Goal: Transaction & Acquisition: Purchase product/service

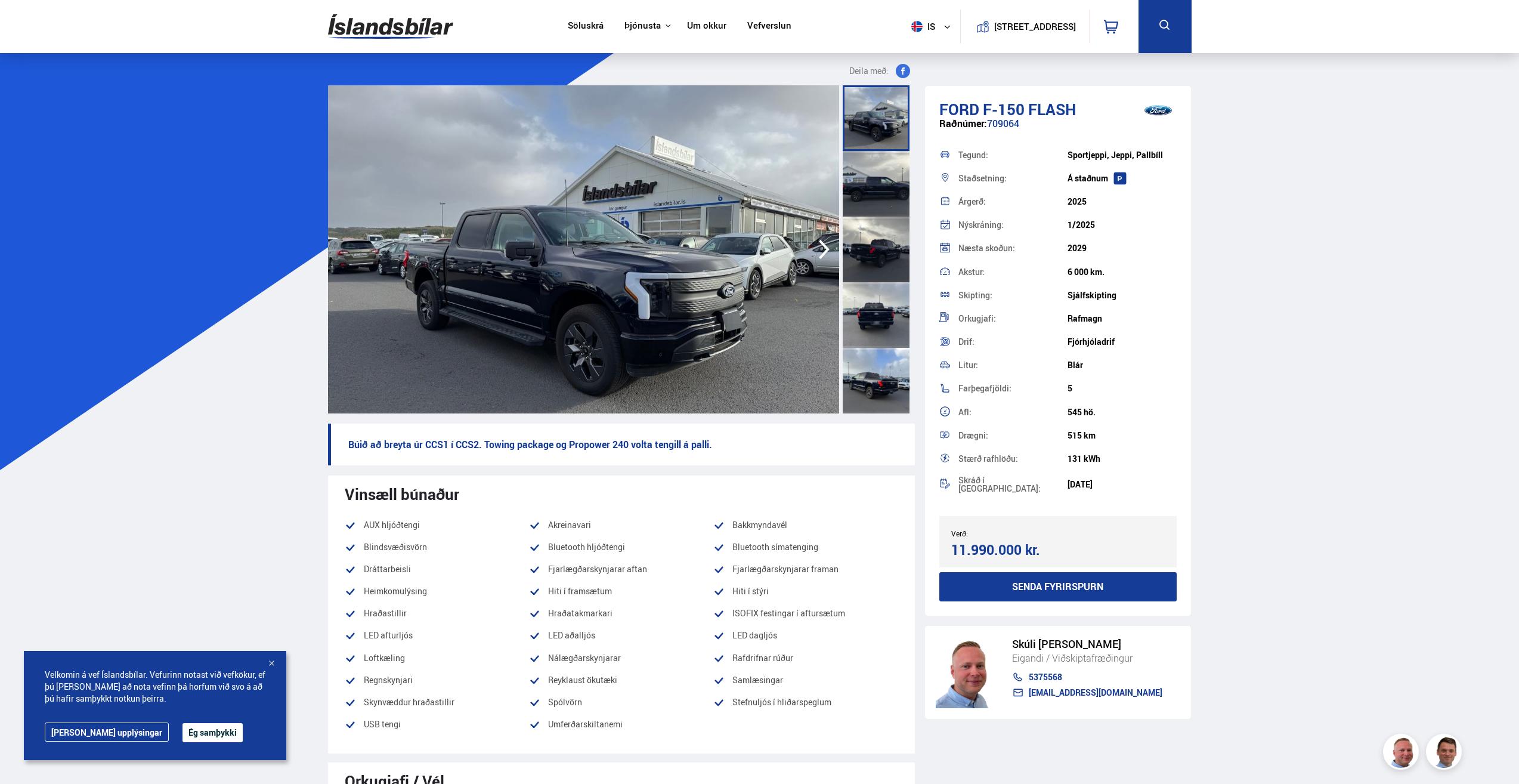
click at [770, 277] on img at bounding box center [583, 249] width 511 height 328
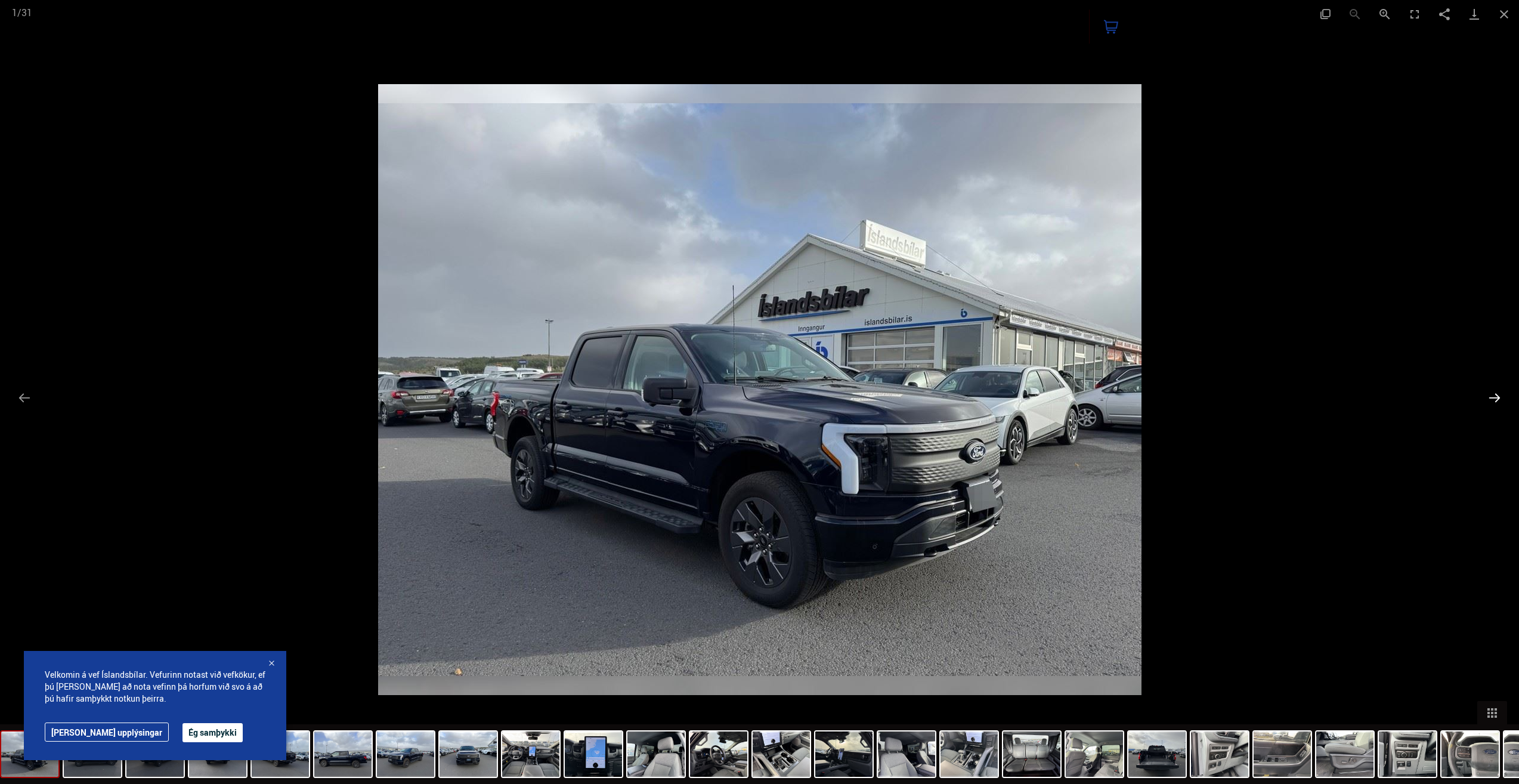
click at [1496, 397] on button "Next slide" at bounding box center [1494, 397] width 25 height 23
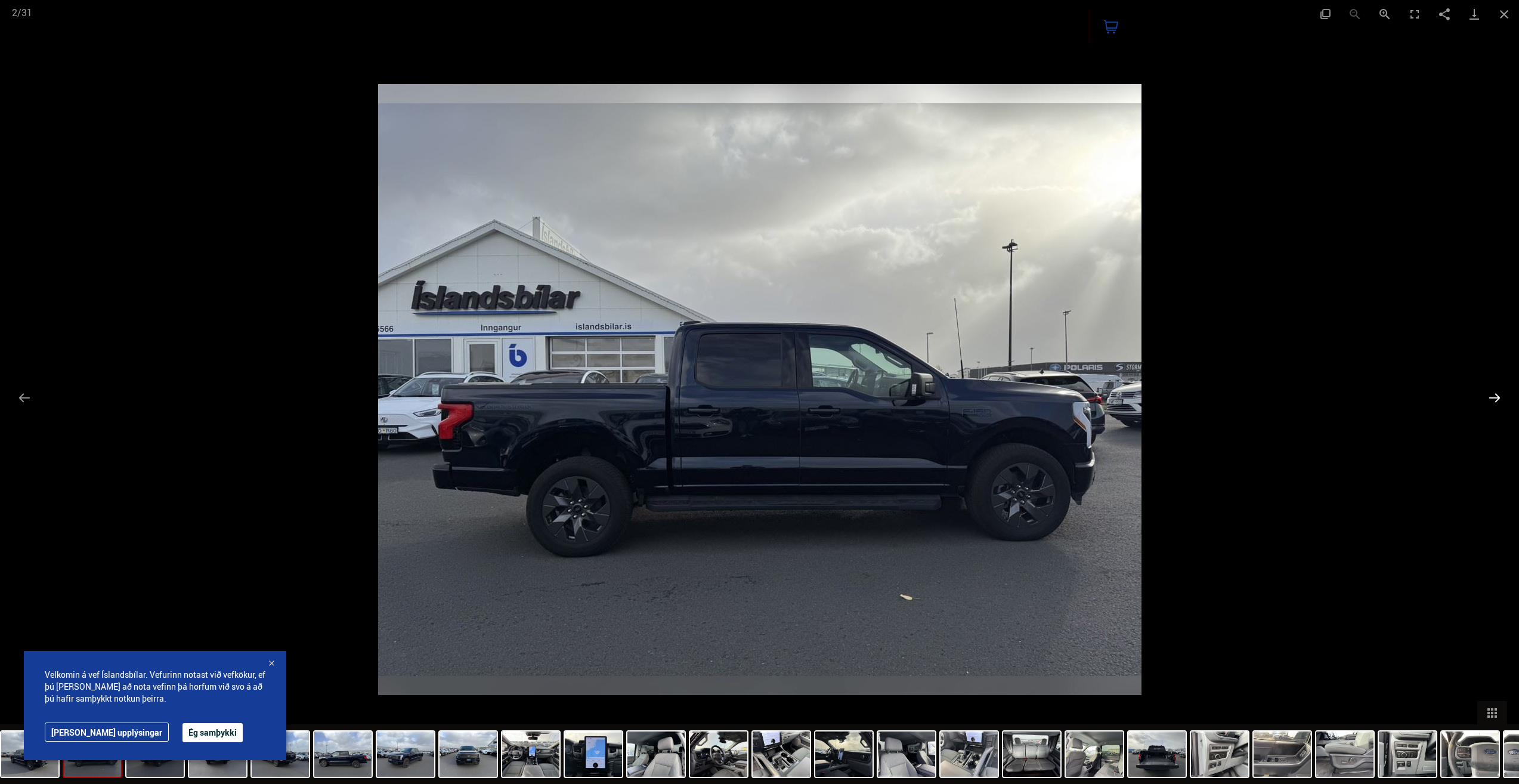
click at [1496, 397] on button "Next slide" at bounding box center [1494, 397] width 25 height 23
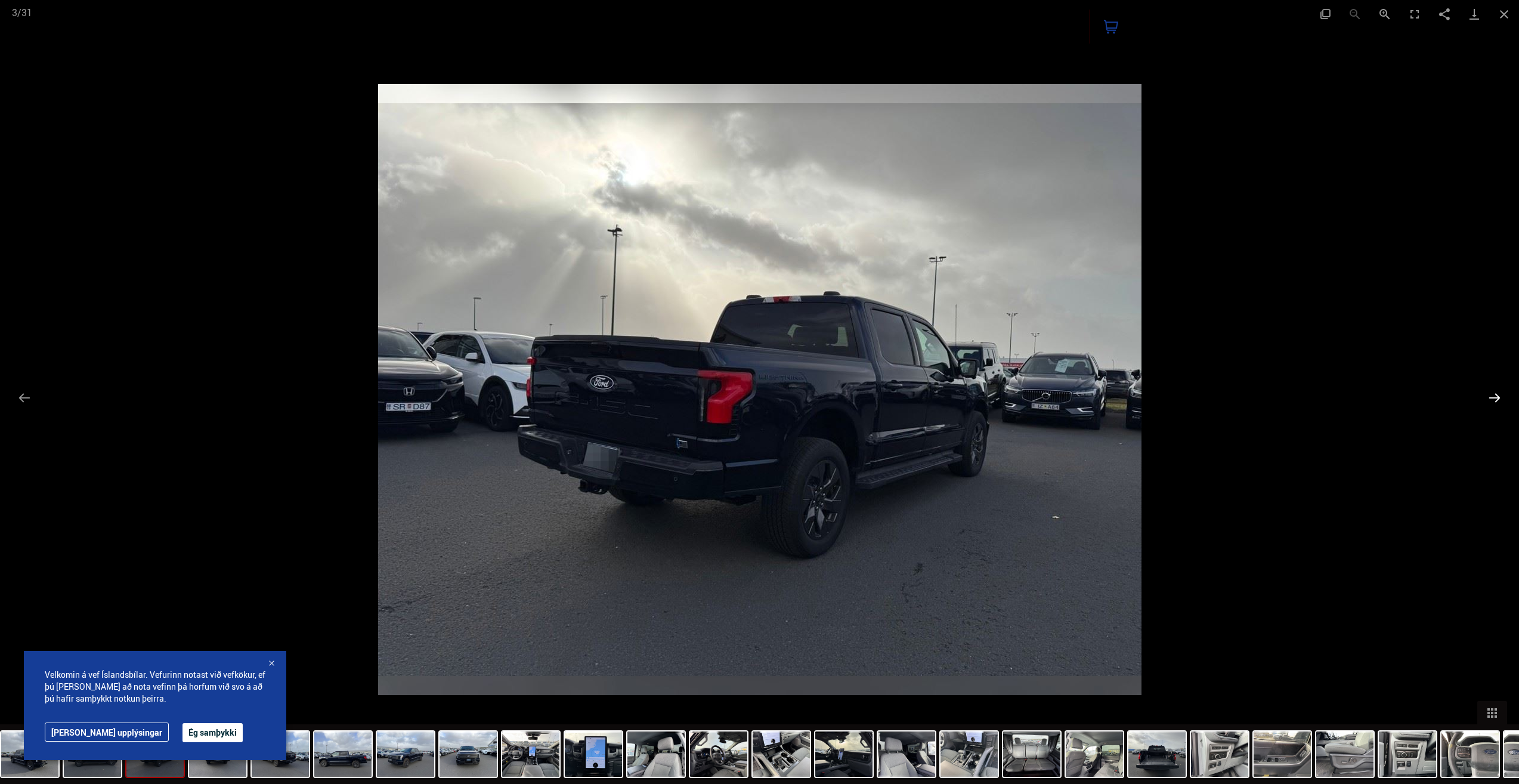
click at [1496, 397] on button "Next slide" at bounding box center [1494, 397] width 25 height 23
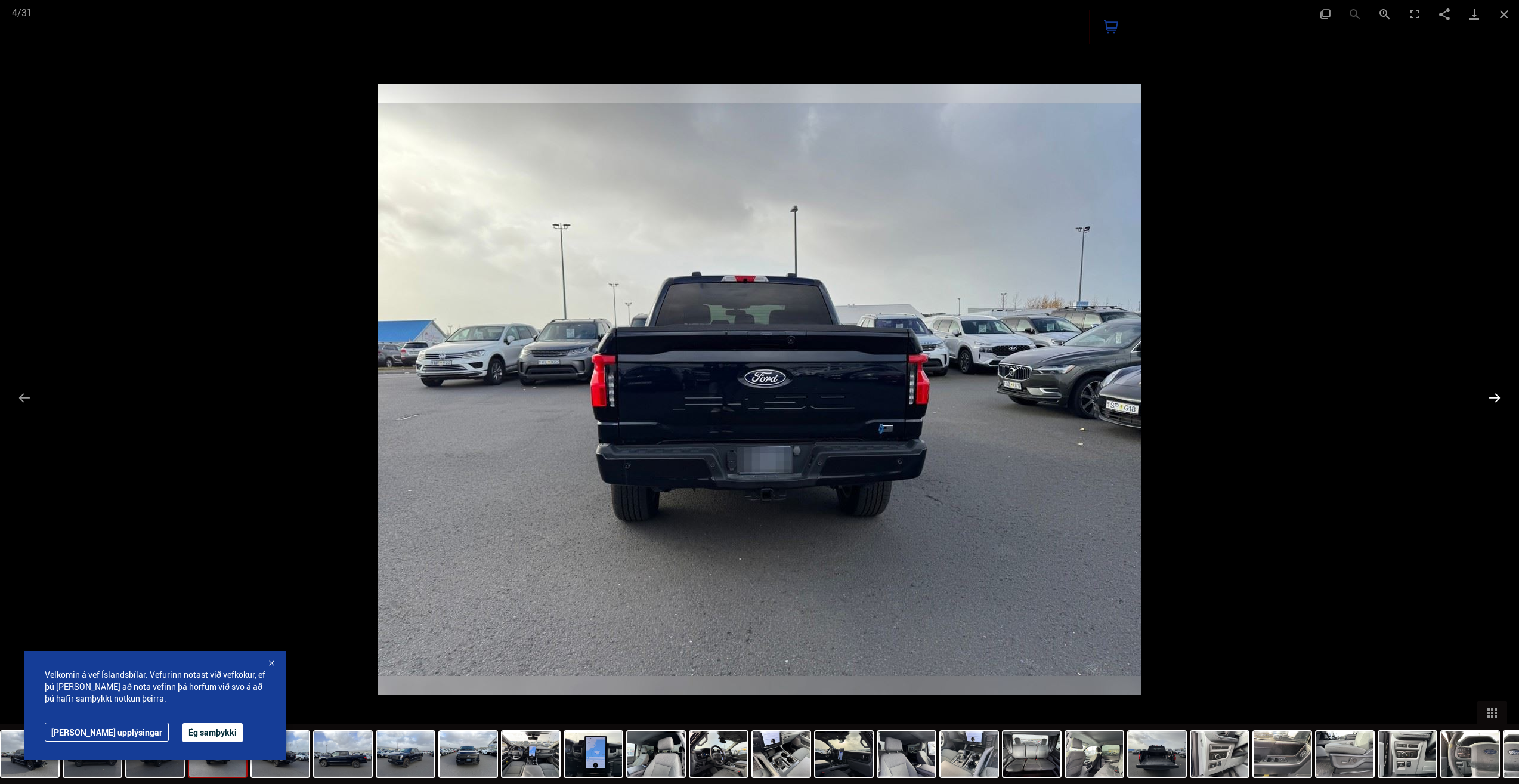
click at [1496, 397] on button "Next slide" at bounding box center [1494, 397] width 25 height 23
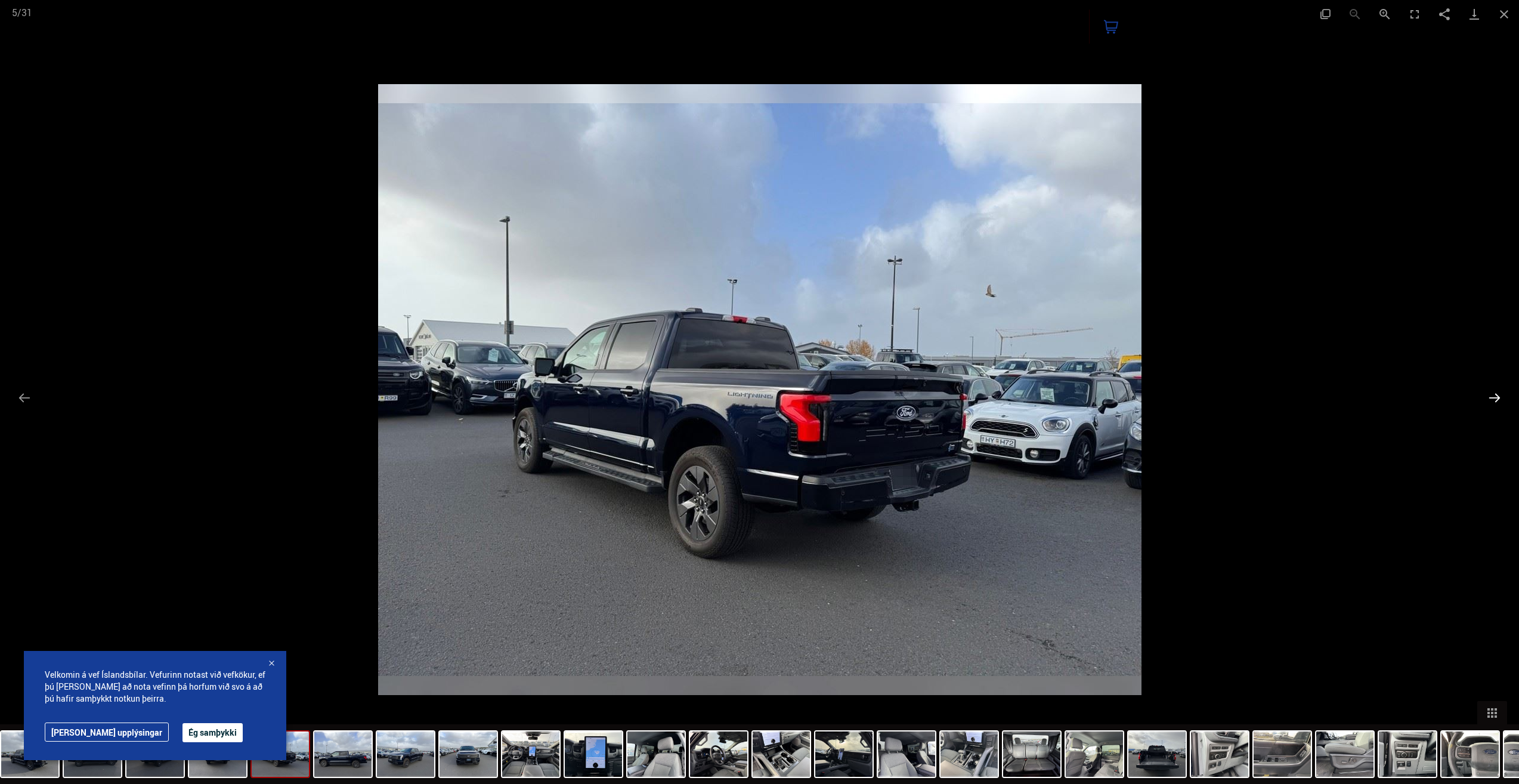
click at [1496, 397] on button "Next slide" at bounding box center [1494, 397] width 25 height 23
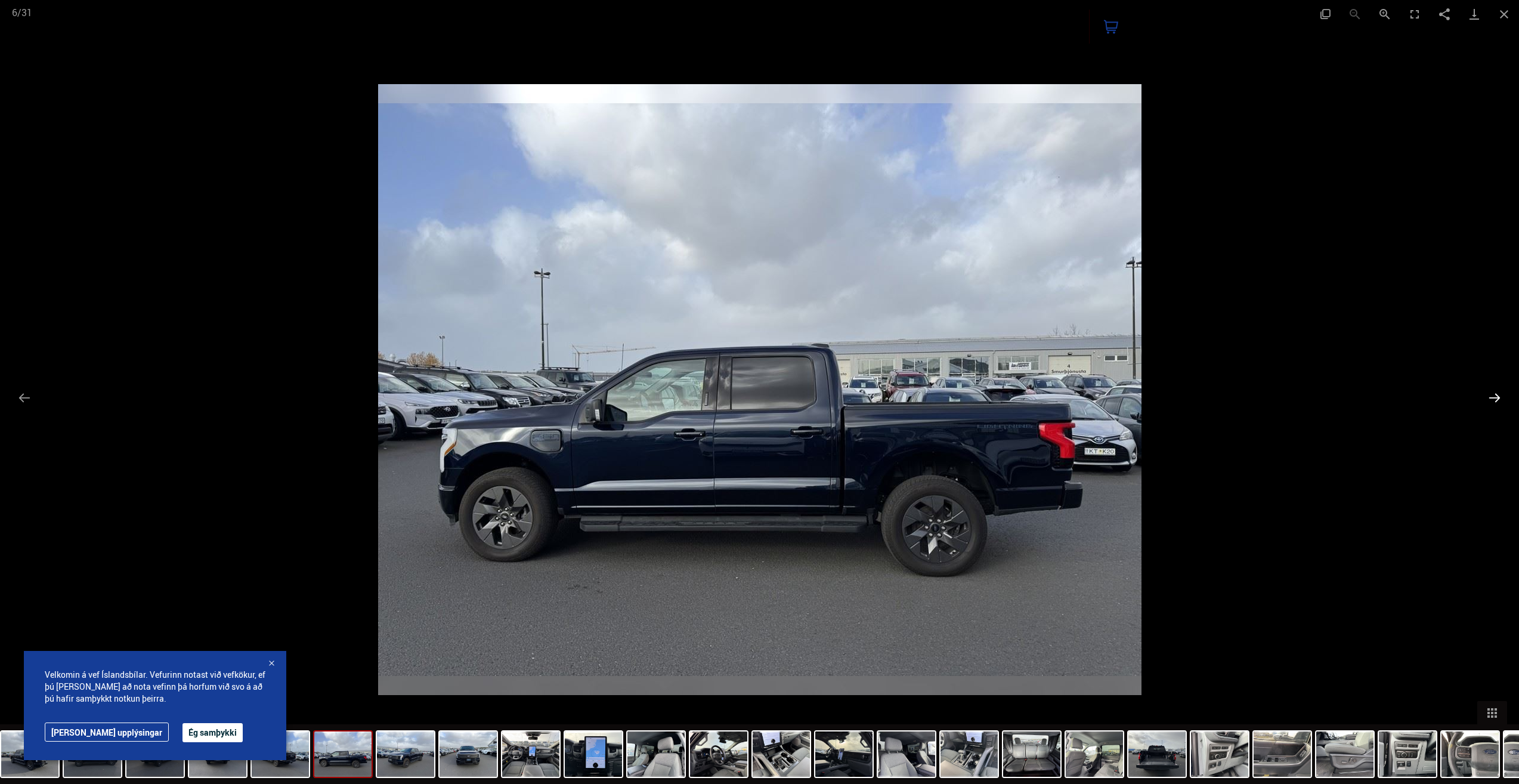
click at [1496, 397] on button "Next slide" at bounding box center [1494, 397] width 25 height 23
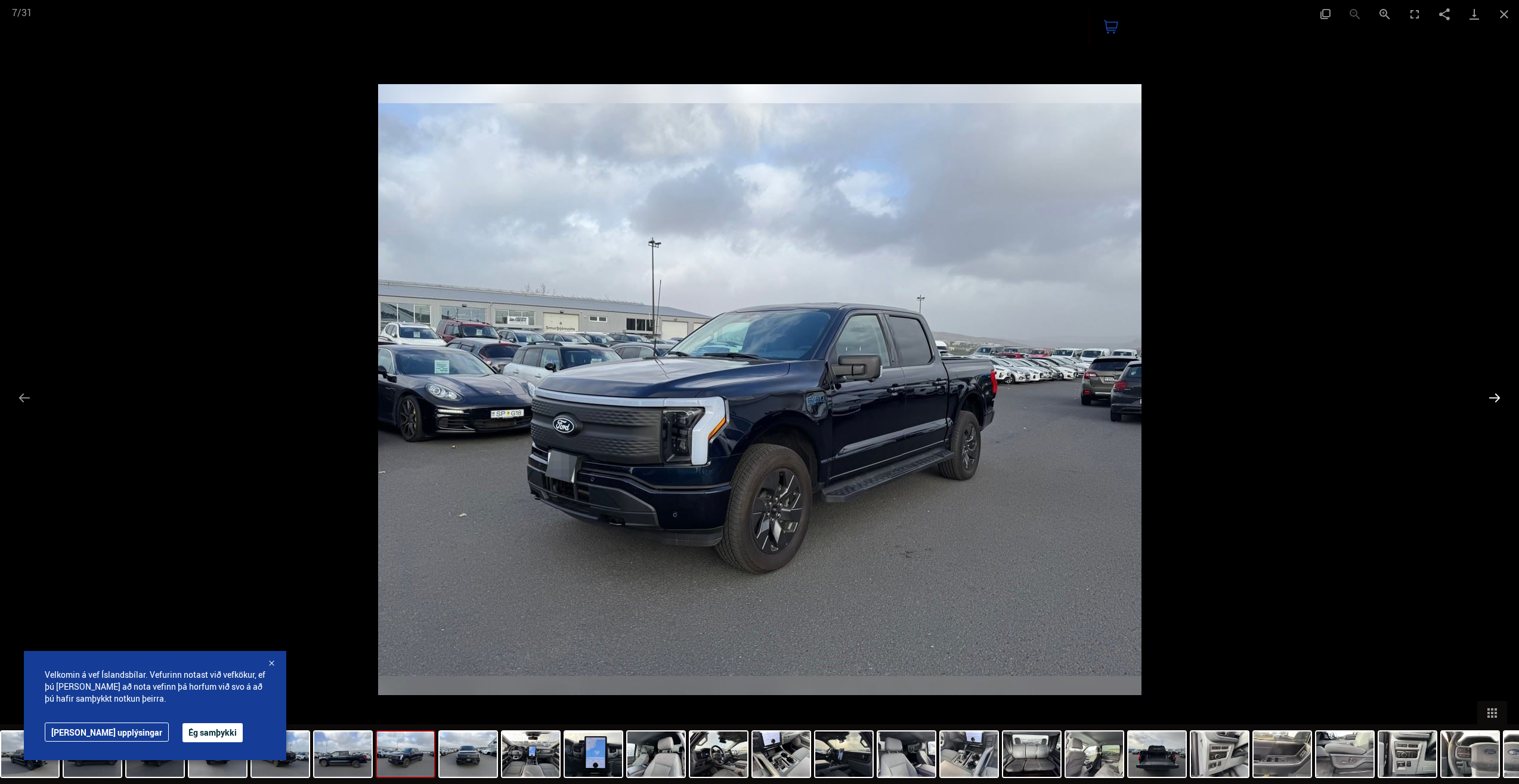
click at [1496, 397] on button "Next slide" at bounding box center [1494, 397] width 25 height 23
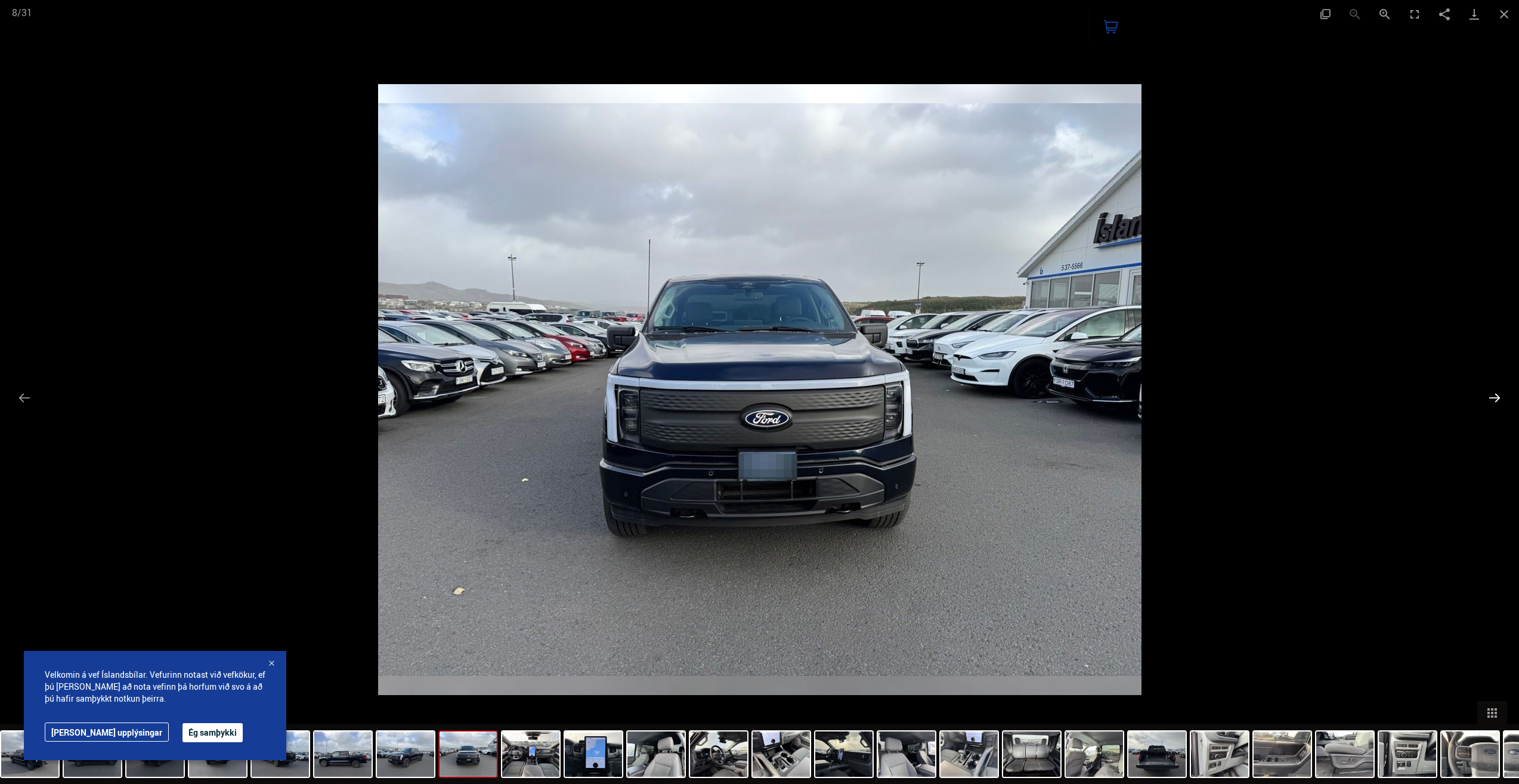
click at [1496, 397] on button "Next slide" at bounding box center [1494, 397] width 25 height 23
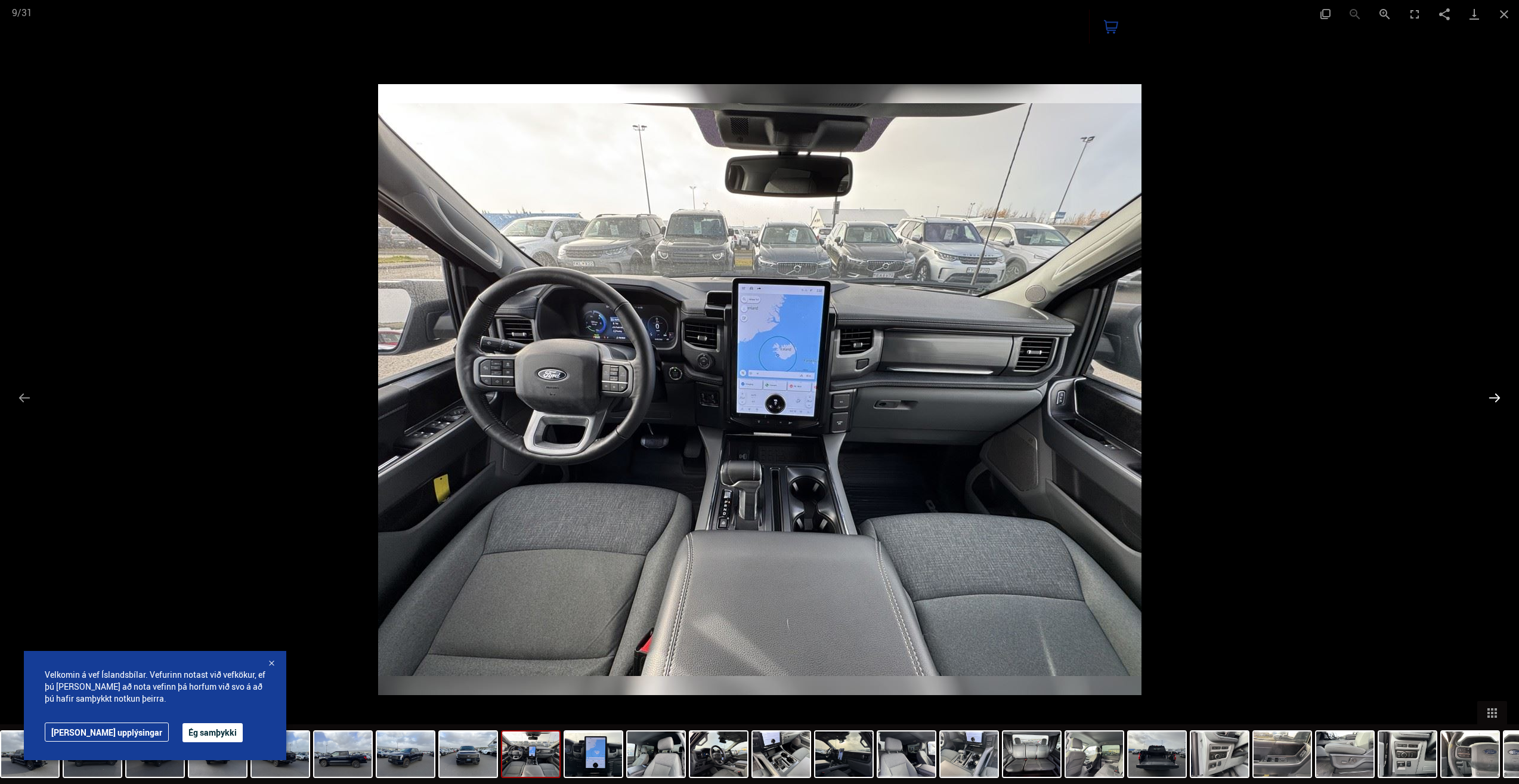
click at [1496, 397] on button "Next slide" at bounding box center [1494, 397] width 25 height 23
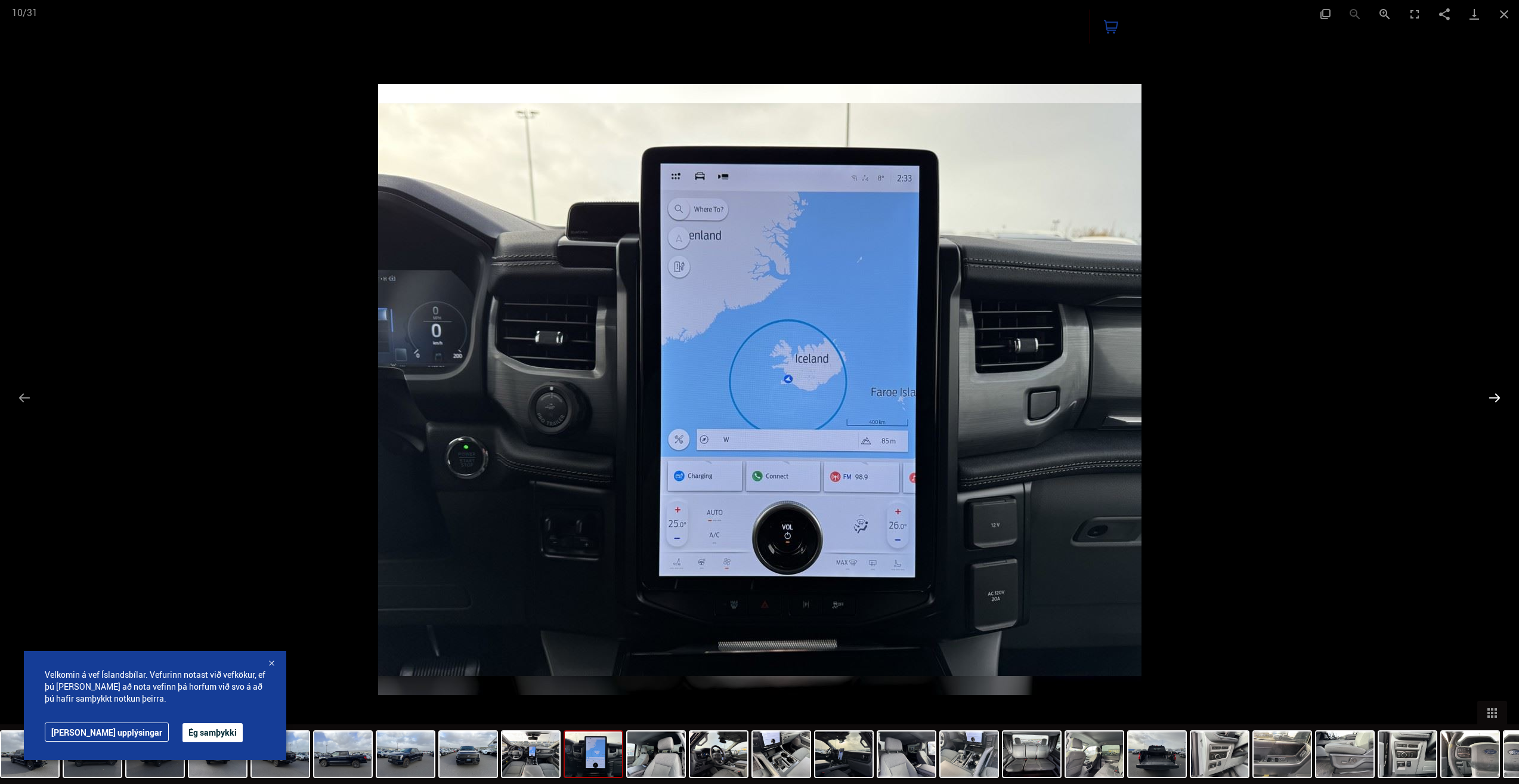
click at [1496, 397] on button "Next slide" at bounding box center [1494, 397] width 25 height 23
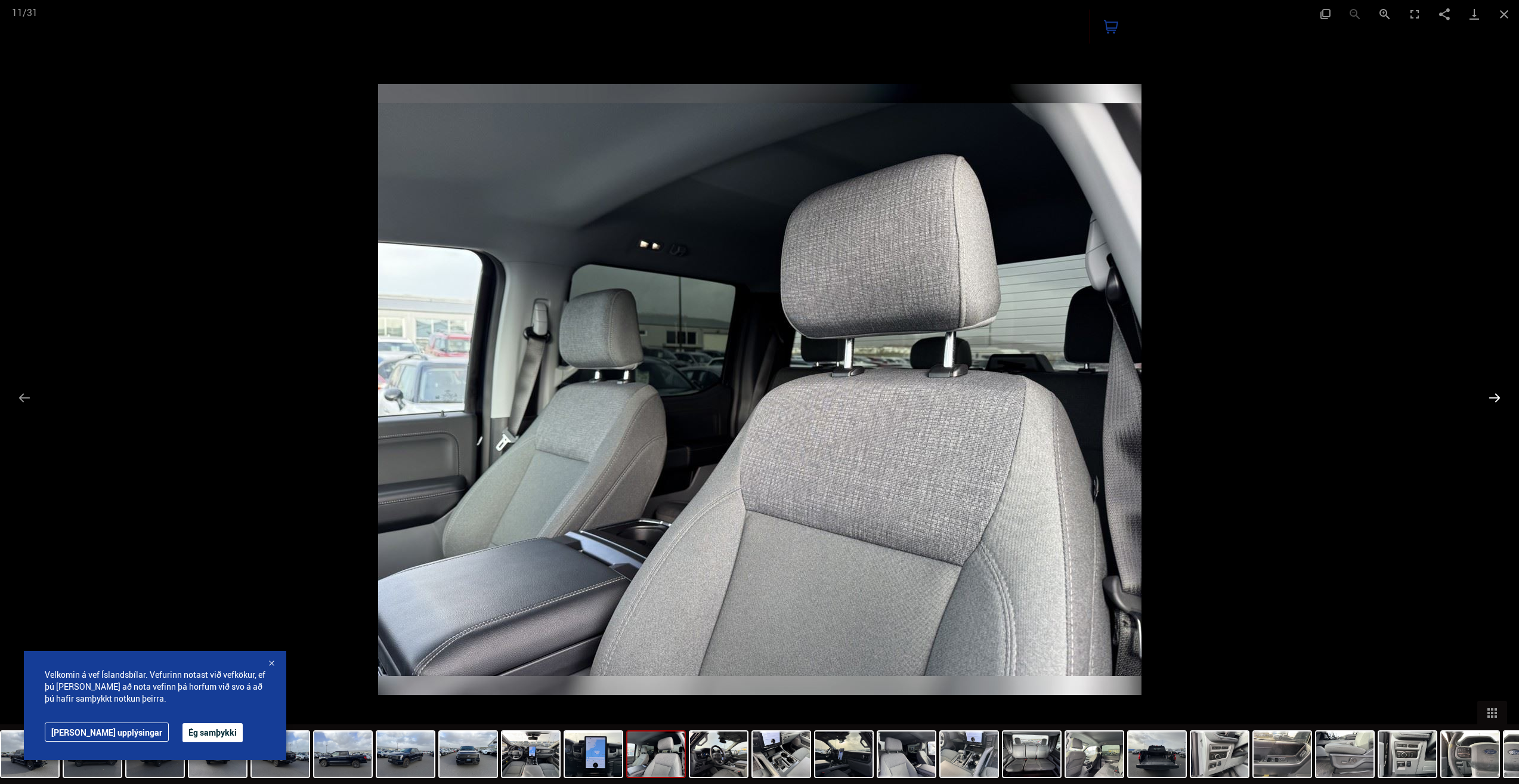
click at [1496, 397] on button "Next slide" at bounding box center [1494, 397] width 25 height 23
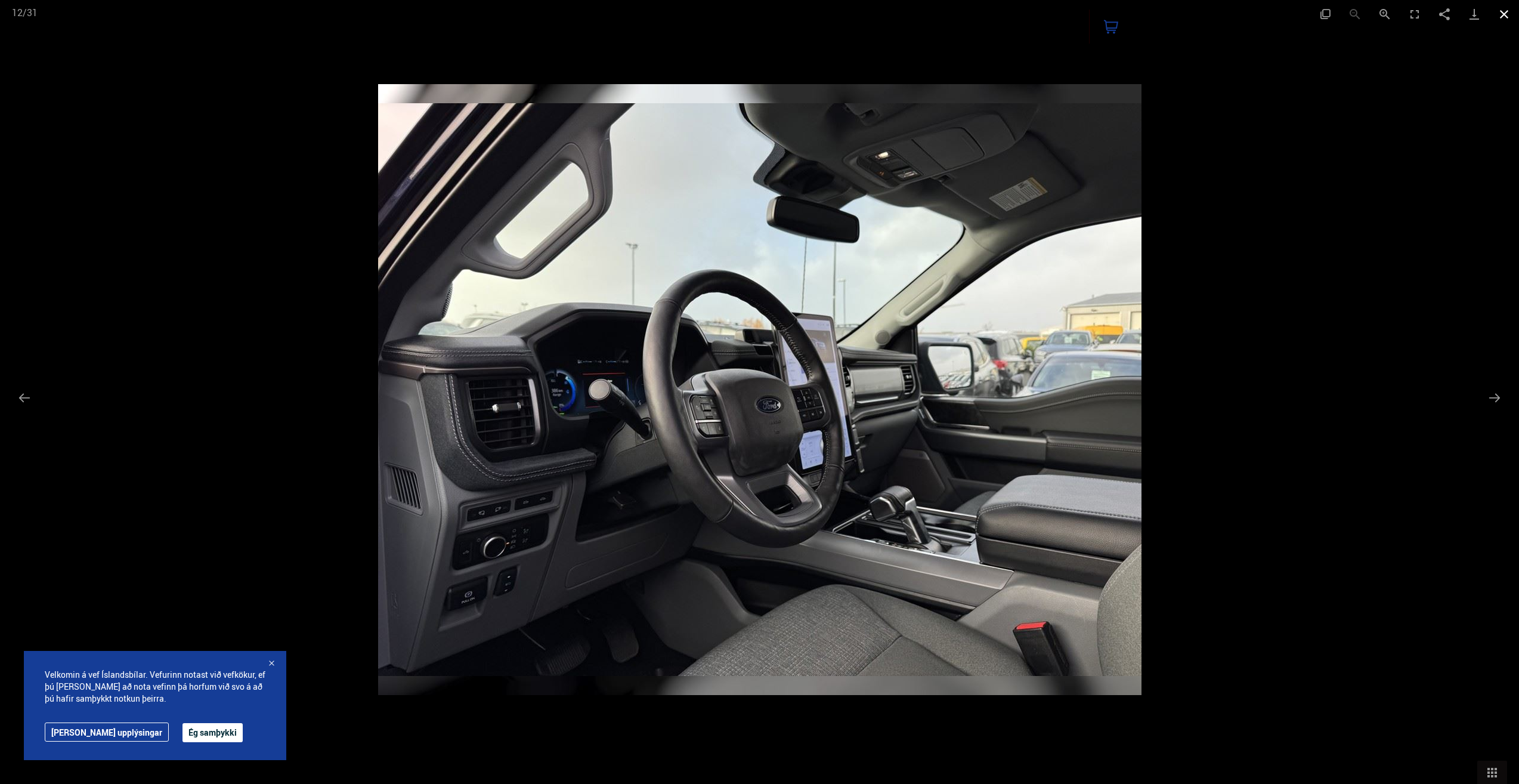
click at [1505, 10] on button "Close gallery" at bounding box center [1505, 14] width 30 height 28
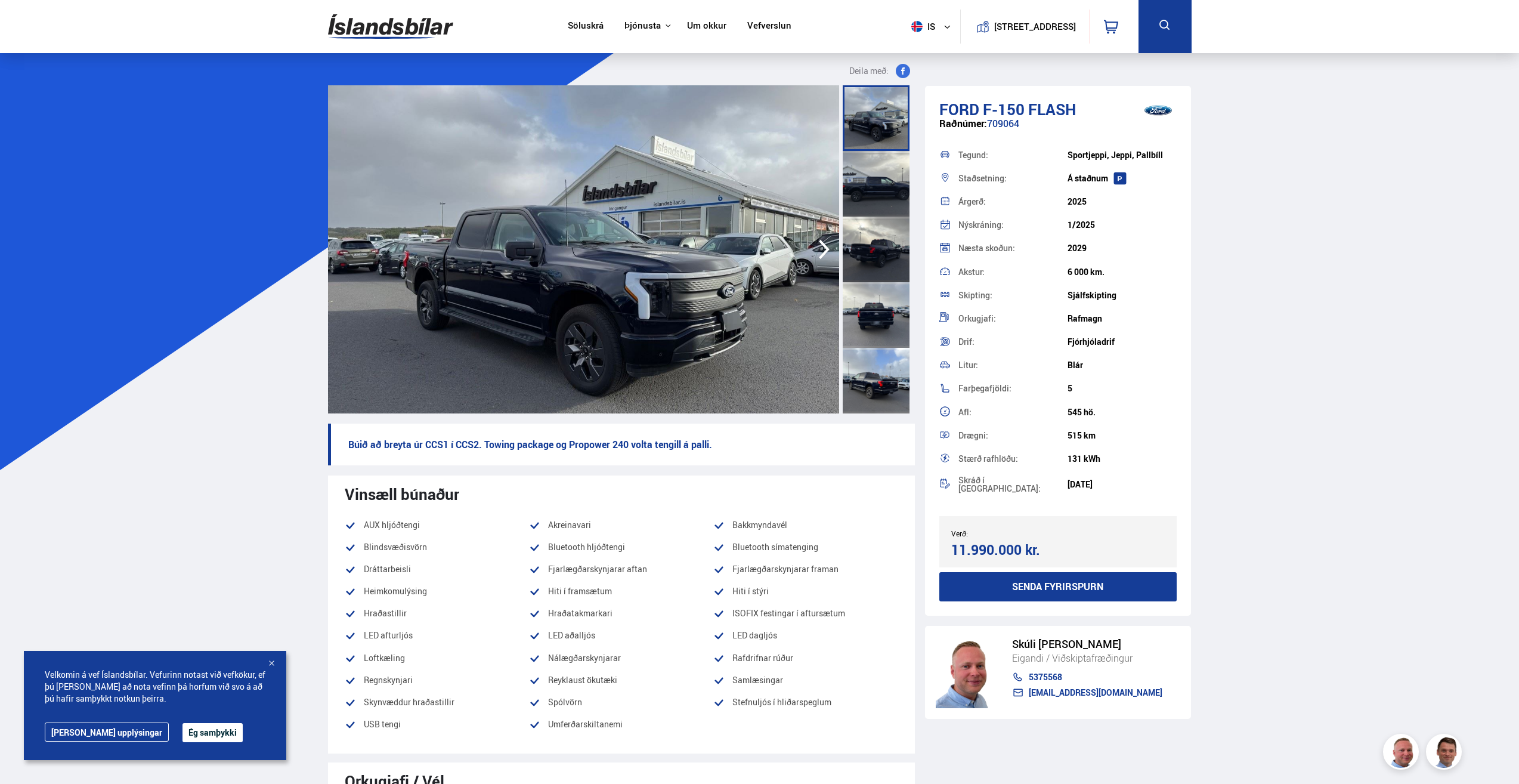
click at [893, 173] on div at bounding box center [876, 183] width 67 height 66
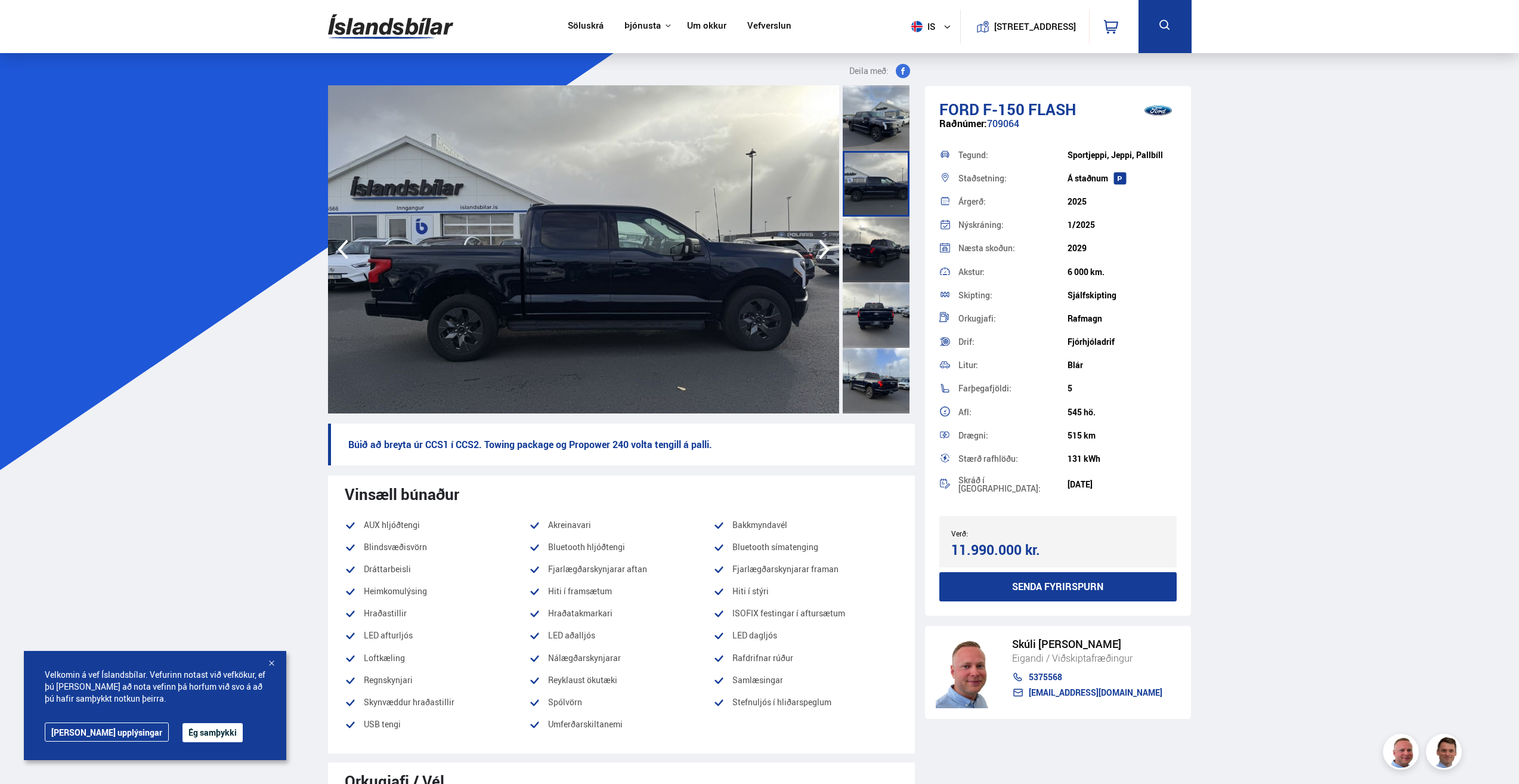
click at [878, 127] on div at bounding box center [876, 118] width 67 height 66
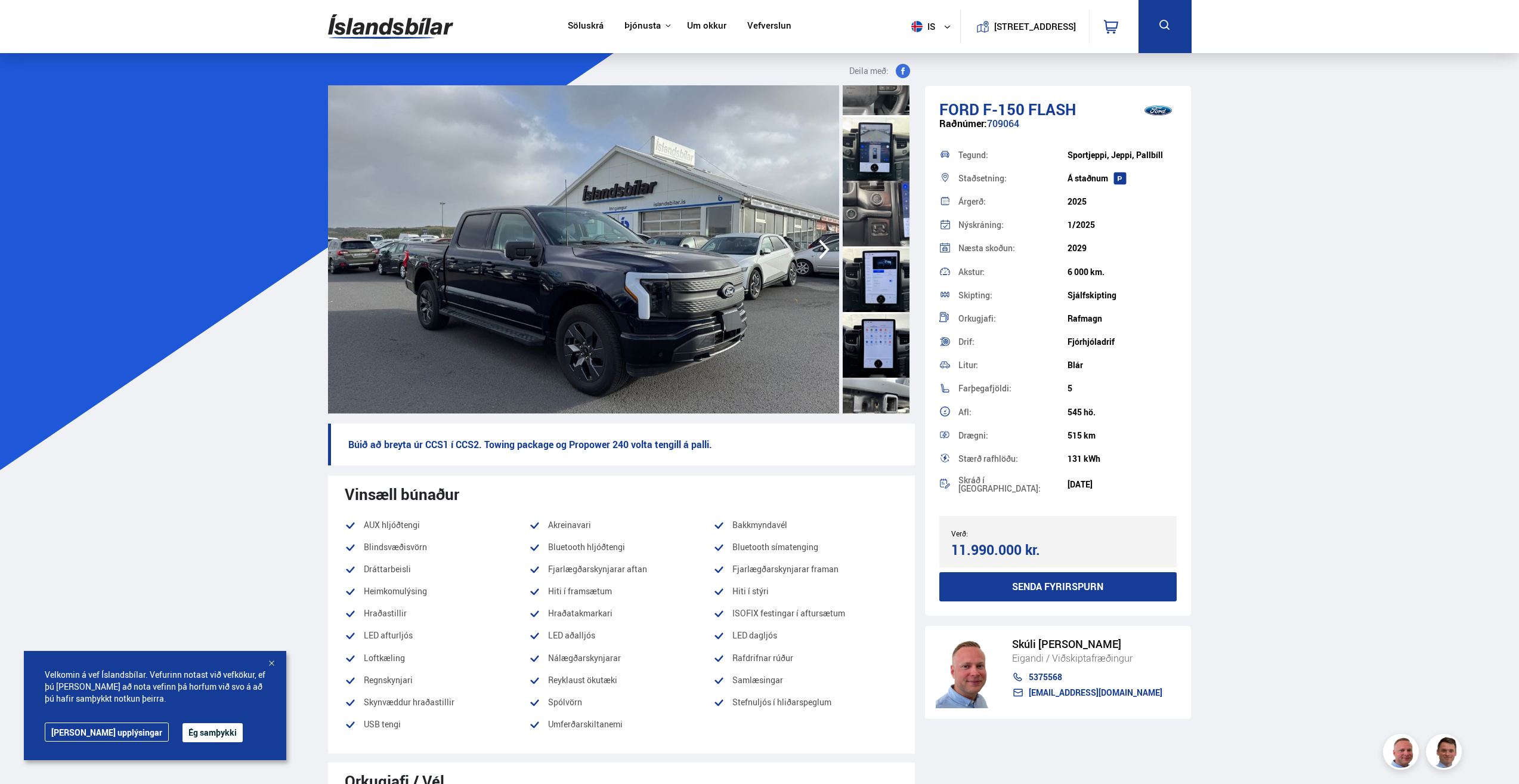
scroll to position [1372, 0]
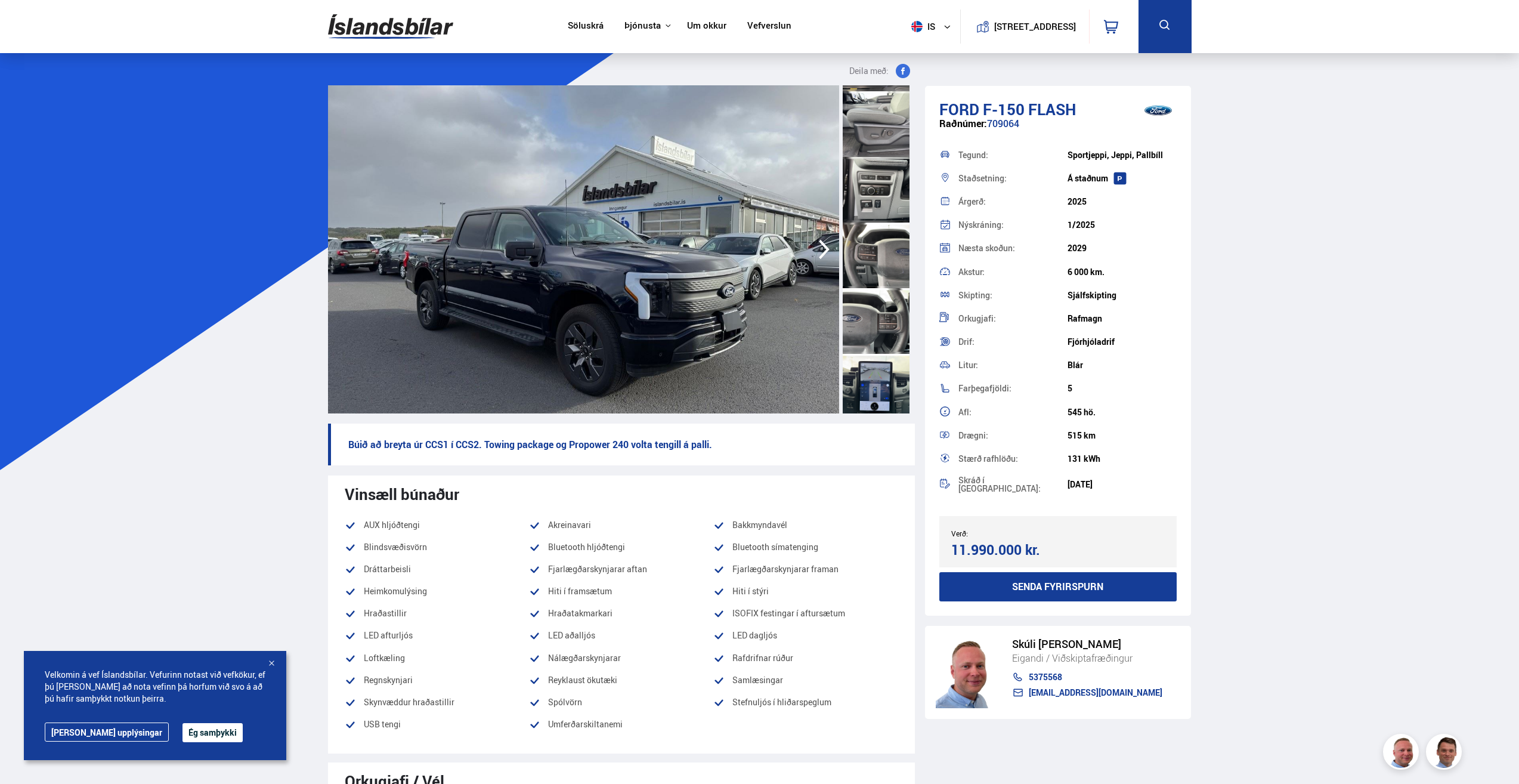
click at [873, 249] on div at bounding box center [876, 255] width 67 height 66
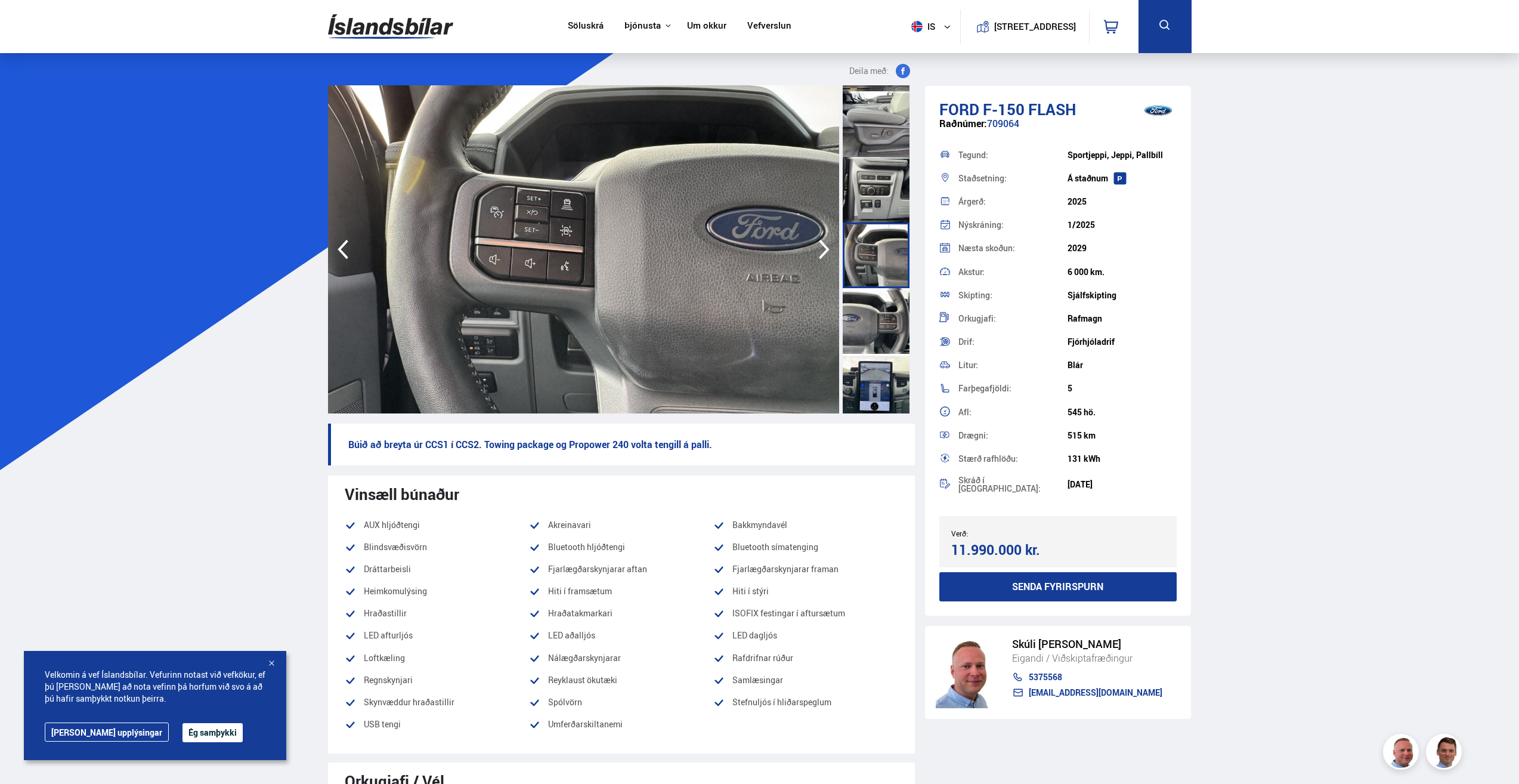
click at [873, 190] on div at bounding box center [876, 189] width 67 height 66
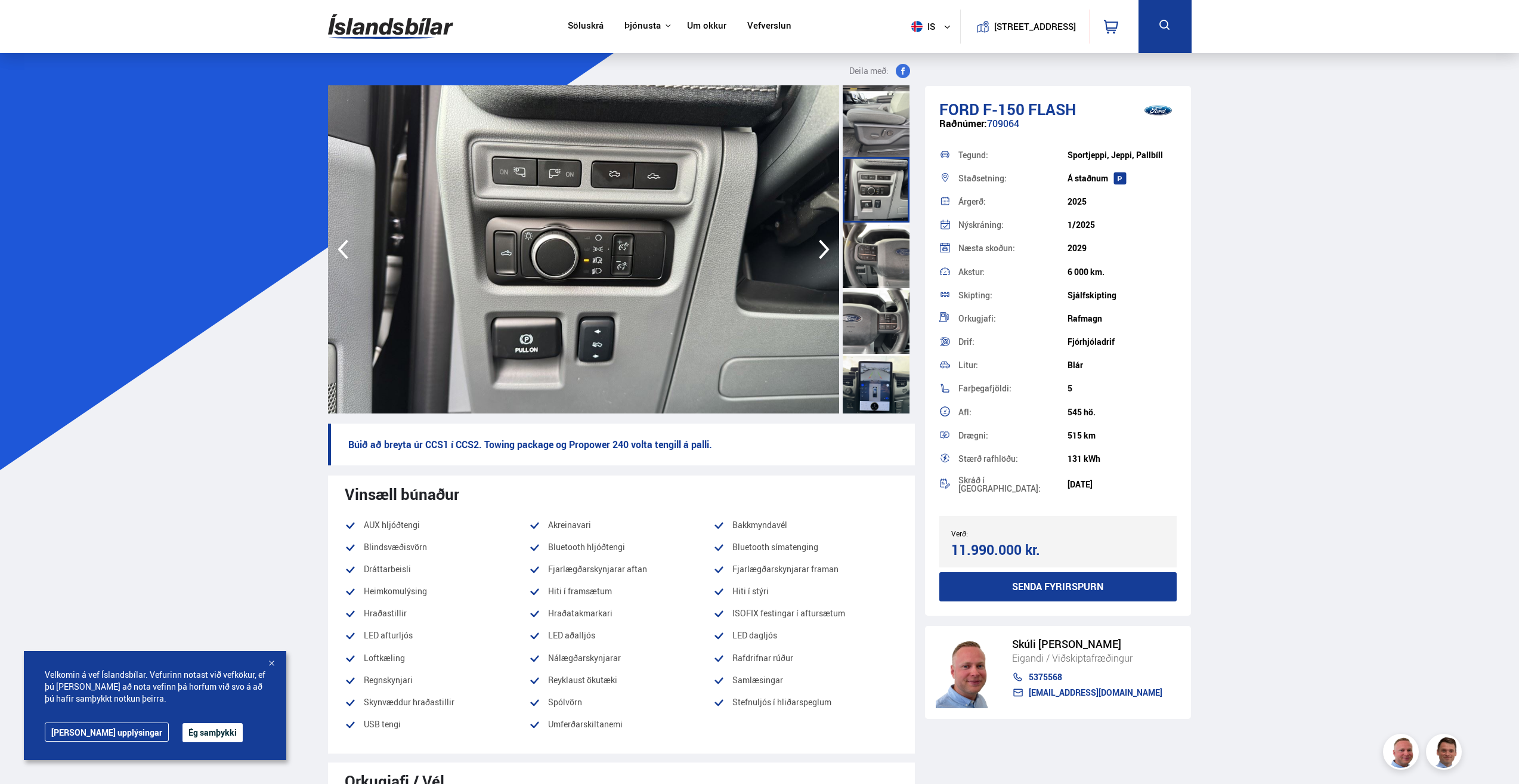
click at [866, 320] on div at bounding box center [876, 320] width 67 height 66
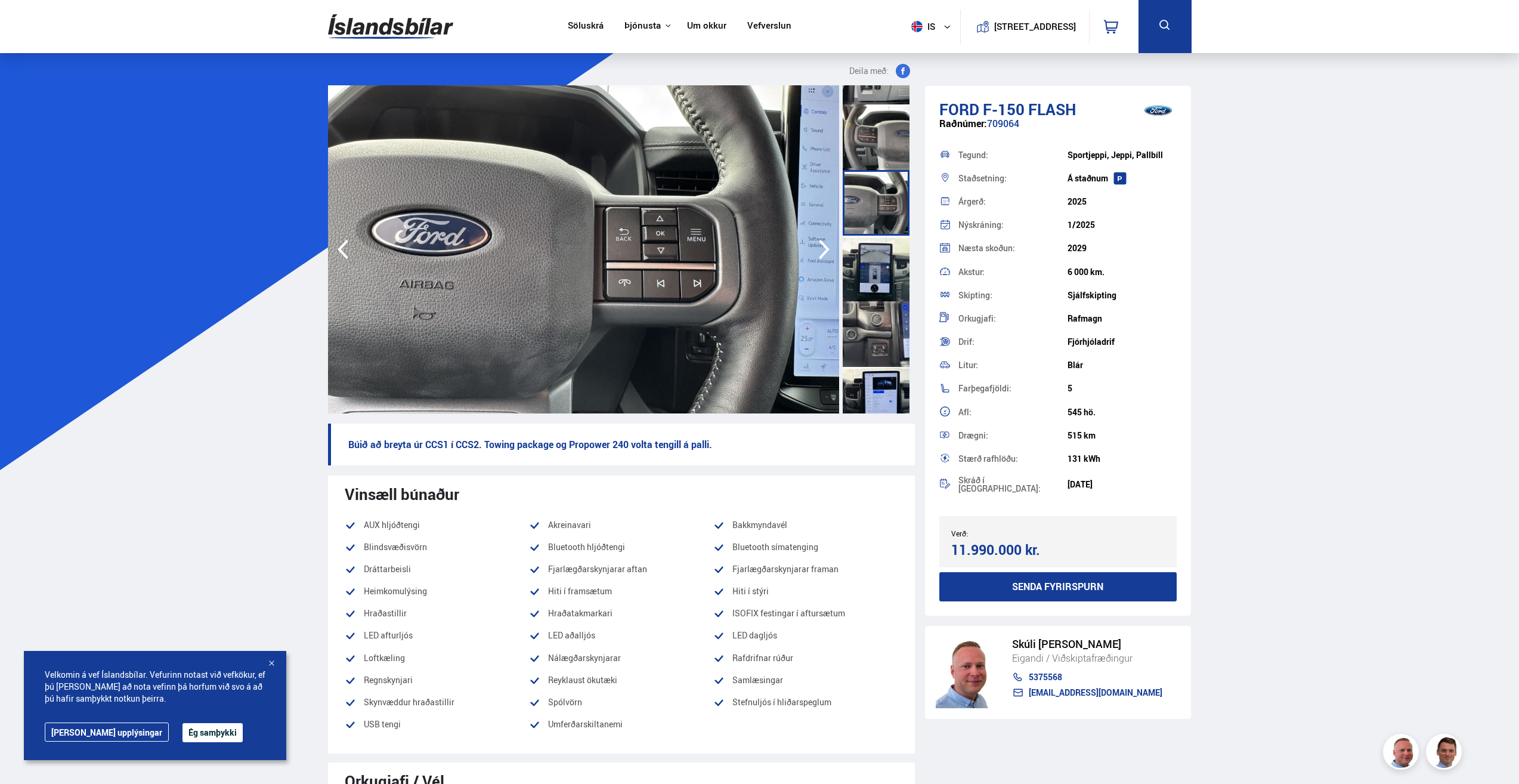
scroll to position [1491, 0]
click at [870, 269] on div at bounding box center [876, 267] width 67 height 66
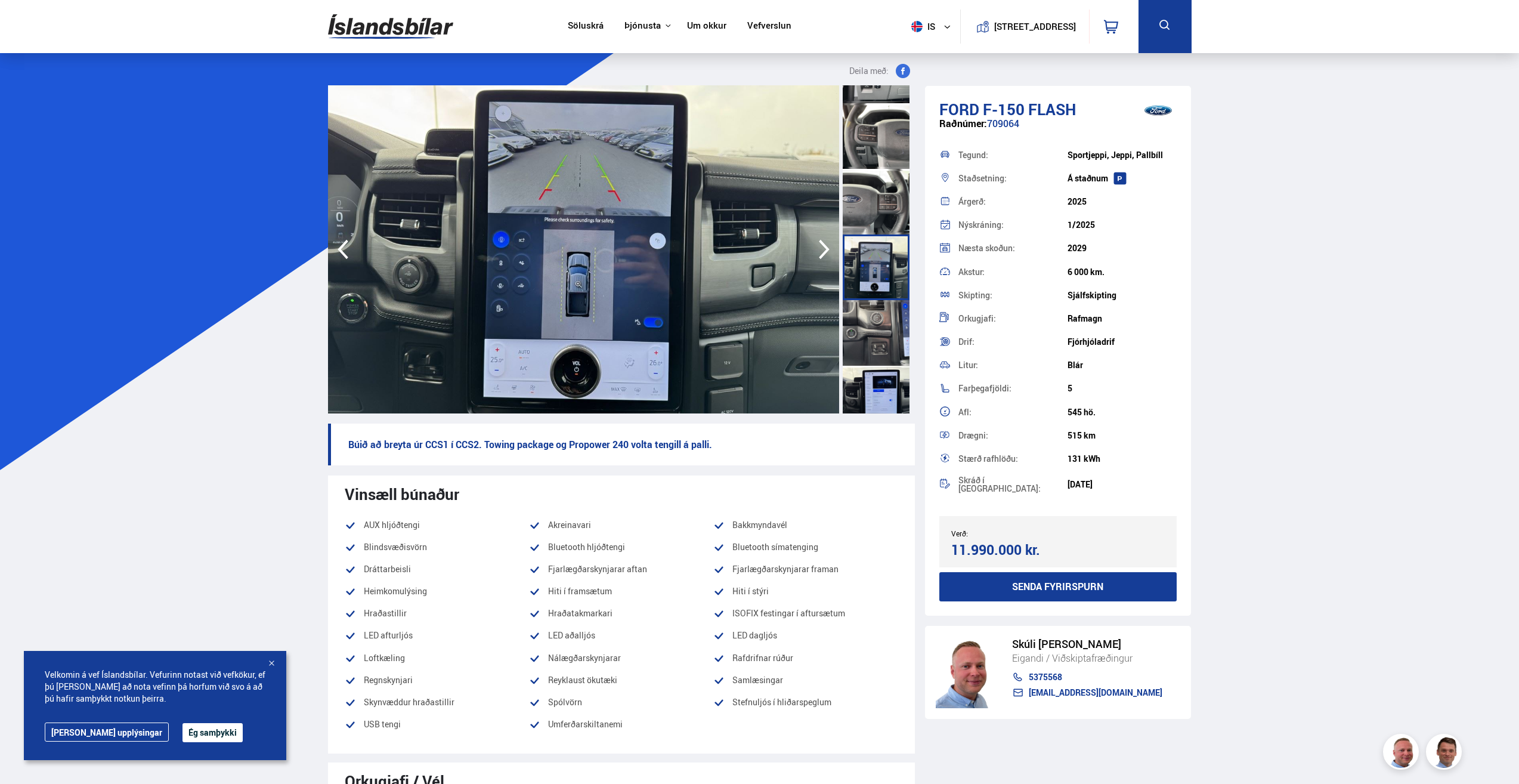
click at [871, 325] on div at bounding box center [876, 332] width 67 height 66
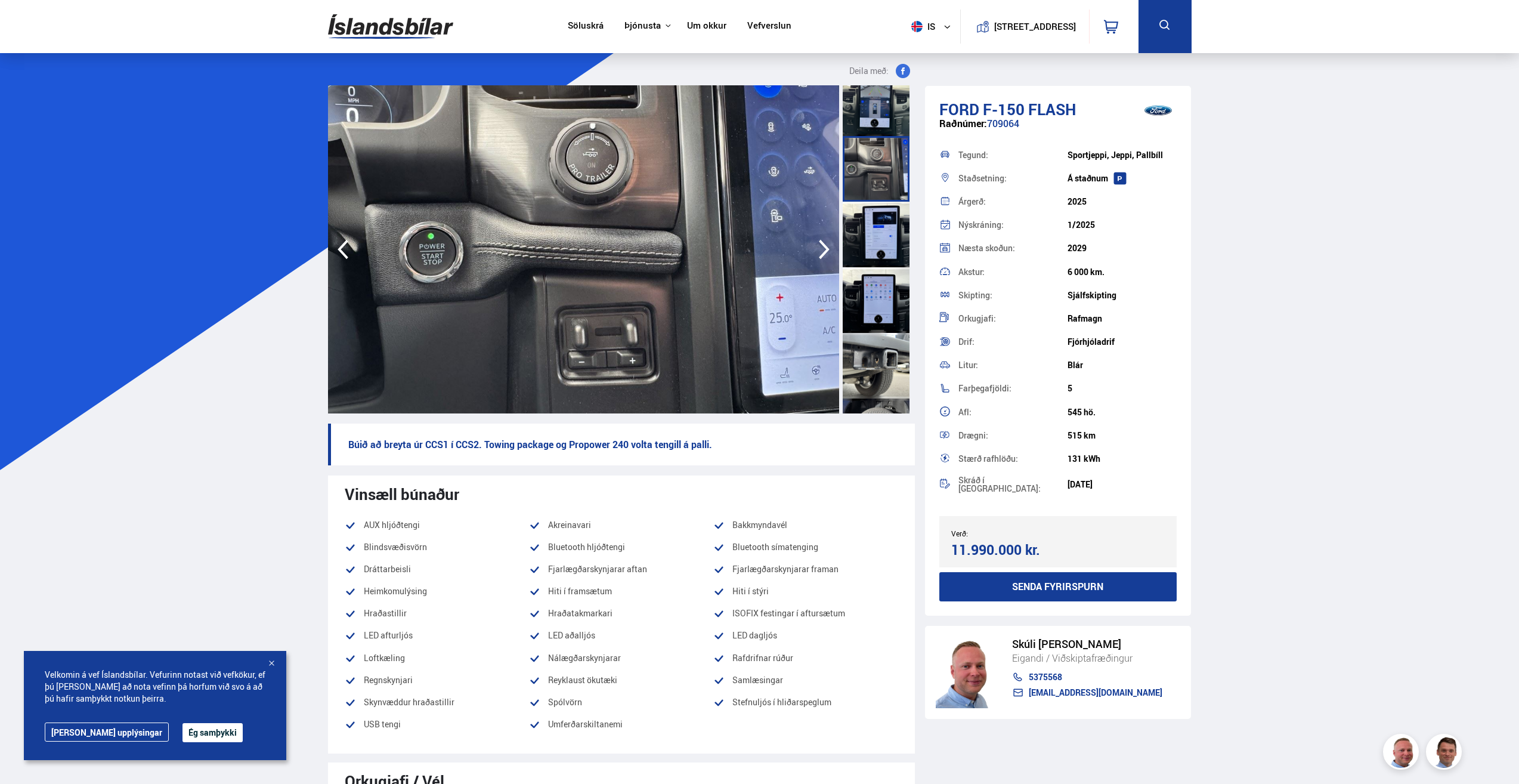
scroll to position [1670, 0]
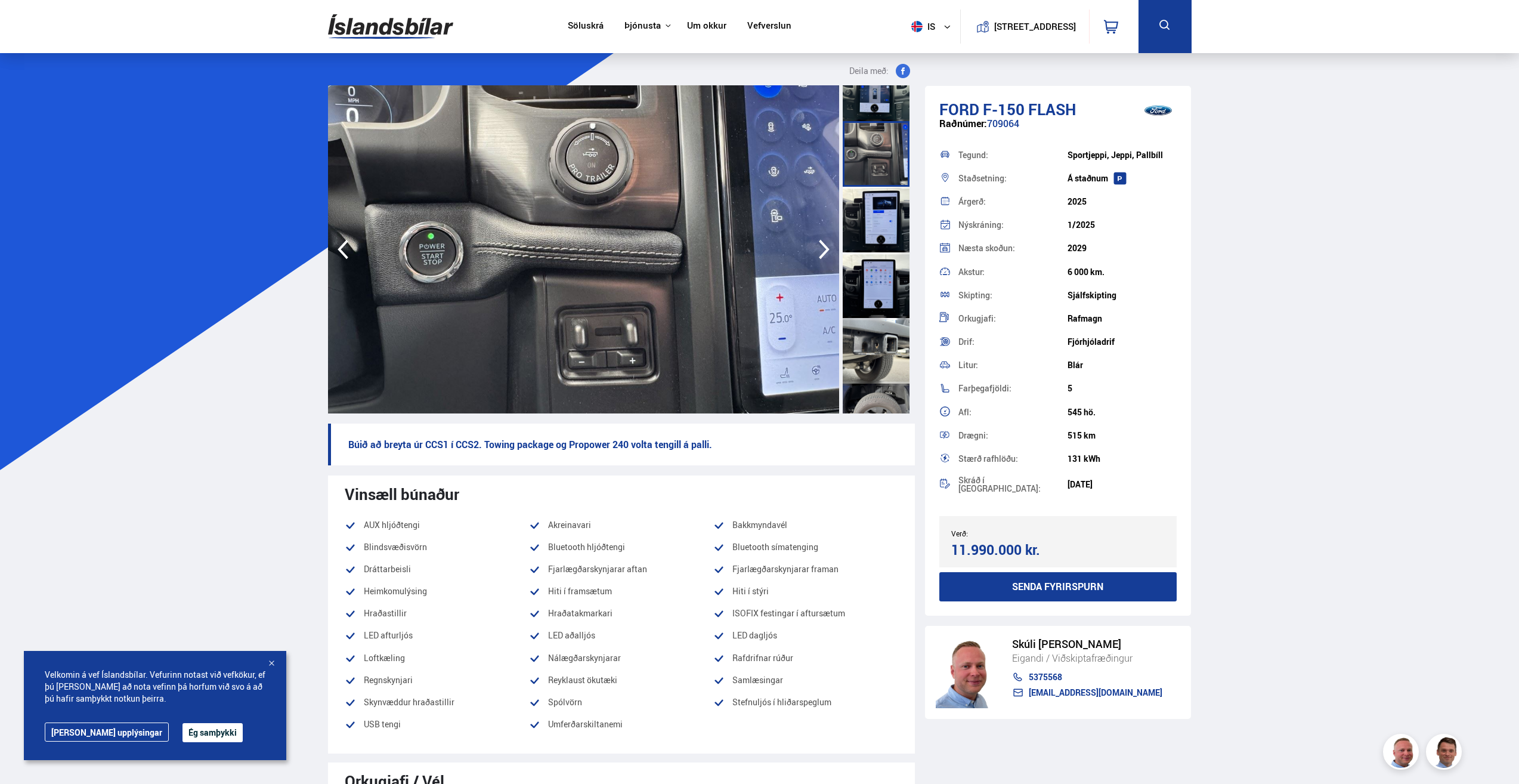
click at [874, 272] on div at bounding box center [876, 285] width 67 height 66
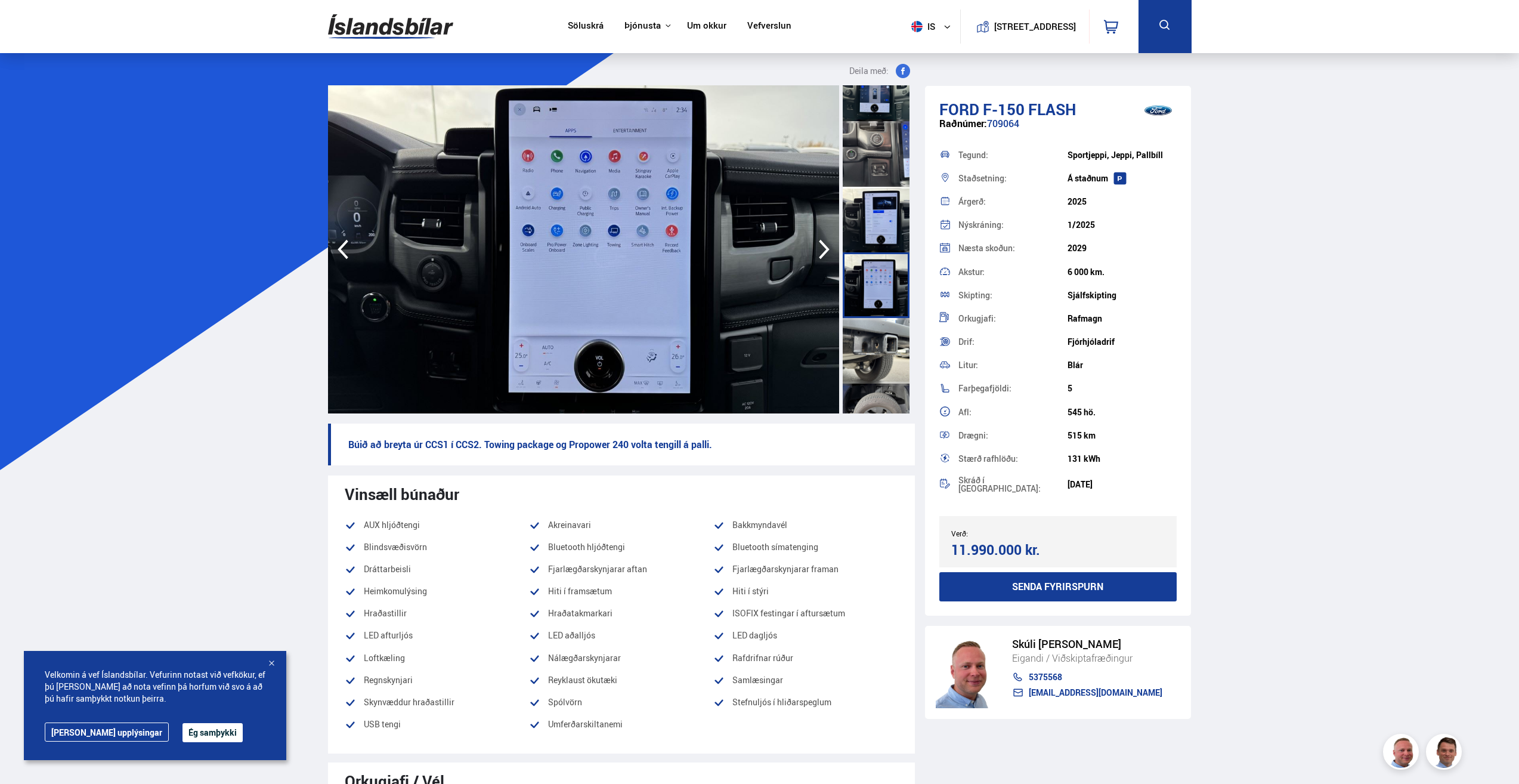
click at [876, 341] on div at bounding box center [876, 351] width 67 height 66
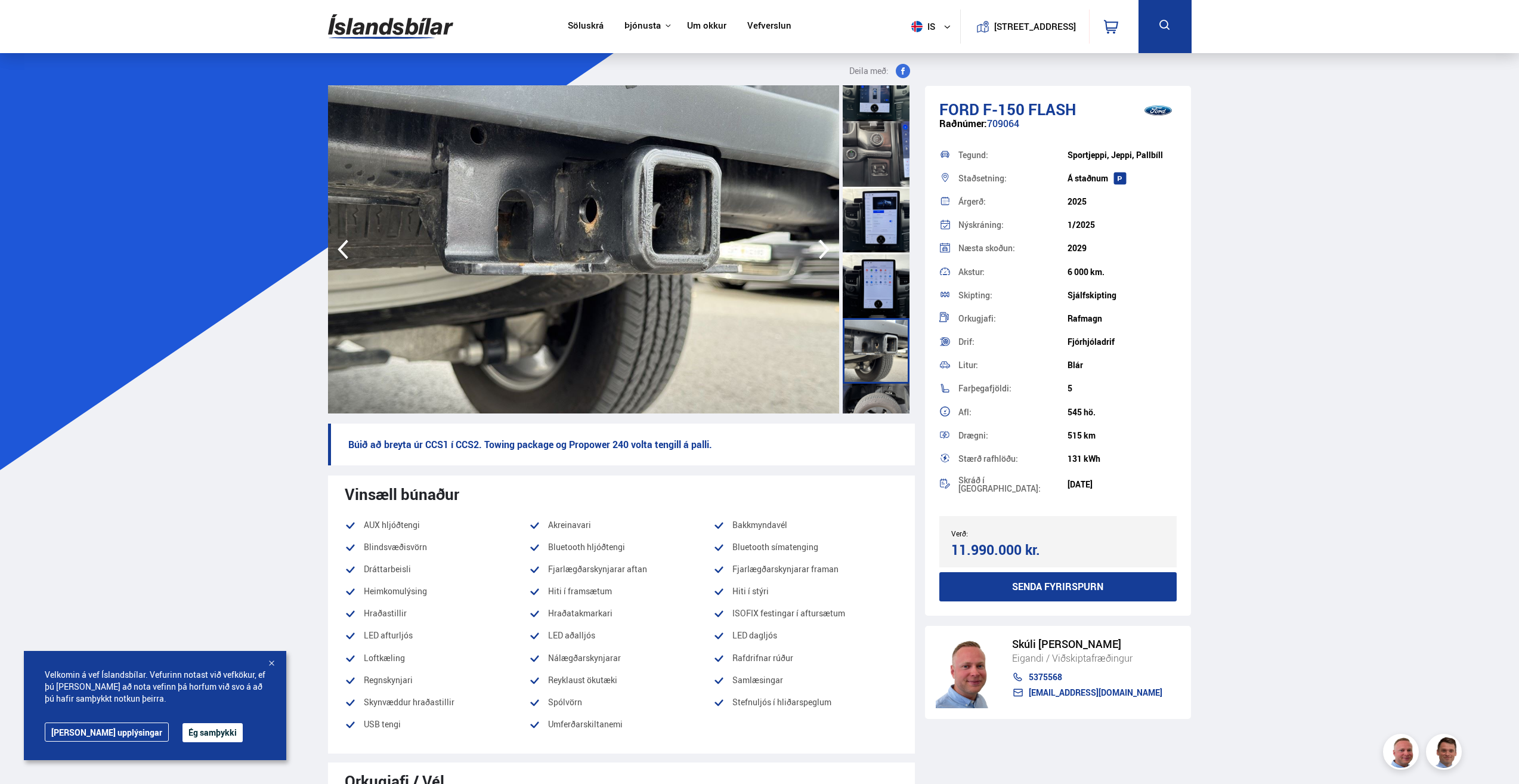
scroll to position [1706, 0]
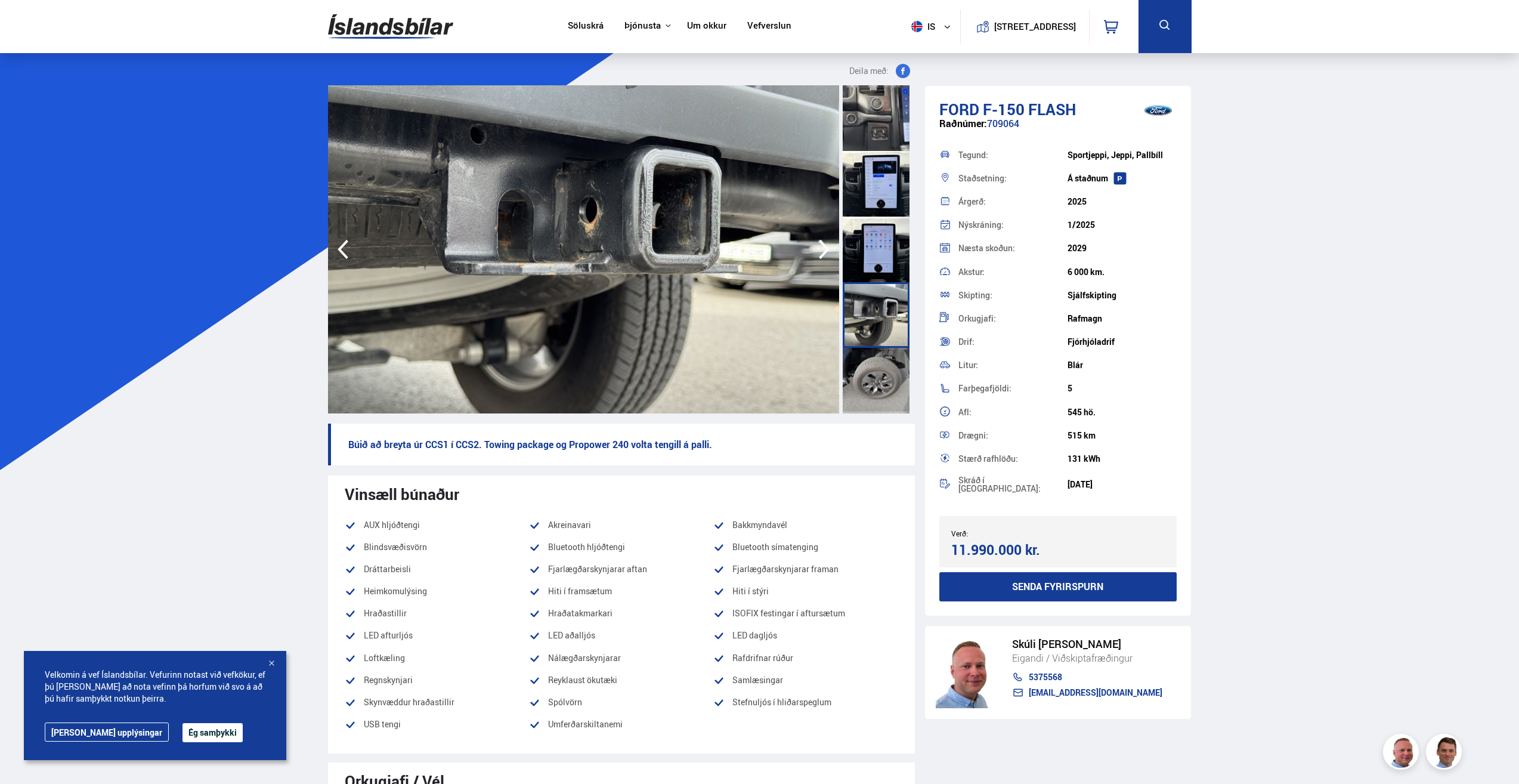
click at [878, 369] on div at bounding box center [876, 380] width 67 height 66
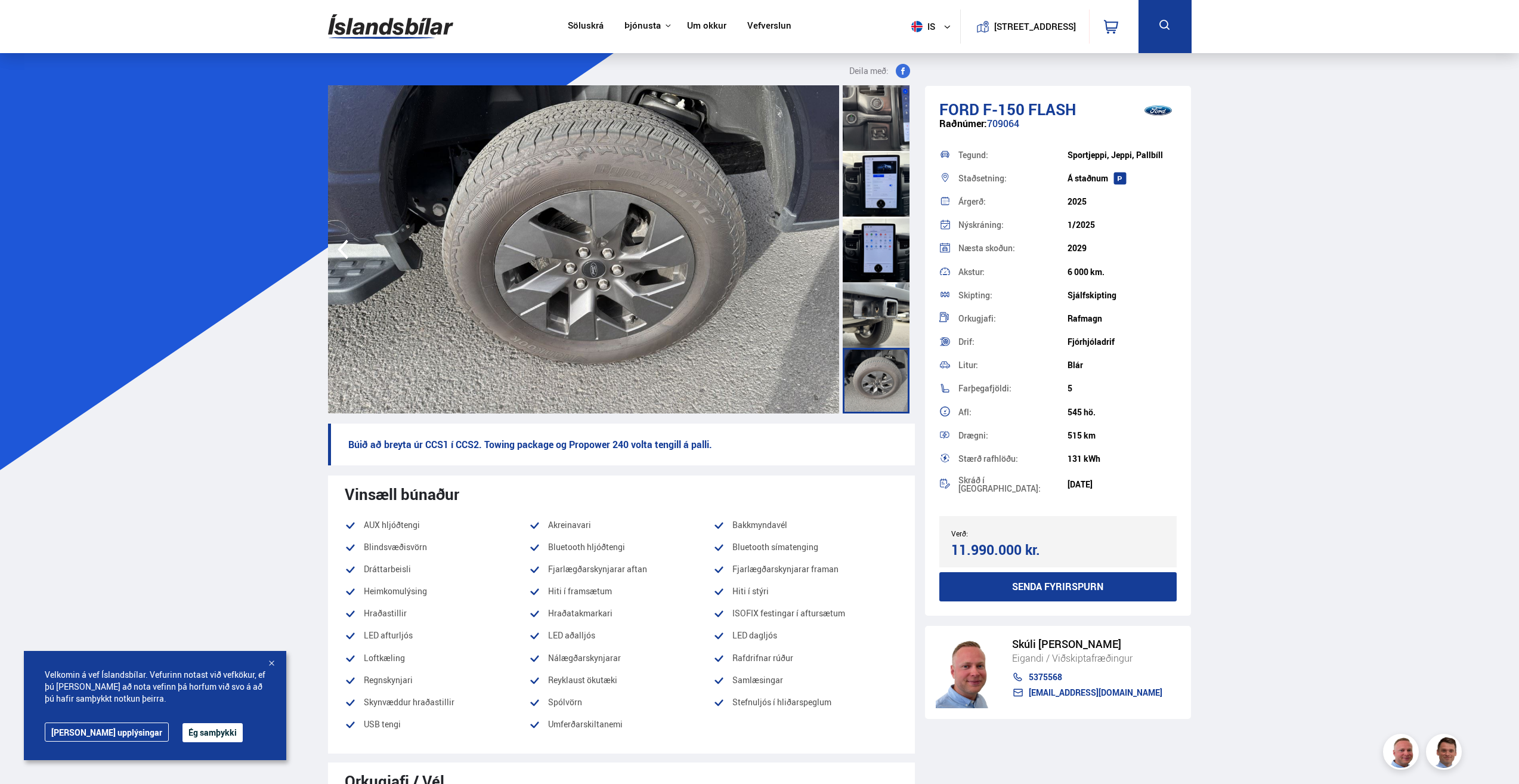
click at [878, 313] on div at bounding box center [876, 314] width 67 height 66
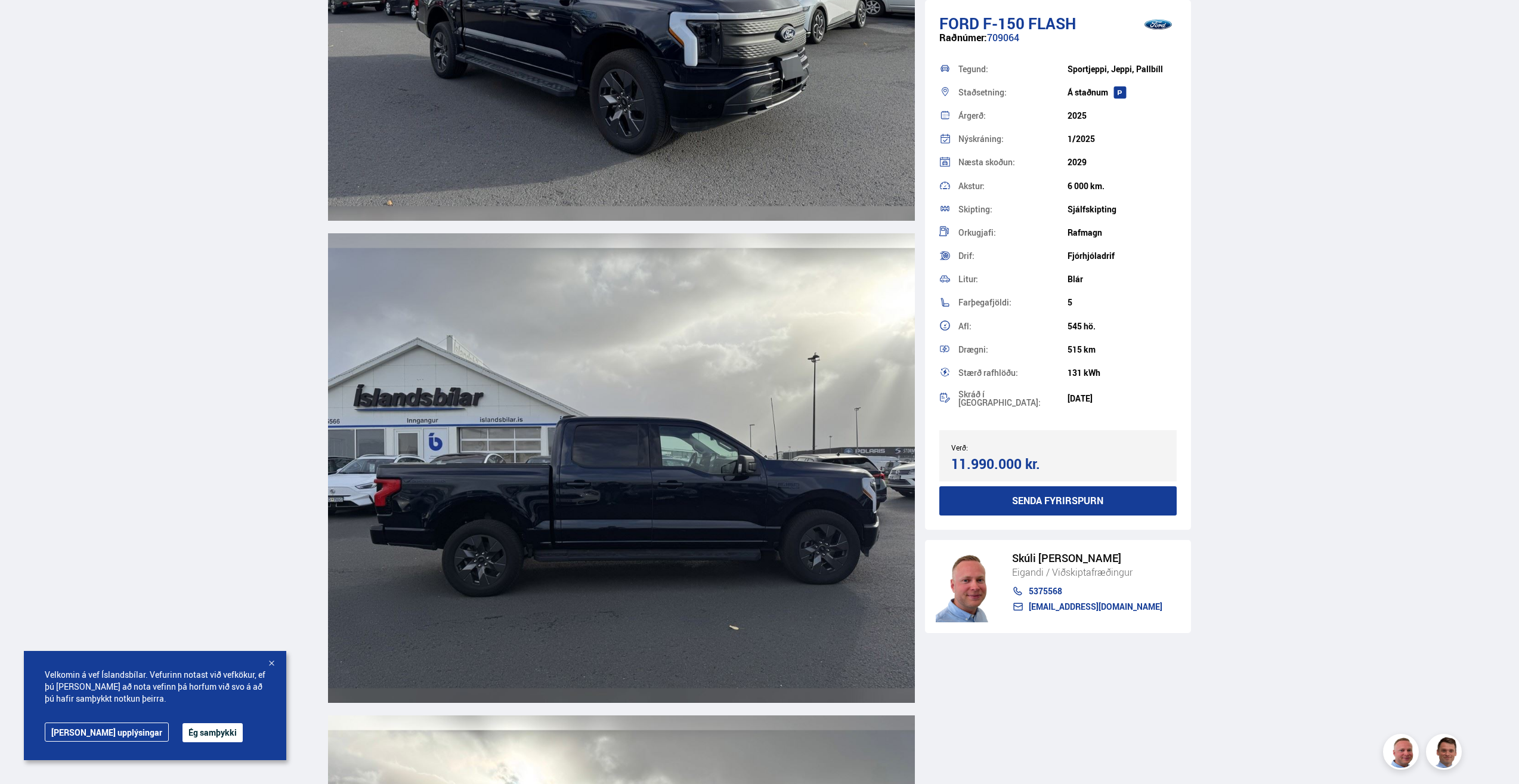
scroll to position [1491, 0]
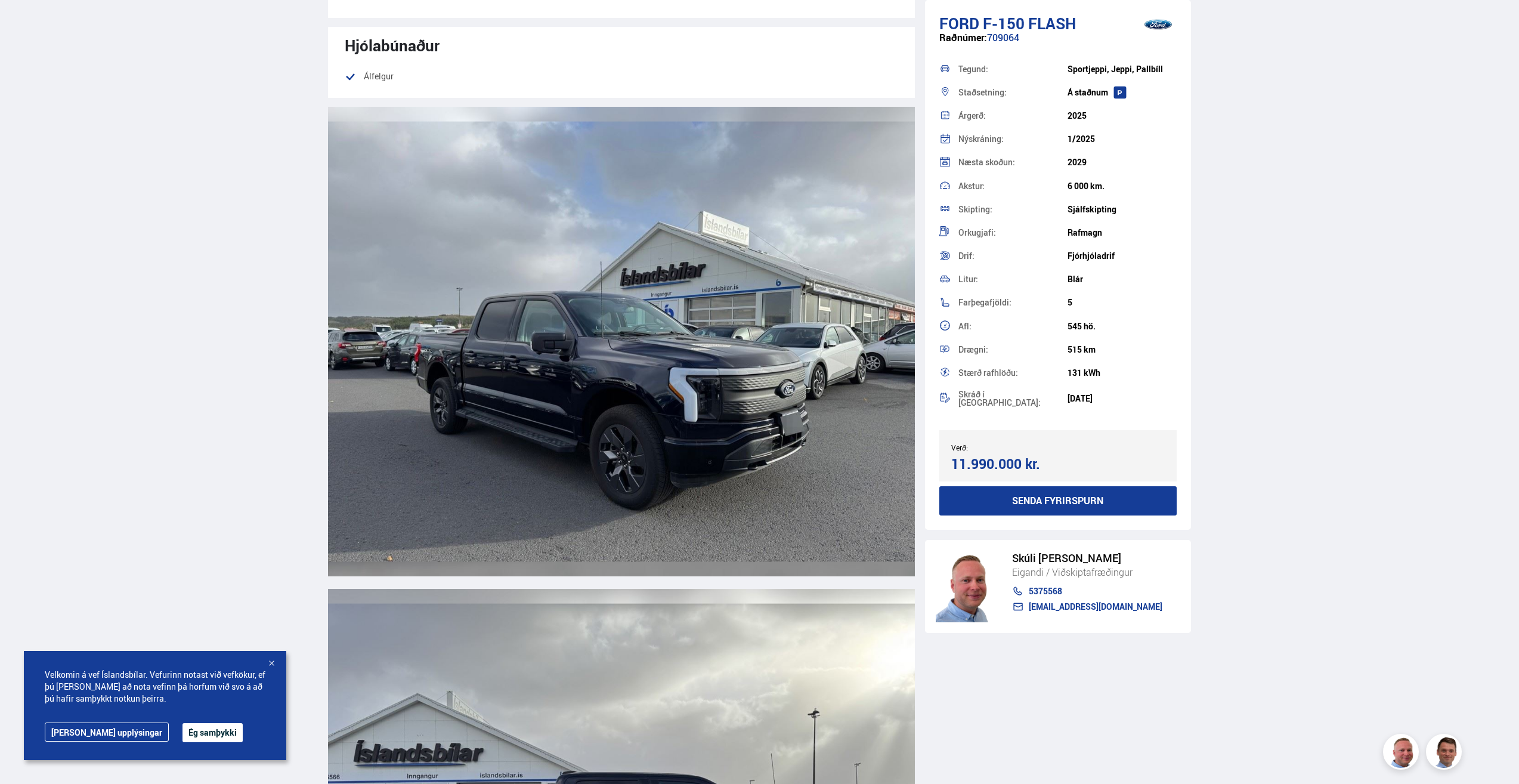
click at [730, 309] on img at bounding box center [621, 341] width 586 height 470
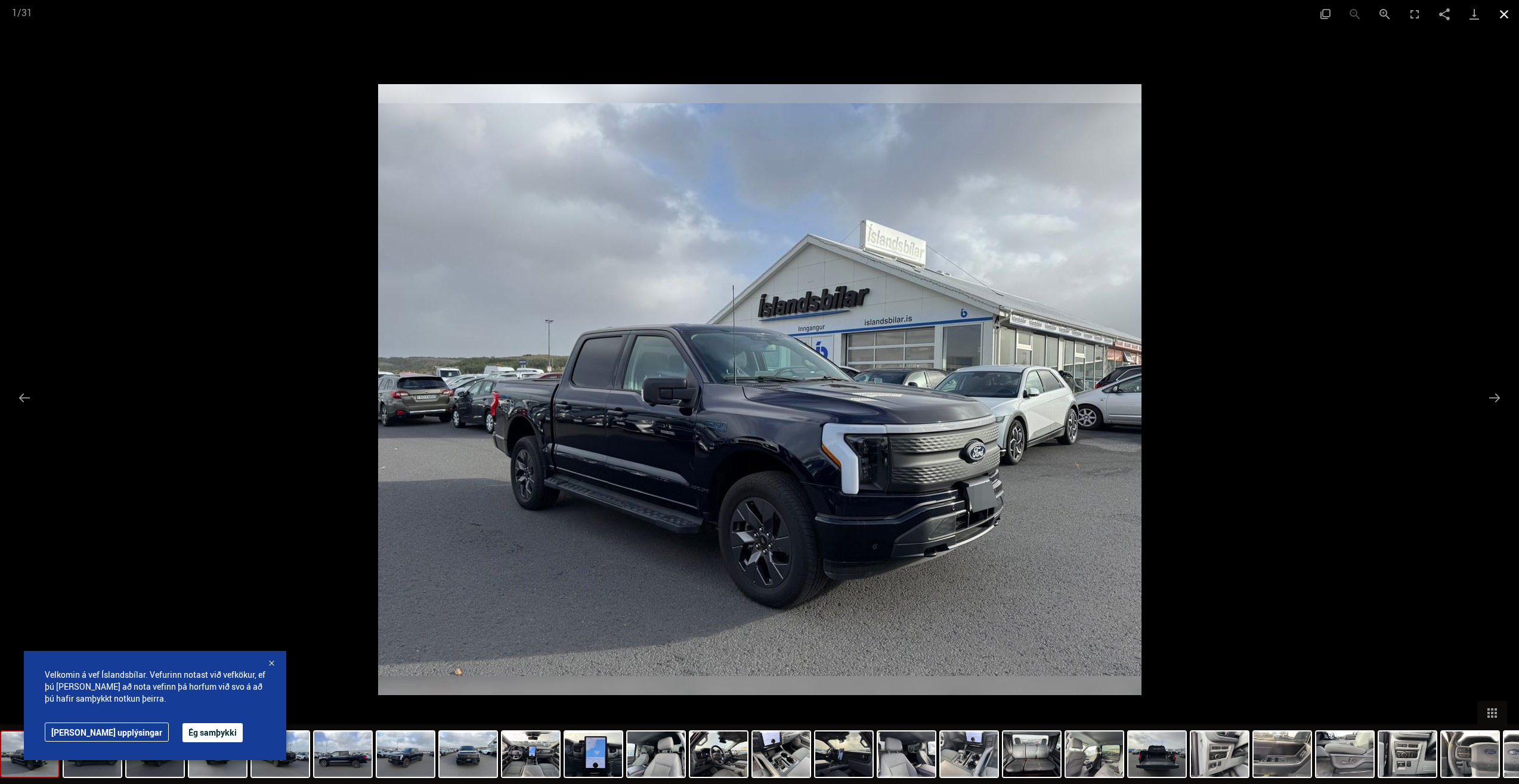
click at [1503, 16] on button "Close gallery" at bounding box center [1505, 14] width 30 height 28
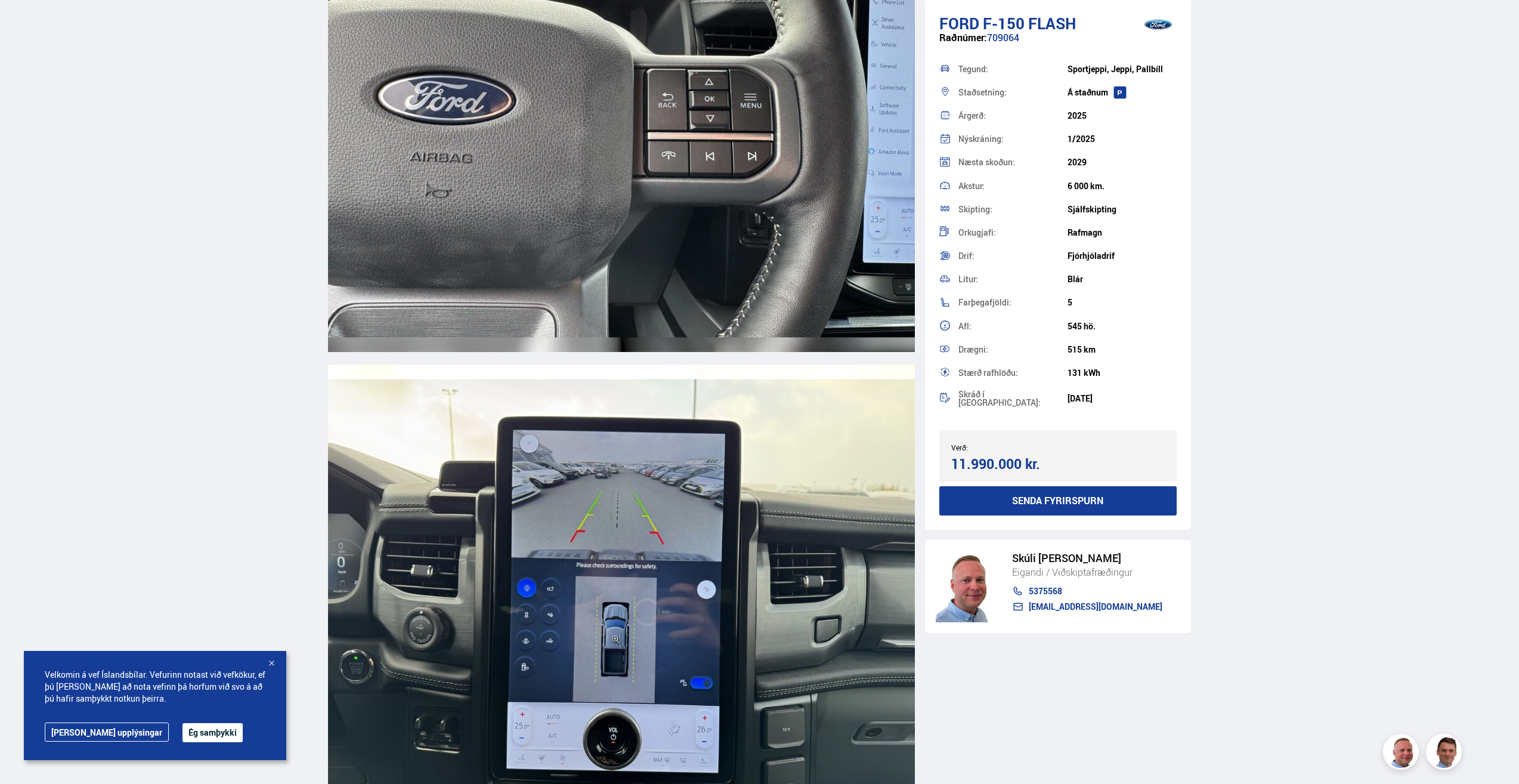
scroll to position [13538, 0]
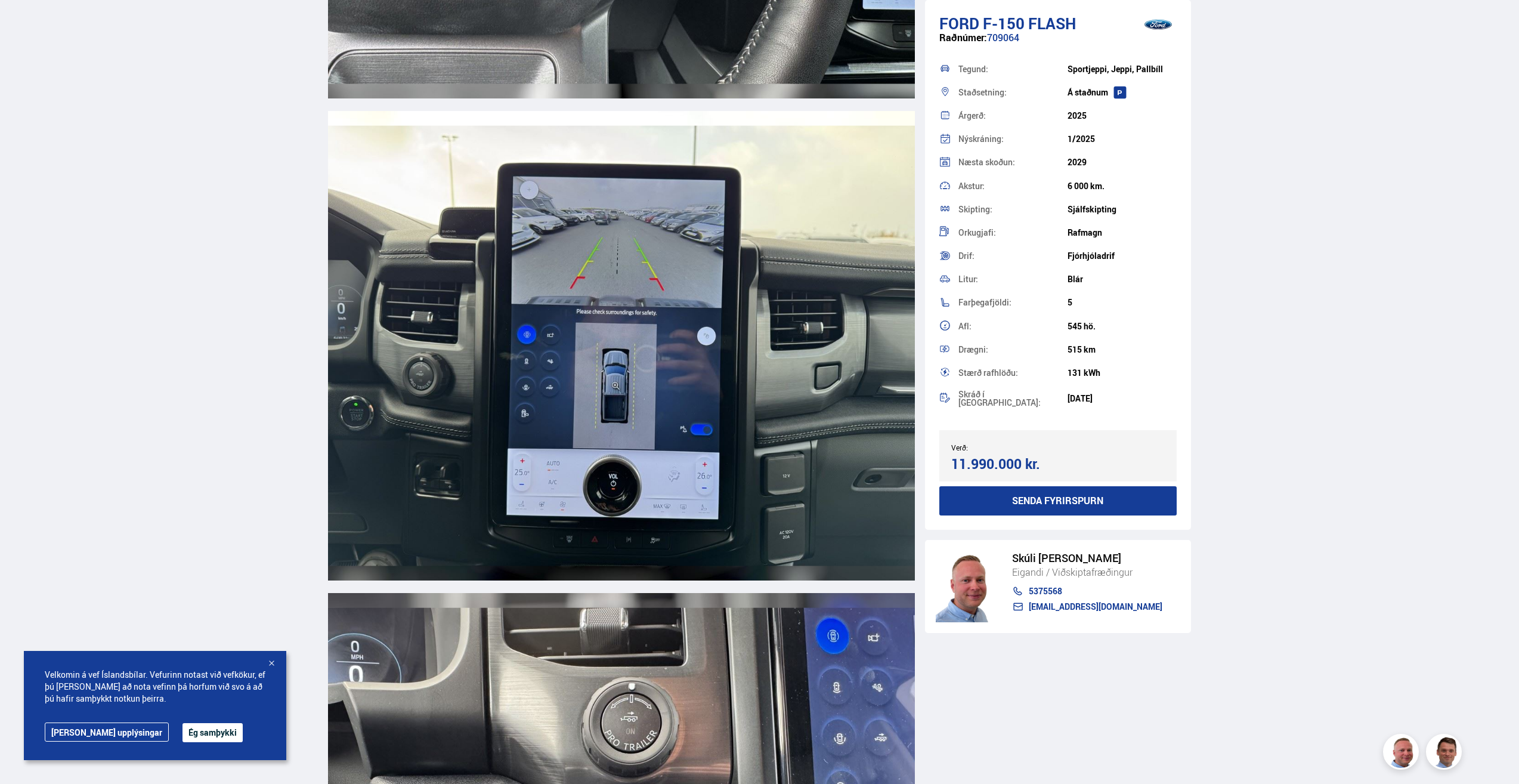
drag, startPoint x: 210, startPoint y: 292, endPoint x: 207, endPoint y: 283, distance: 9.5
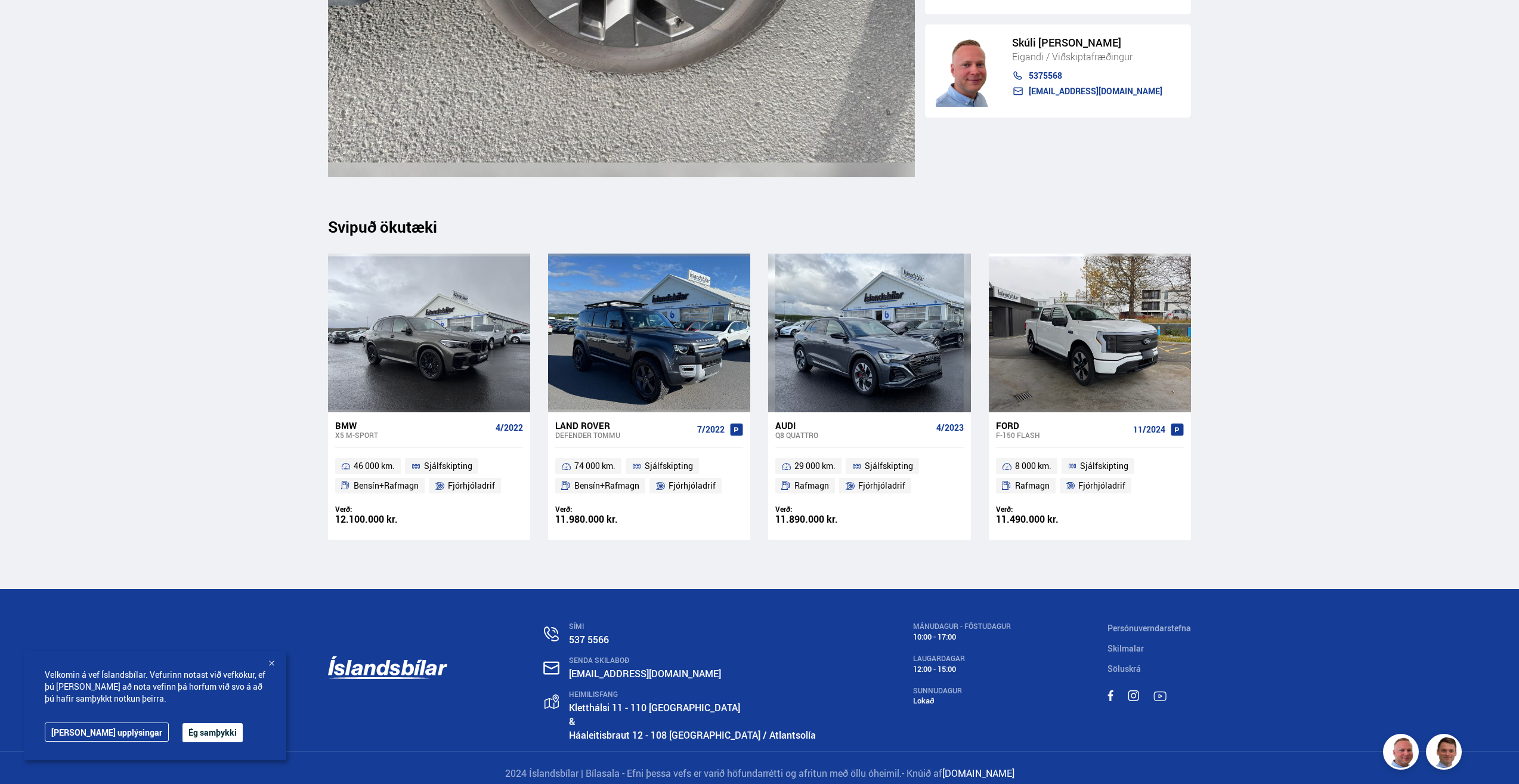
scroll to position [16364, 0]
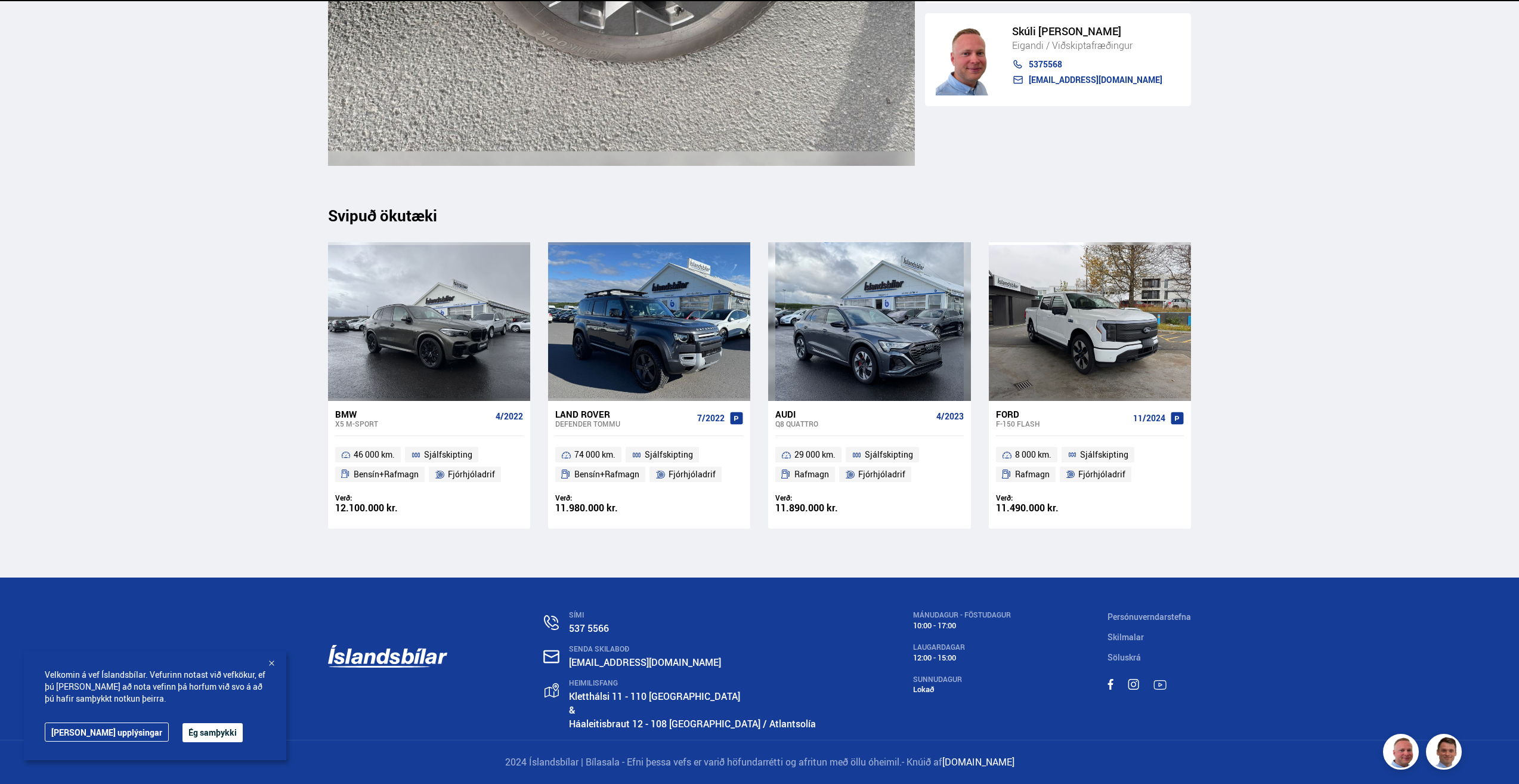
drag, startPoint x: 1357, startPoint y: 313, endPoint x: 1352, endPoint y: 309, distance: 6.4
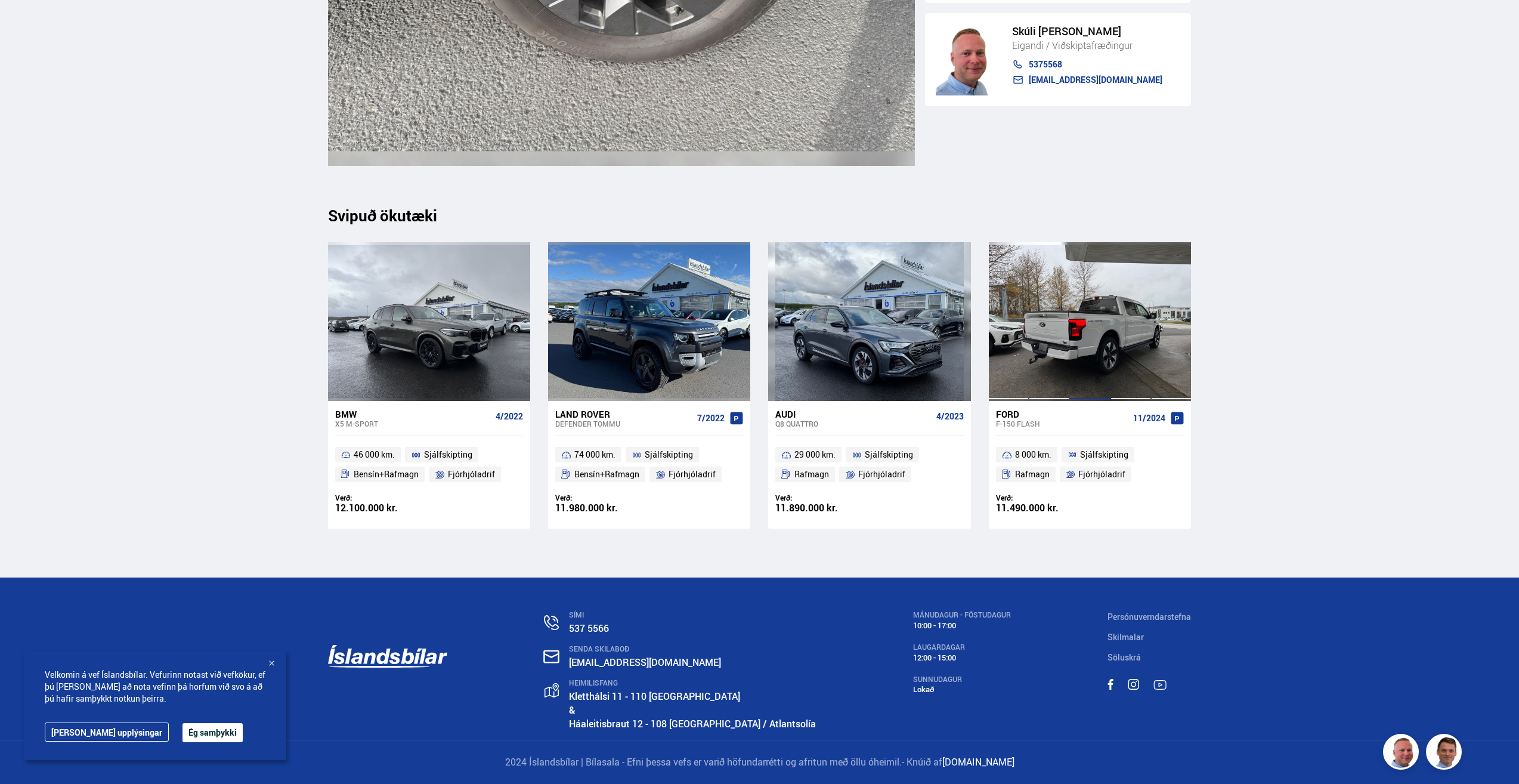
click at [1087, 342] on div at bounding box center [1090, 321] width 41 height 158
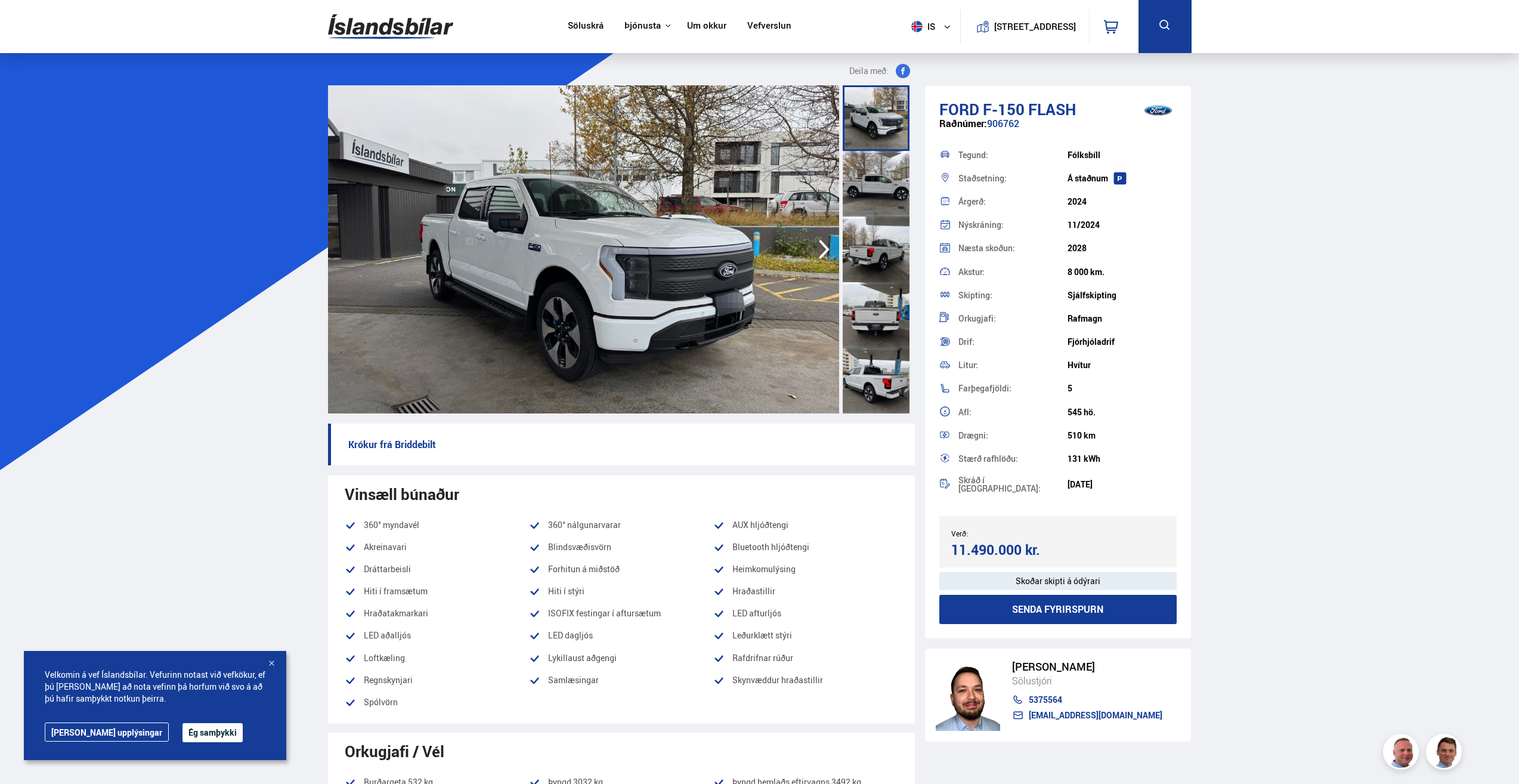
click at [712, 227] on img at bounding box center [583, 249] width 511 height 328
click at [583, 27] on link "Söluskrá" at bounding box center [585, 26] width 35 height 13
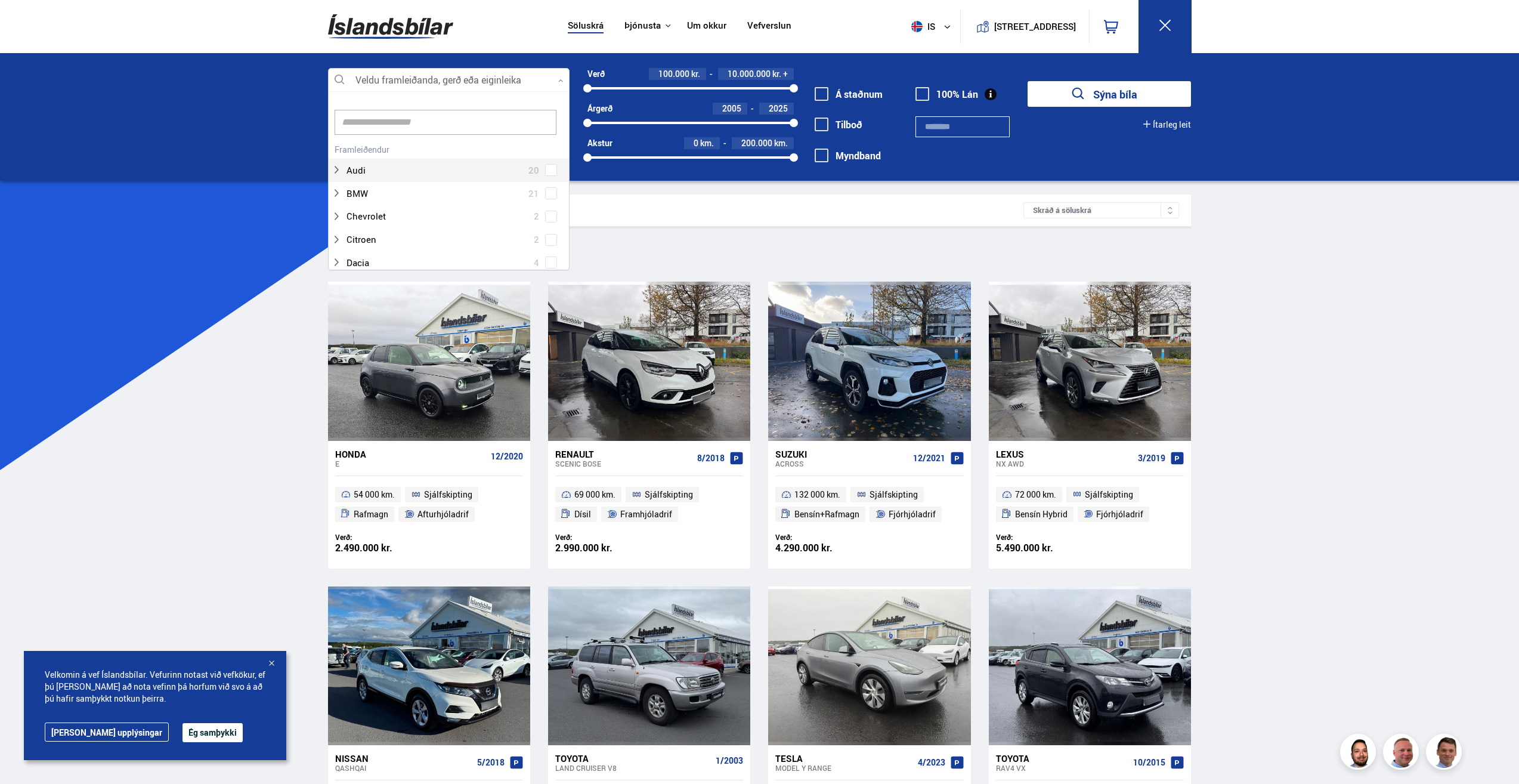
click at [464, 78] on div at bounding box center [449, 81] width 241 height 24
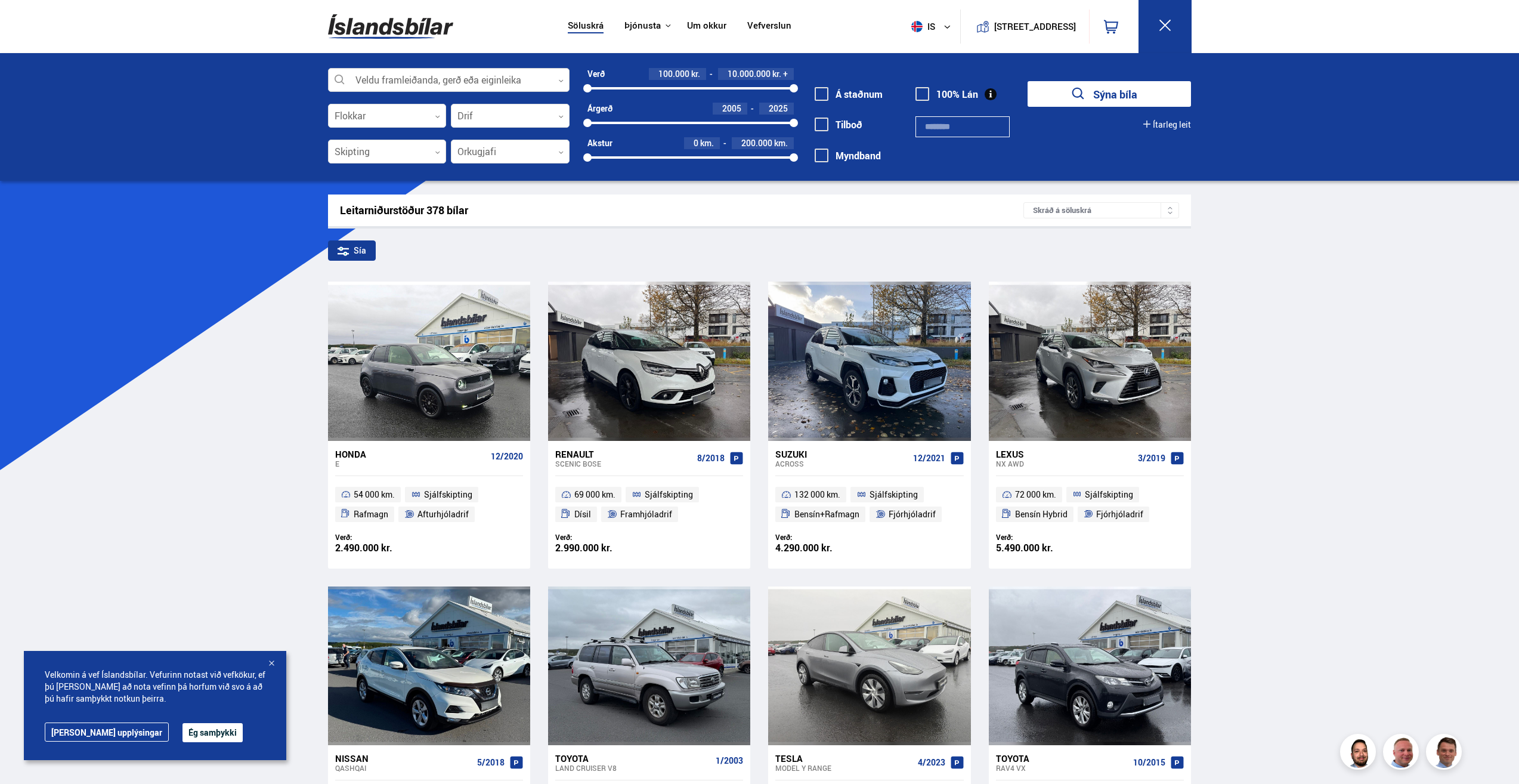
click at [464, 78] on div at bounding box center [449, 81] width 241 height 24
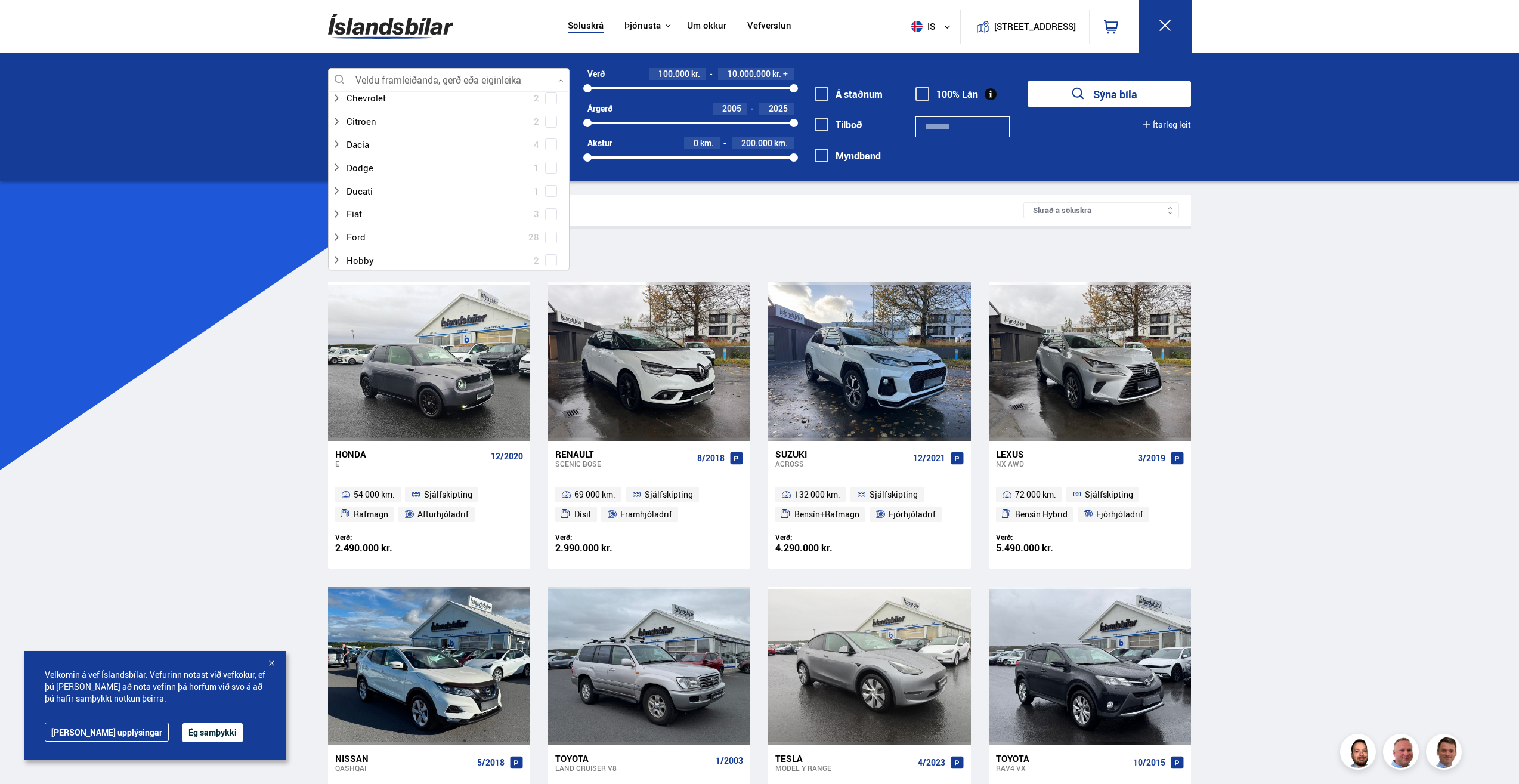
scroll to position [119, 0]
click at [372, 232] on div at bounding box center [436, 235] width 210 height 17
click at [390, 143] on div at bounding box center [461, 149] width 210 height 17
click at [549, 152] on span at bounding box center [551, 149] width 5 height 5
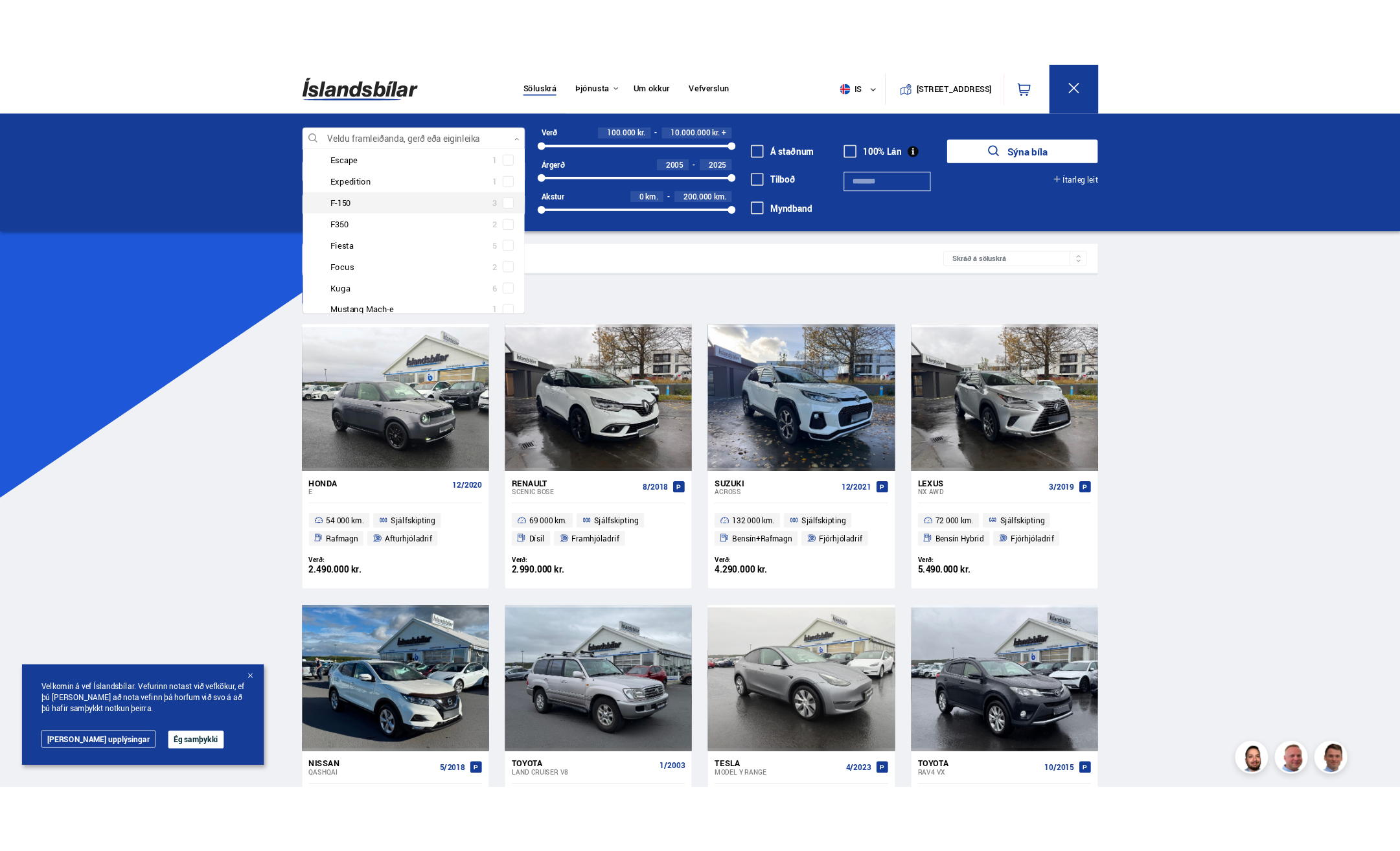
scroll to position [349, 0]
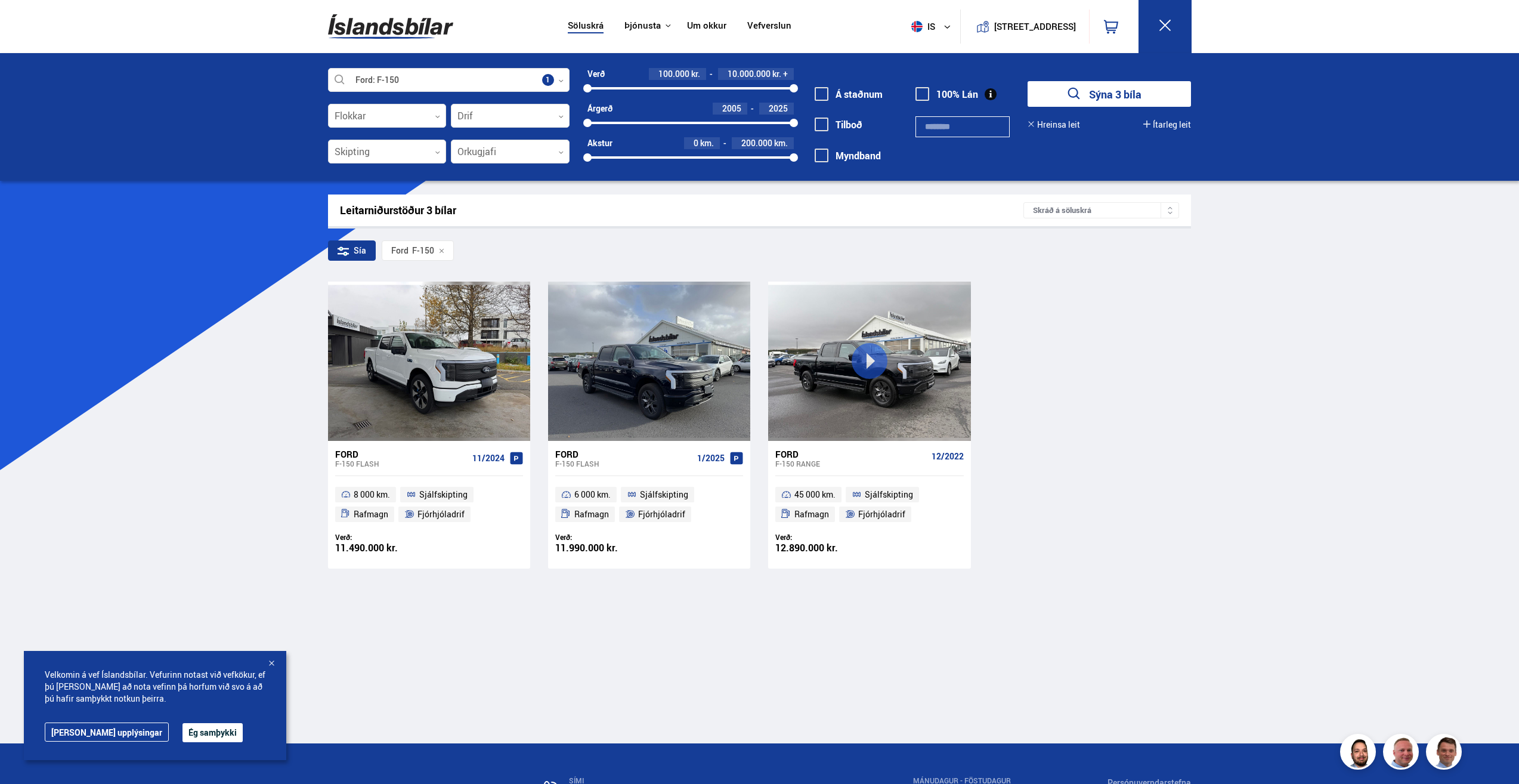
click at [241, 272] on div "Söluskrá Þjónusta Íslandsbílar [DOMAIN_NAME] Íslandsvörn Leiðbeiningar Um okkur…" at bounding box center [759, 475] width 1519 height 950
drag, startPoint x: 1294, startPoint y: 467, endPoint x: 1238, endPoint y: 458, distance: 56.7
click at [1291, 467] on div "Söluskrá Þjónusta Íslandsbílar [DOMAIN_NAME] Íslandsvörn Leiðbeiningar Um okkur…" at bounding box center [759, 475] width 1519 height 950
click at [1128, 340] on div "Ford F-150 FLASH 11/2024 8 000 km. Sjálfskipting Rafmagn Fjórhjóladrif Verð: 11…" at bounding box center [760, 424] width 864 height 286
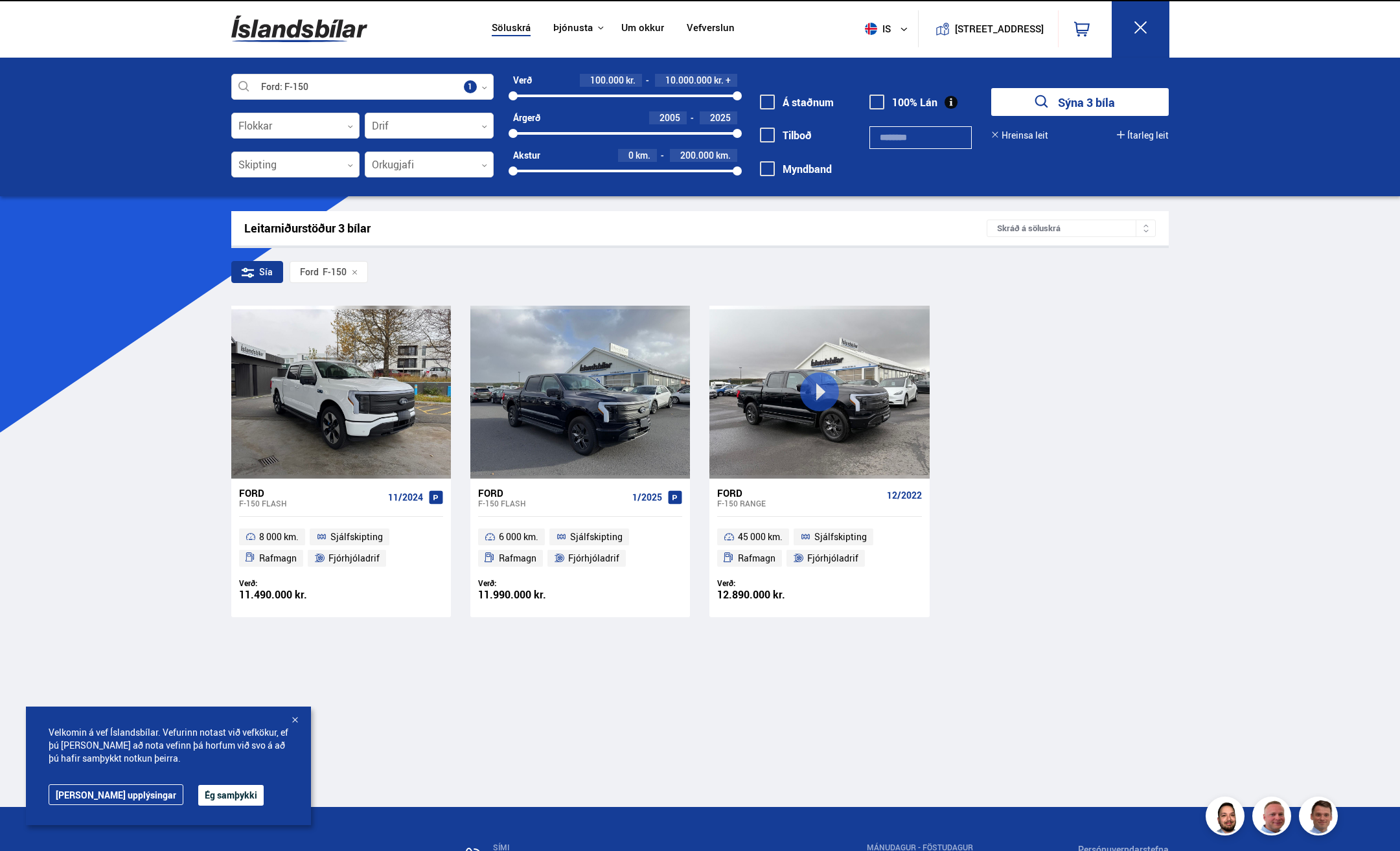
click at [1136, 360] on div "Ford F-150 FLASH 11/2024 8 000 km. Sjálfskipting Rafmagn Fjórhjóladrif Verð: 11…" at bounding box center [700, 461] width 938 height 311
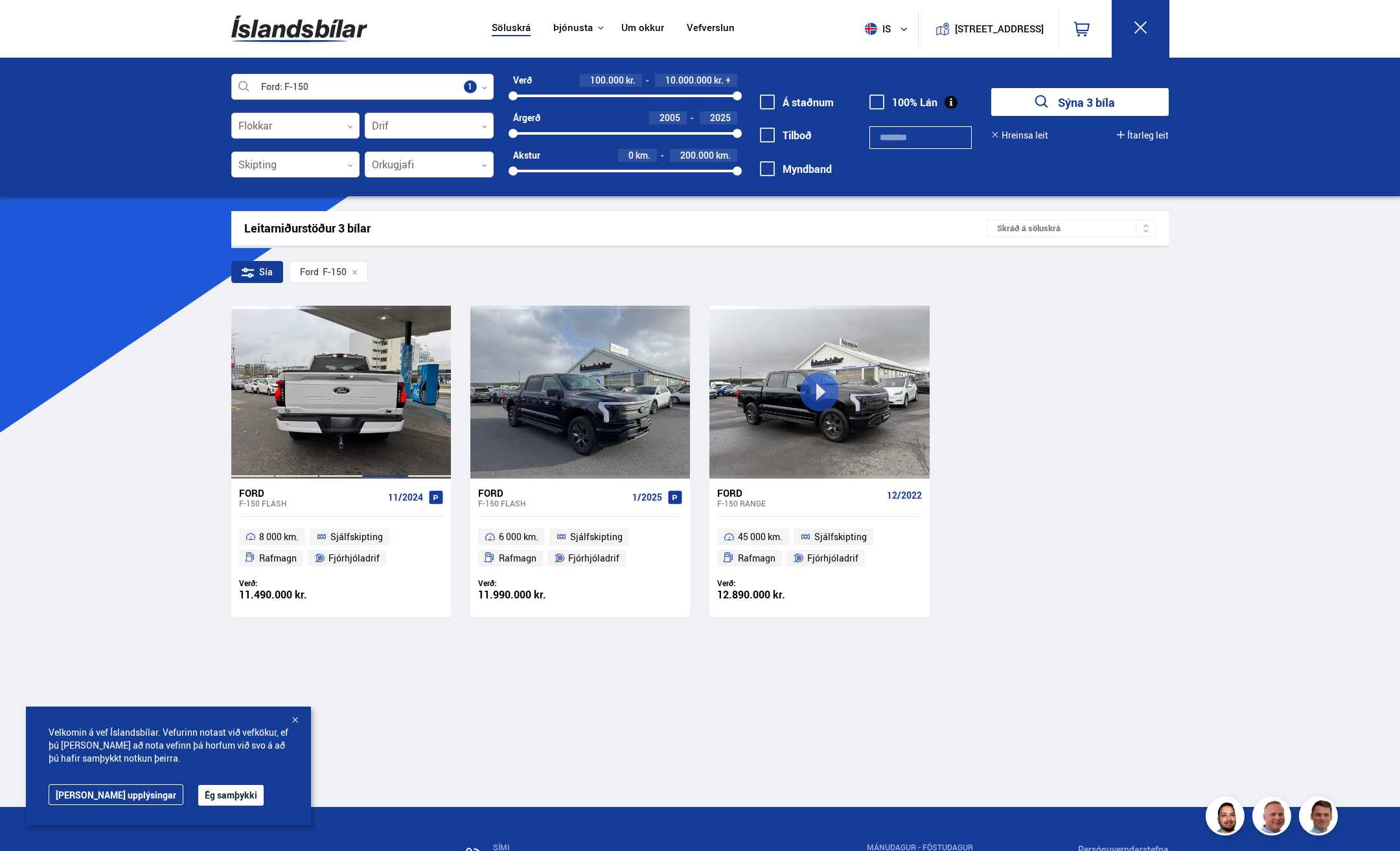
click at [379, 376] on div at bounding box center [385, 391] width 44 height 172
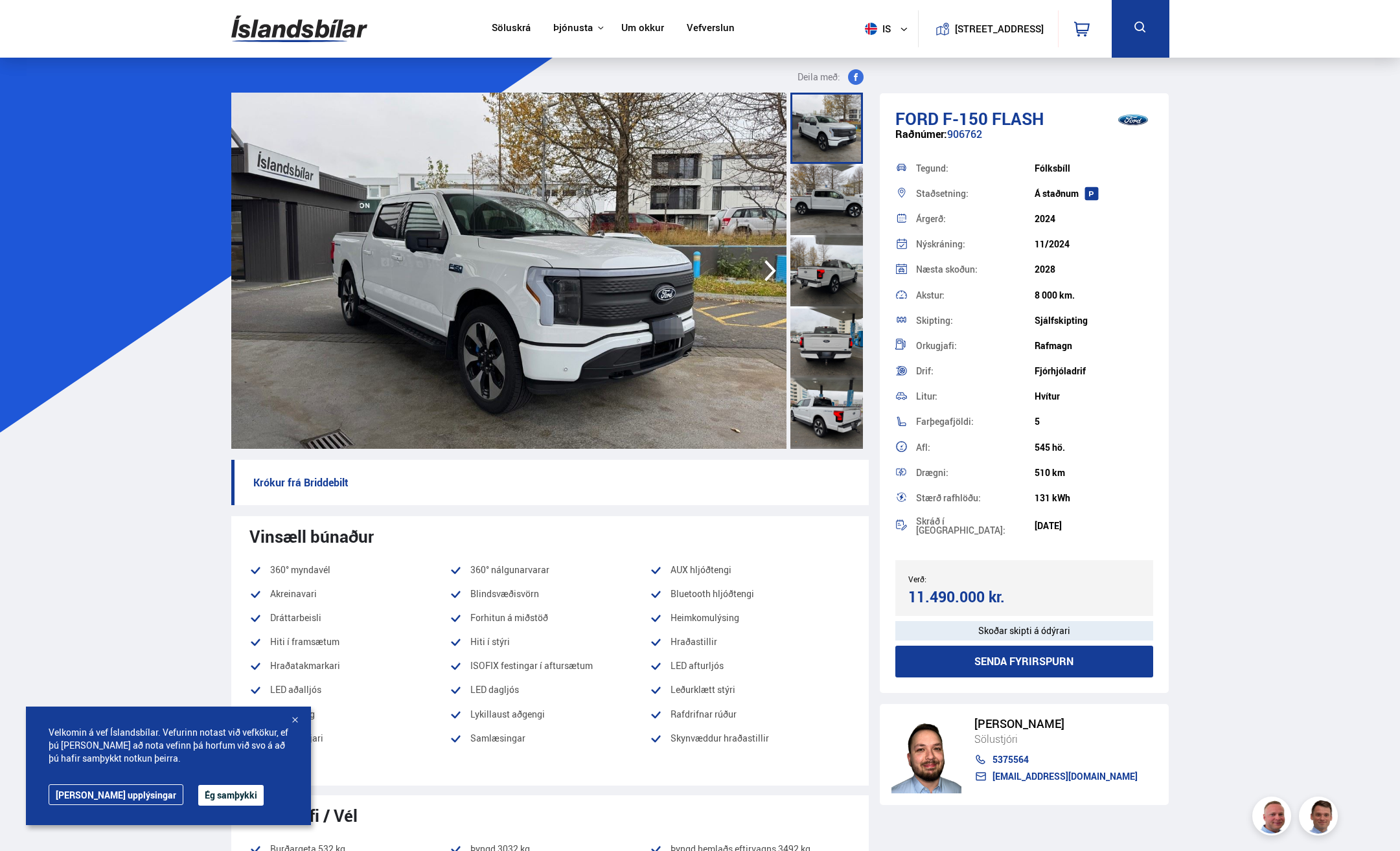
click at [765, 277] on icon "button" at bounding box center [770, 271] width 26 height 31
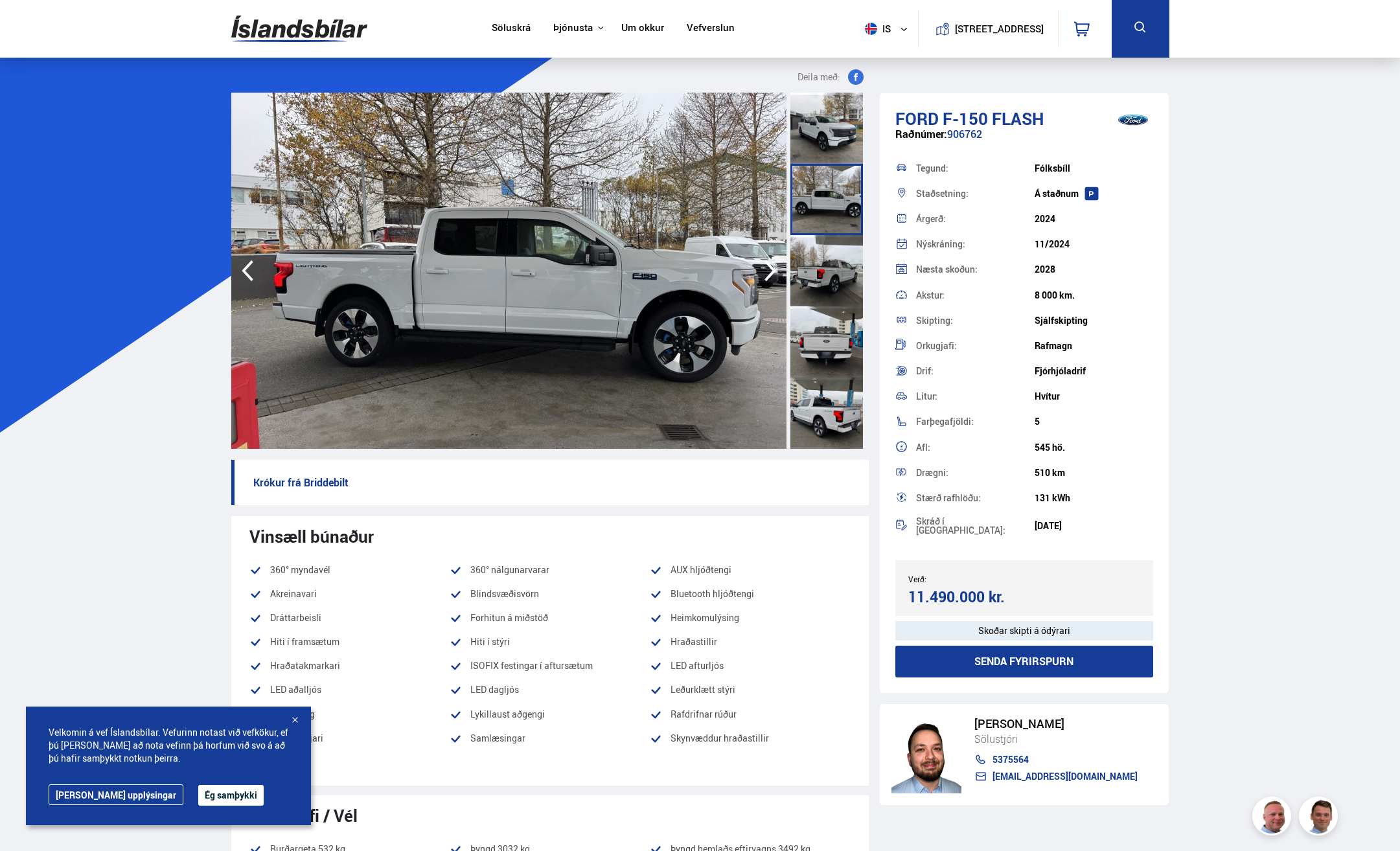
click at [767, 270] on icon "button" at bounding box center [770, 271] width 26 height 31
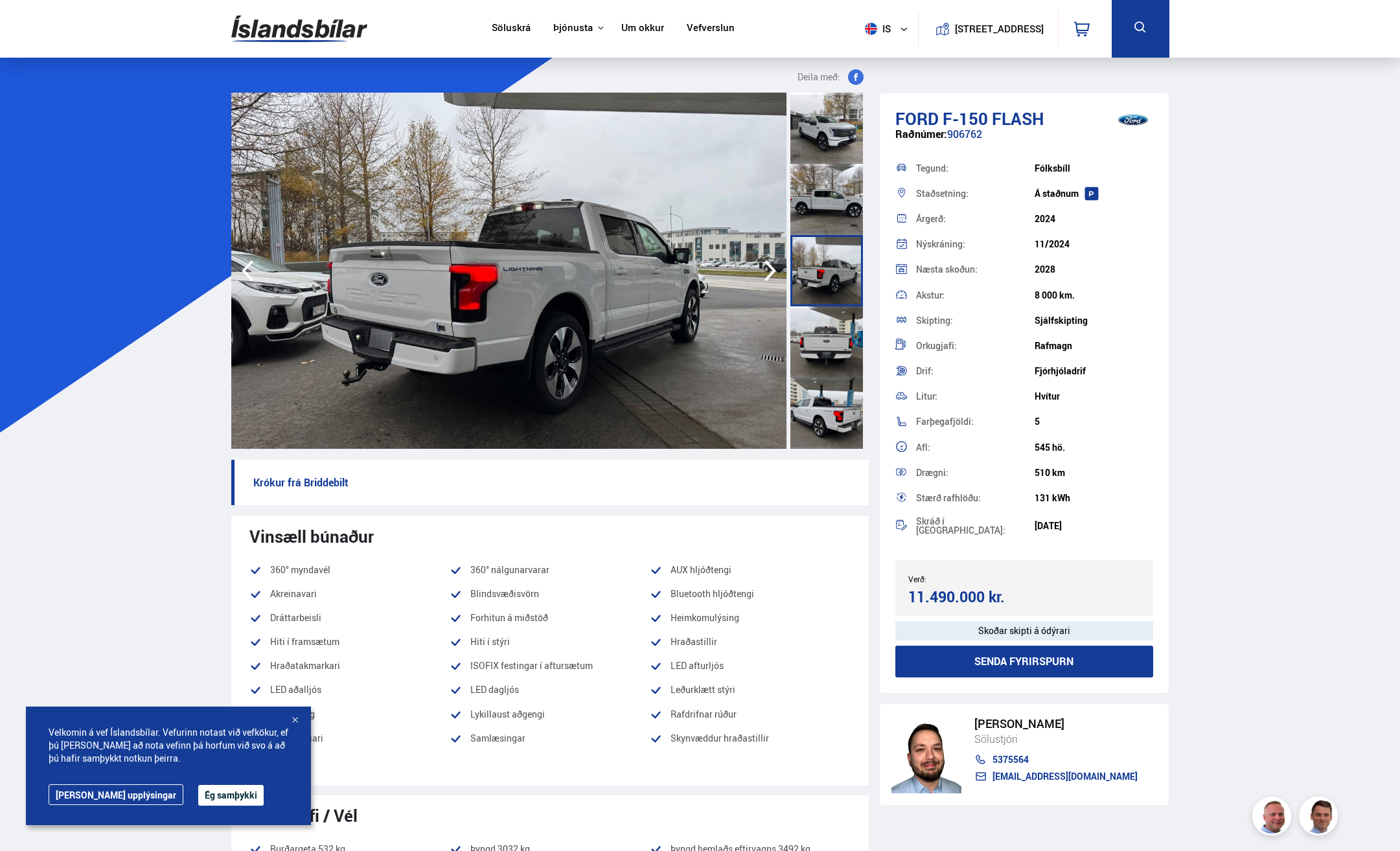
drag, startPoint x: 1312, startPoint y: 254, endPoint x: 1241, endPoint y: 236, distance: 73.2
click at [771, 271] on icon "button" at bounding box center [770, 271] width 26 height 31
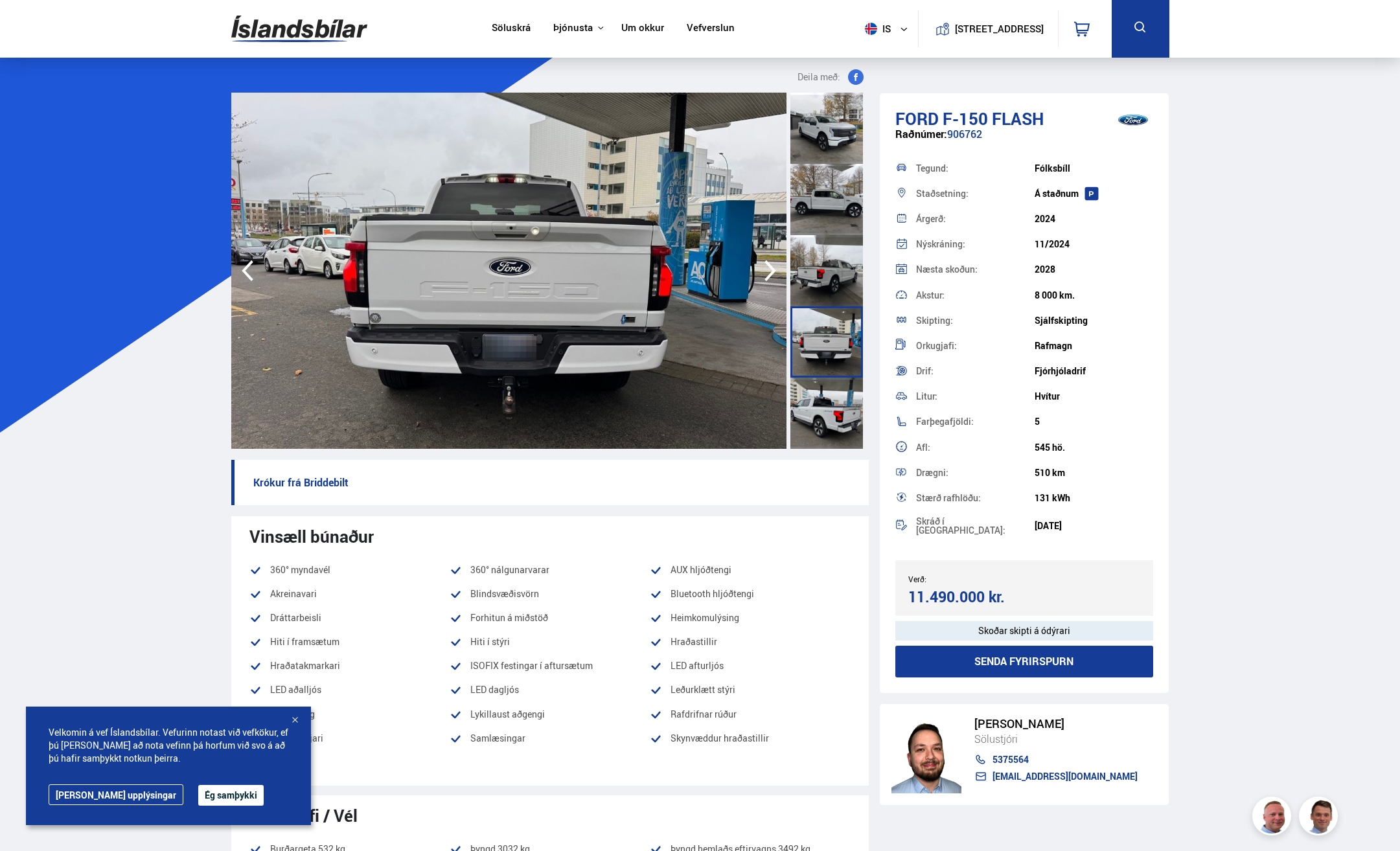
click at [771, 271] on icon "button" at bounding box center [770, 271] width 26 height 31
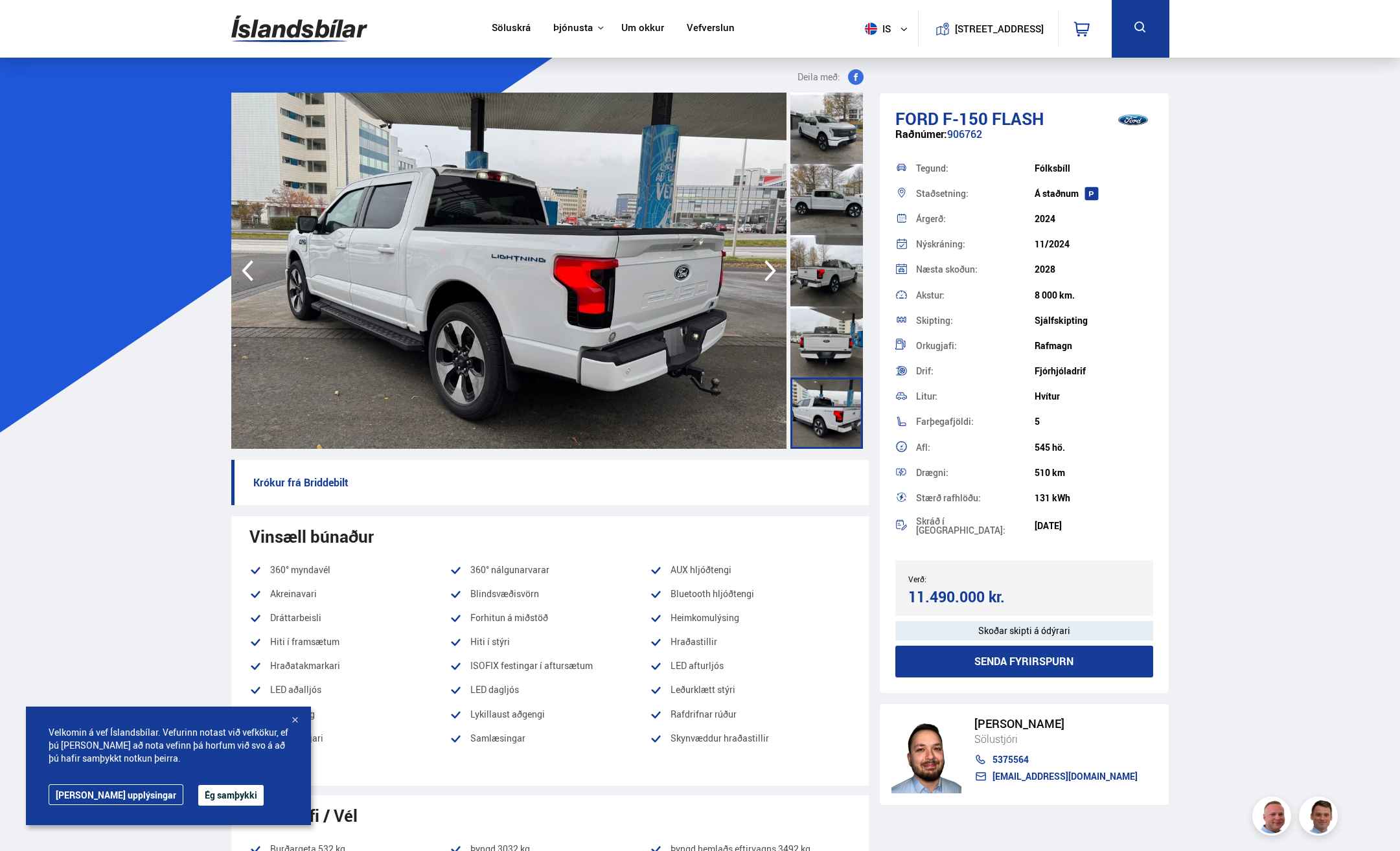
click at [771, 271] on icon "button" at bounding box center [770, 271] width 26 height 31
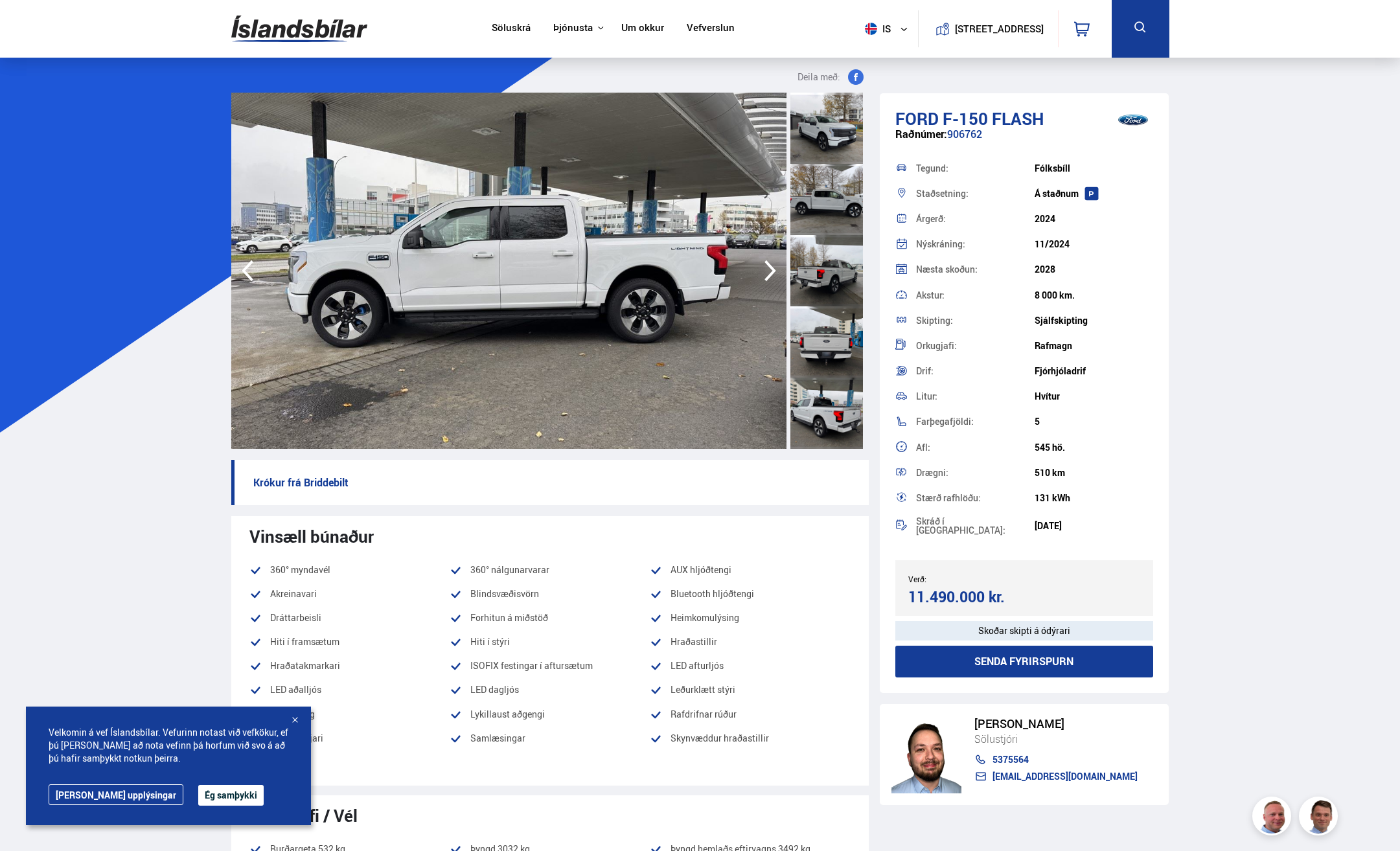
click at [771, 271] on icon "button" at bounding box center [770, 271] width 26 height 31
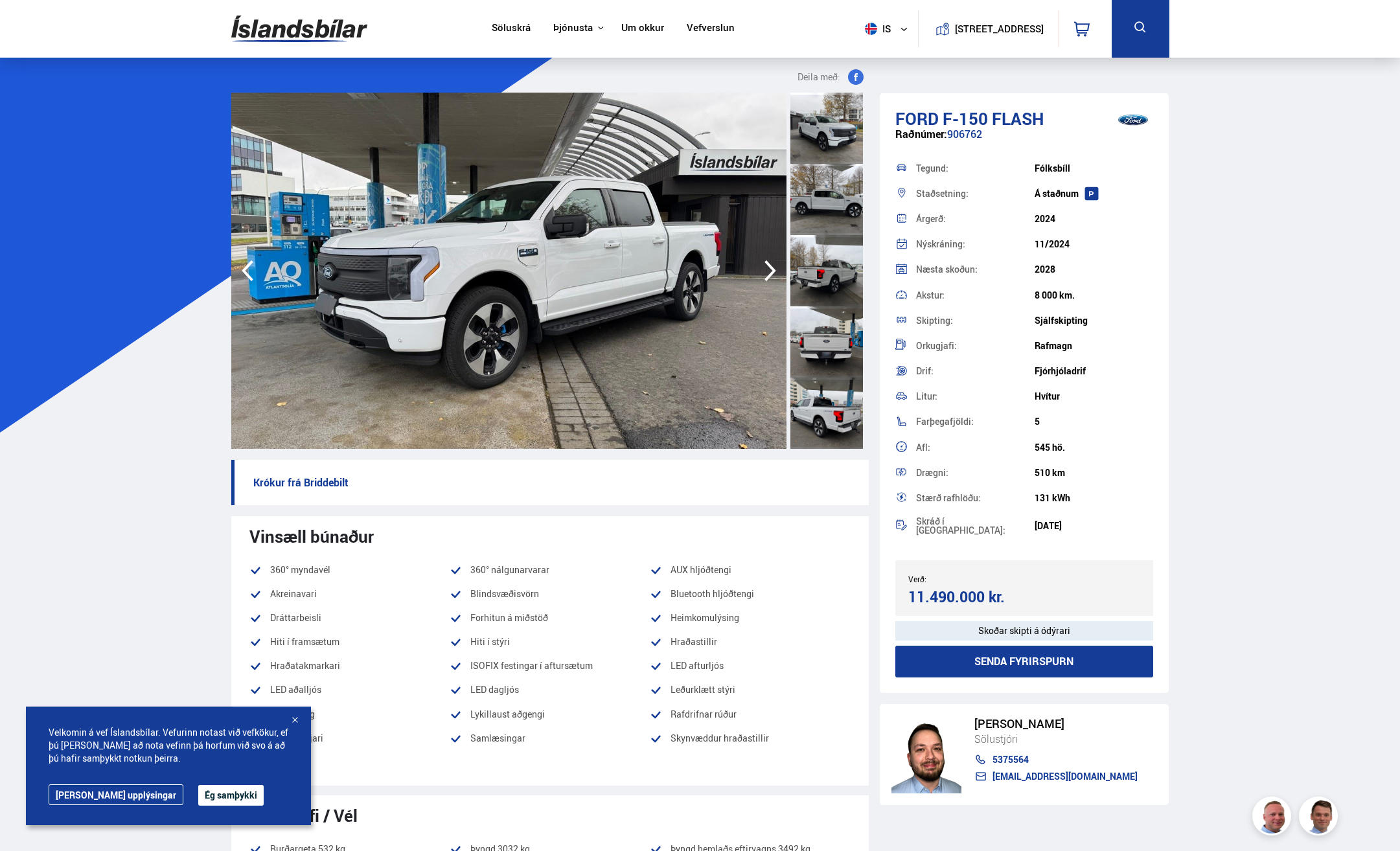
click at [771, 271] on icon "button" at bounding box center [770, 271] width 26 height 31
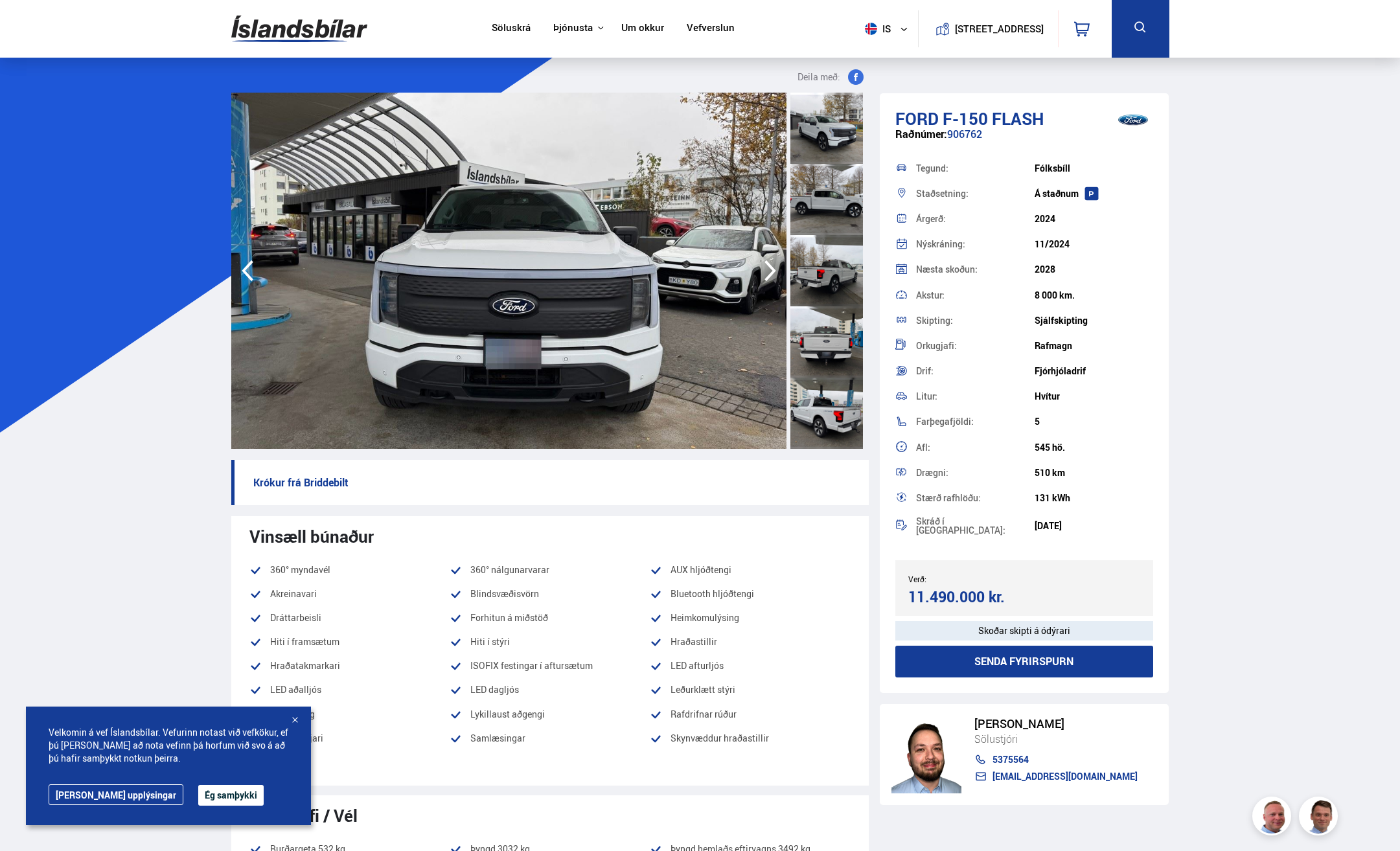
click at [771, 271] on icon "button" at bounding box center [770, 271] width 26 height 31
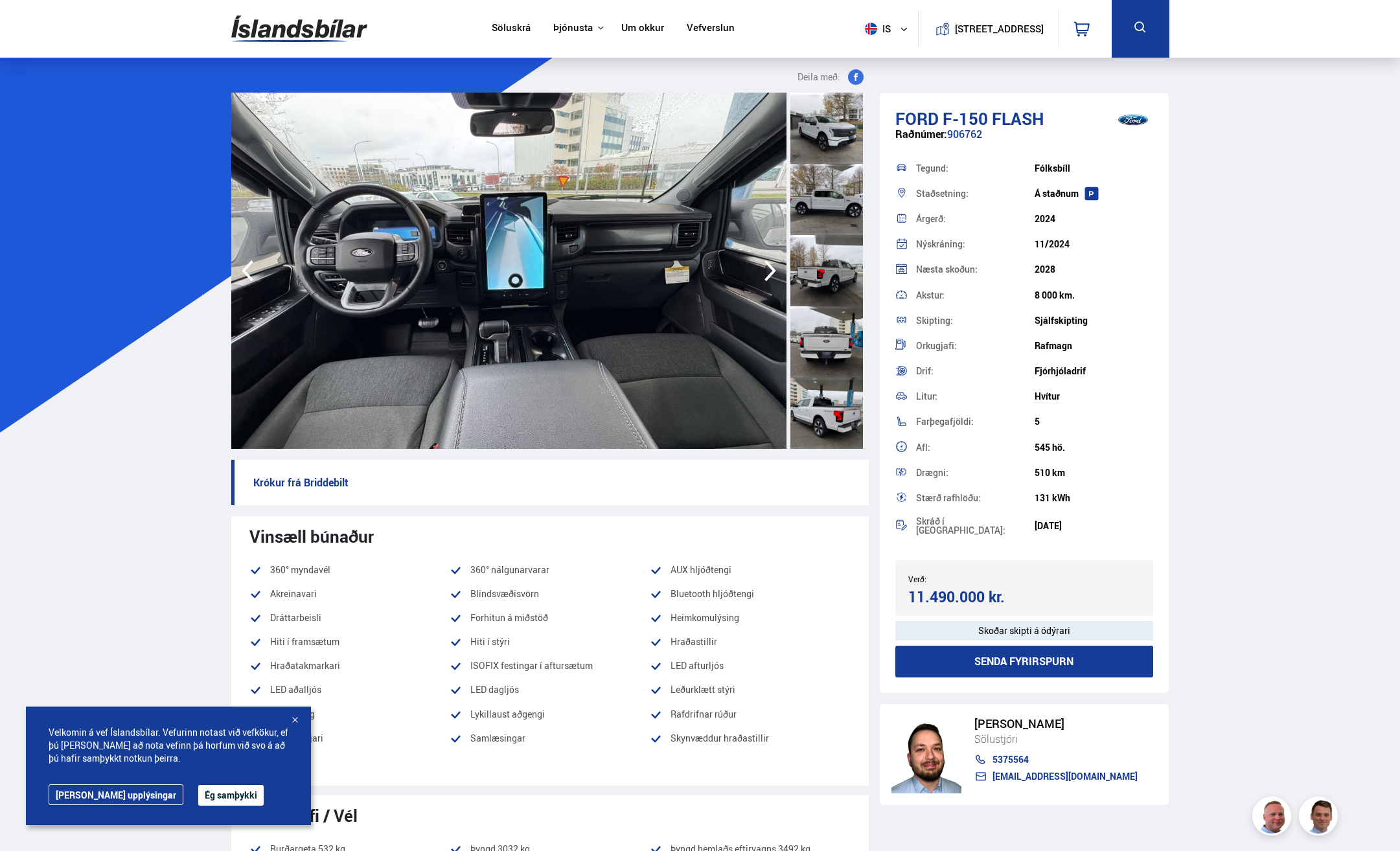
click at [771, 271] on icon "button" at bounding box center [770, 271] width 26 height 31
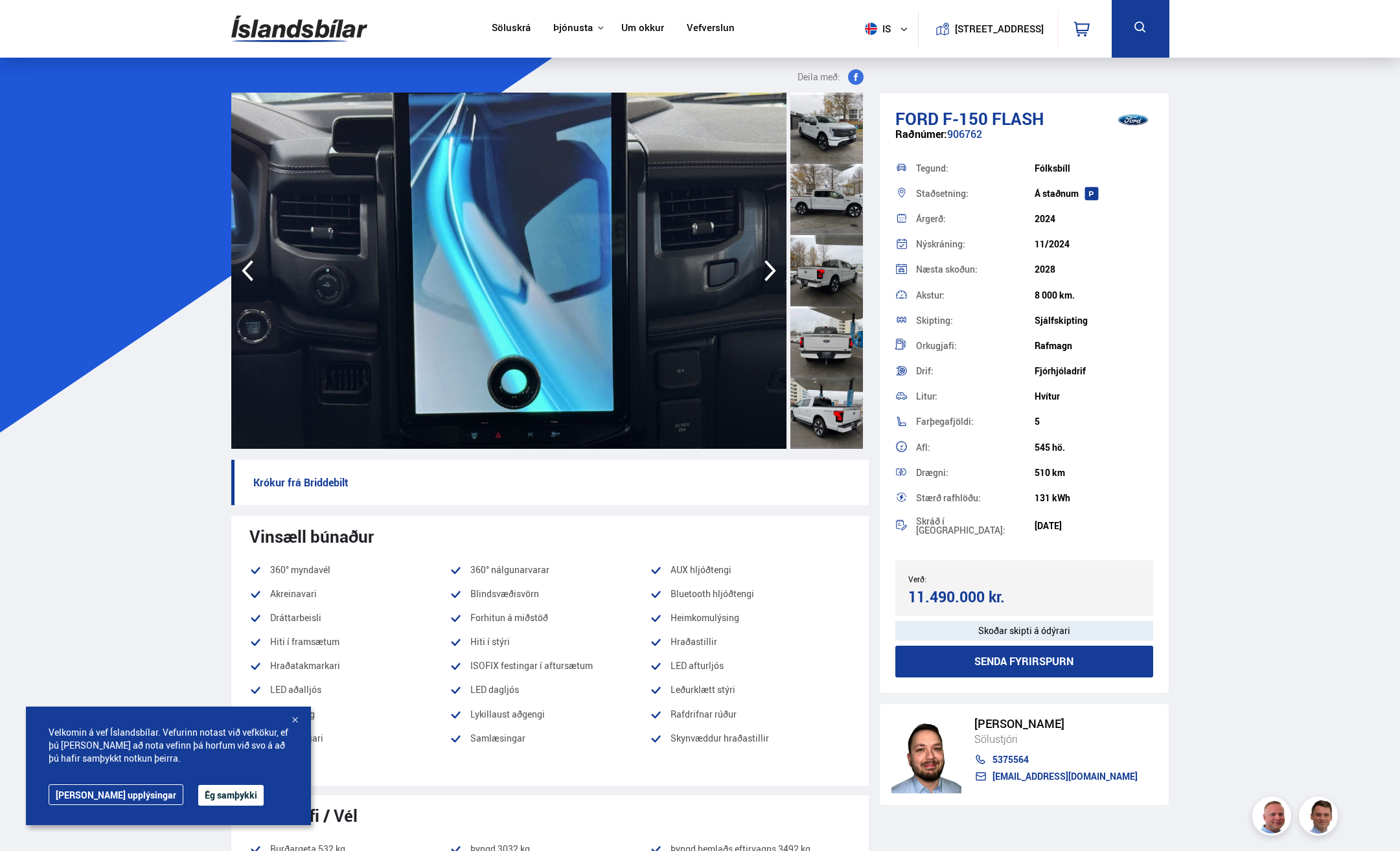
click at [771, 271] on icon "button" at bounding box center [770, 271] width 26 height 31
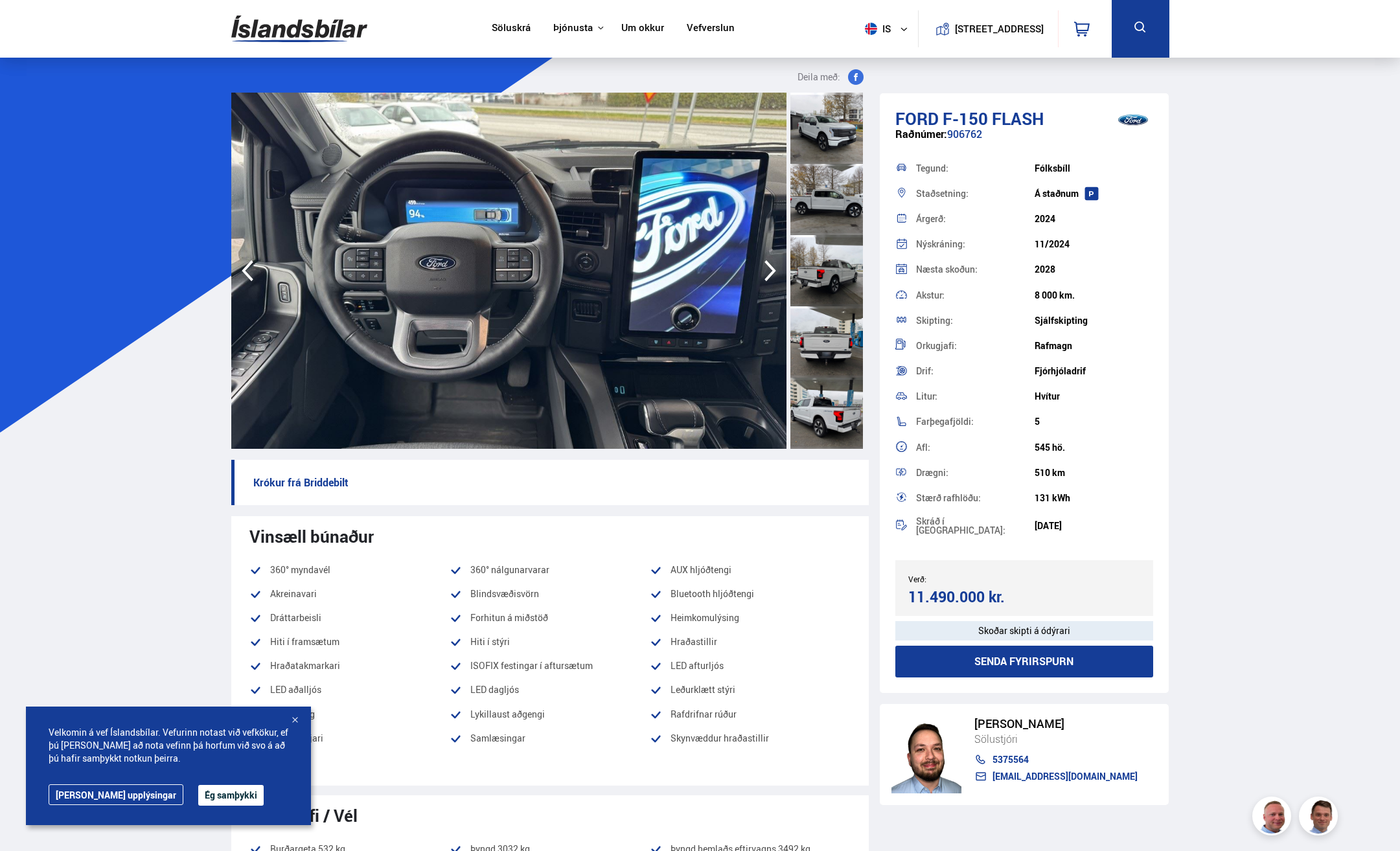
click at [771, 271] on icon "button" at bounding box center [770, 271] width 26 height 31
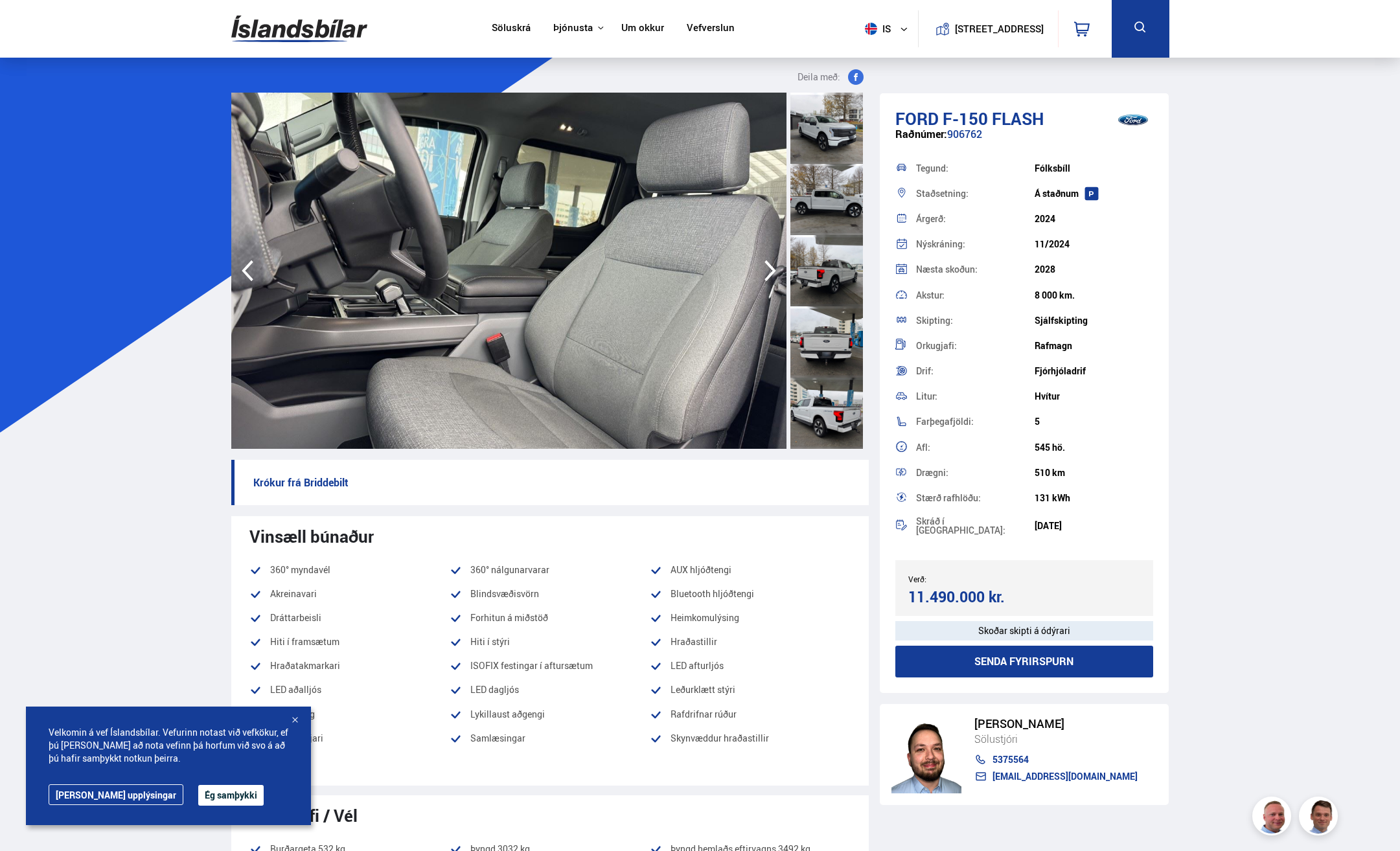
click at [771, 271] on icon "button" at bounding box center [770, 271] width 26 height 31
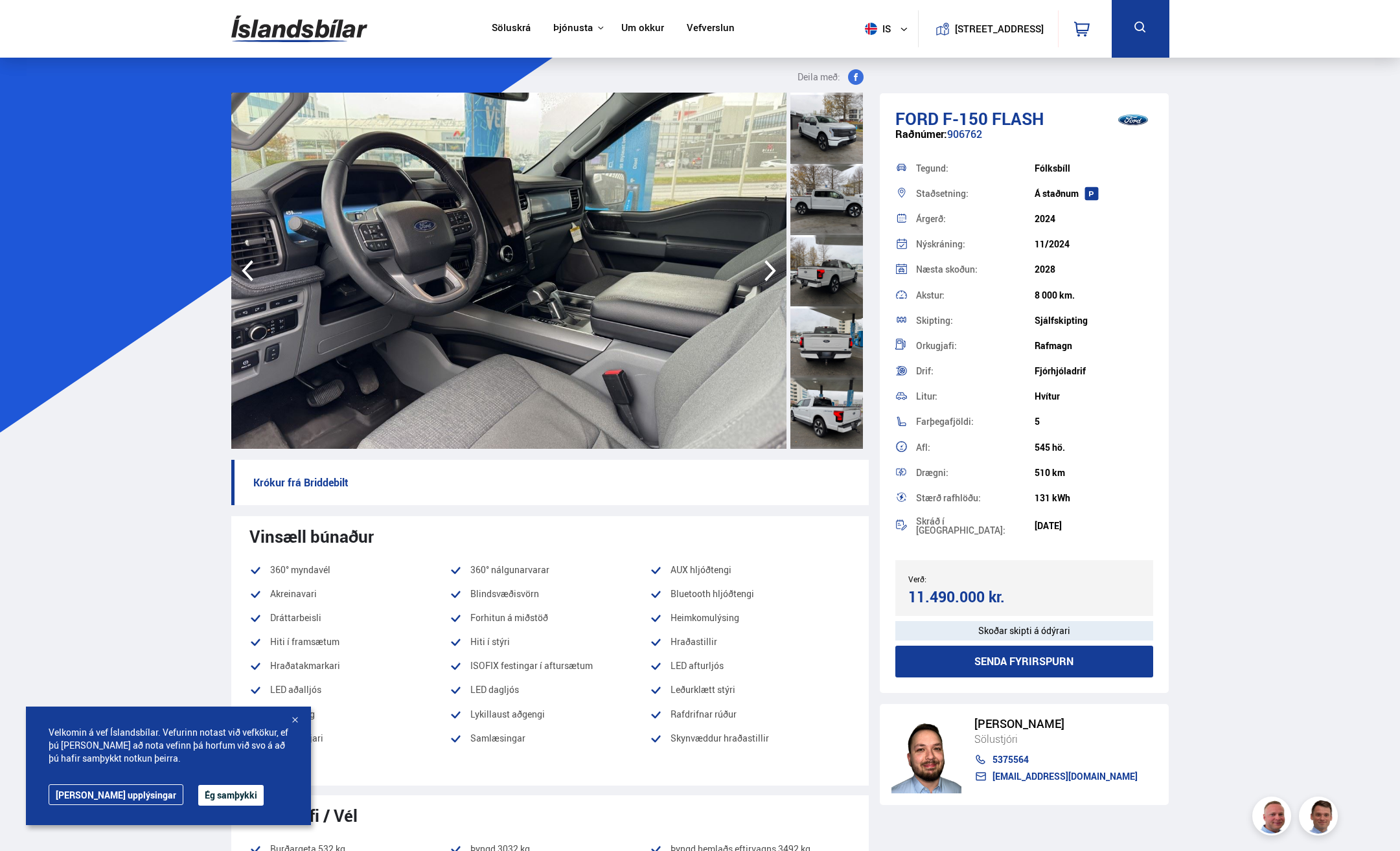
click at [771, 271] on icon "button" at bounding box center [770, 271] width 26 height 31
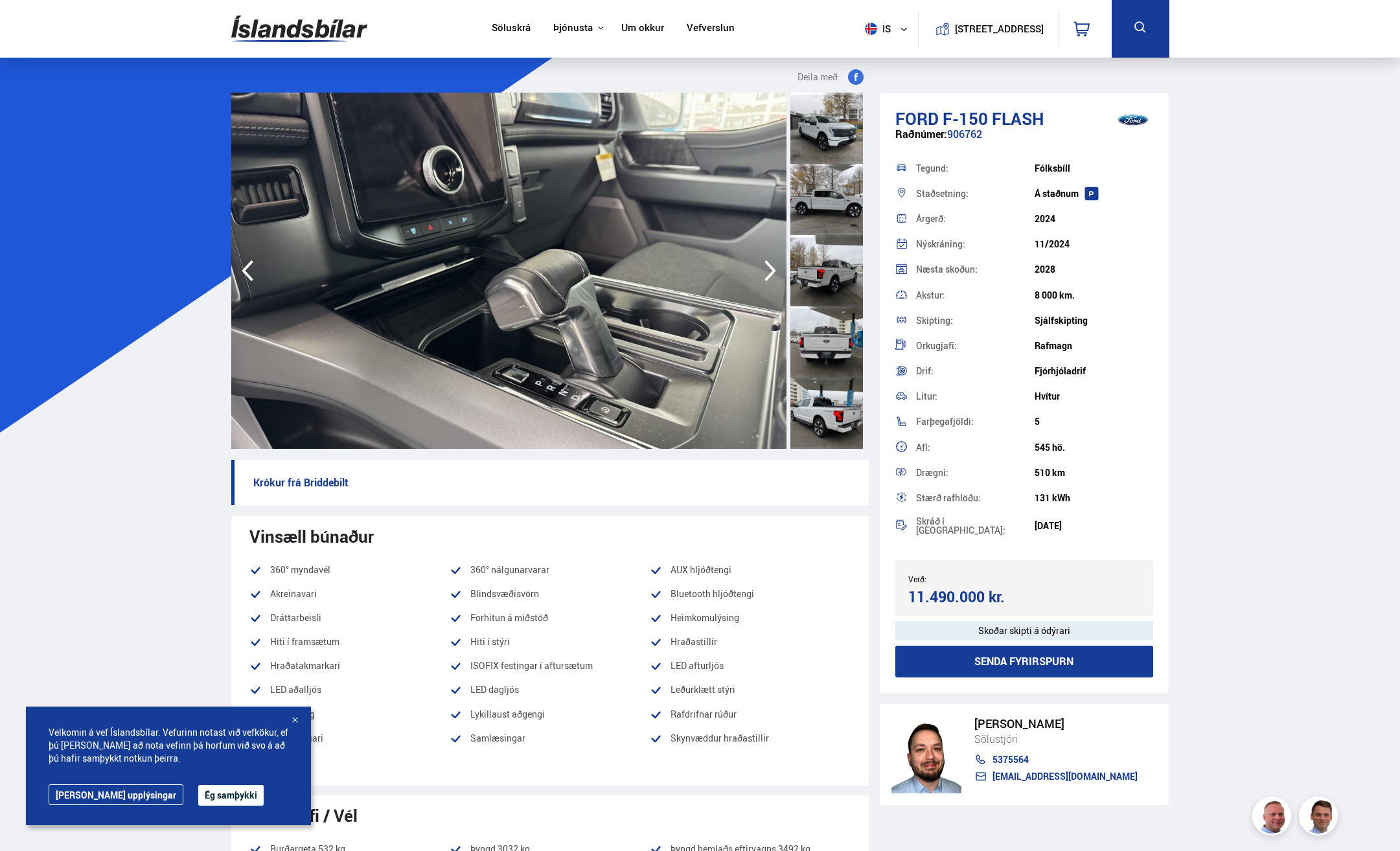
click at [771, 271] on icon "button" at bounding box center [770, 271] width 26 height 31
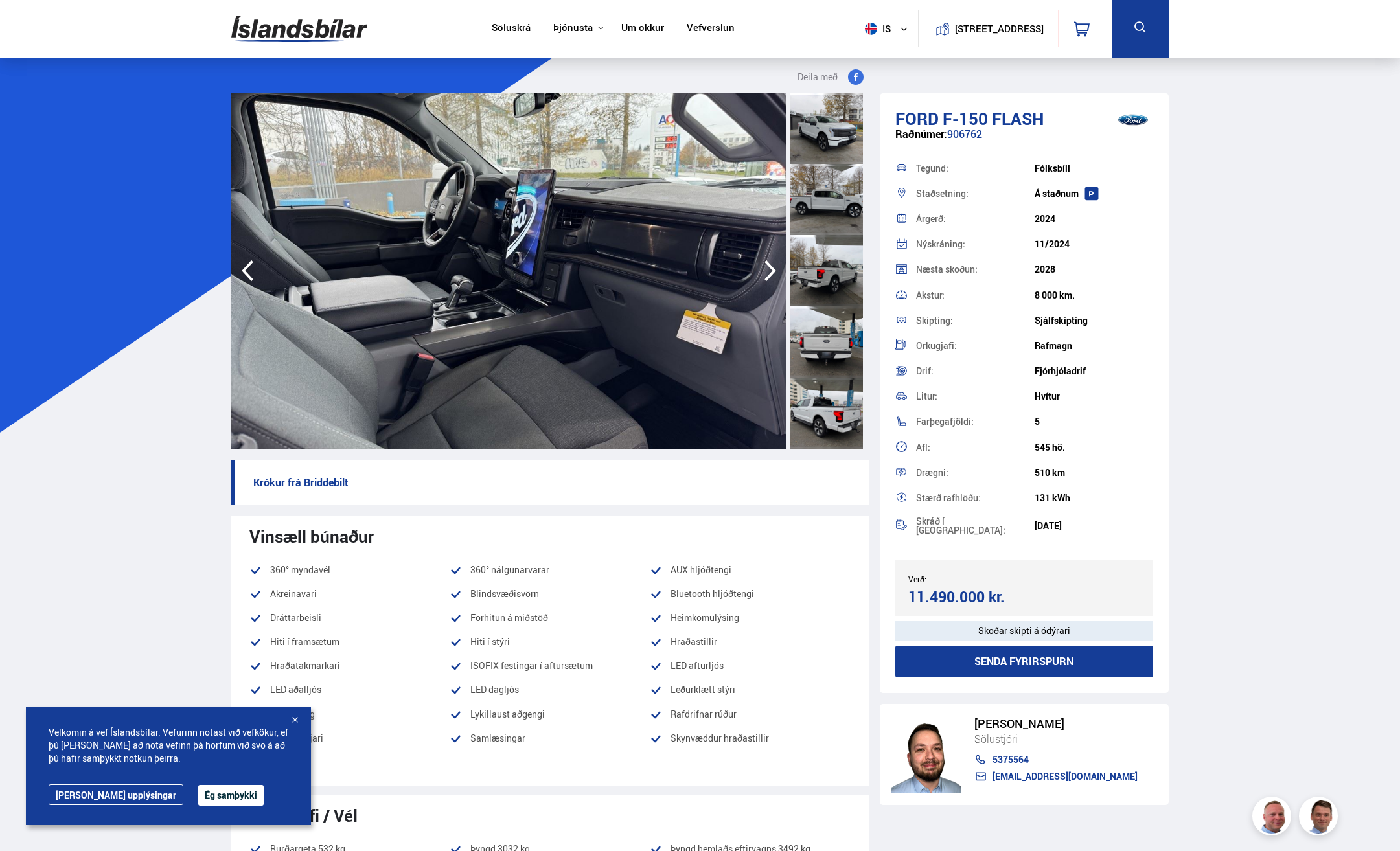
click at [771, 271] on icon "button" at bounding box center [770, 271] width 26 height 31
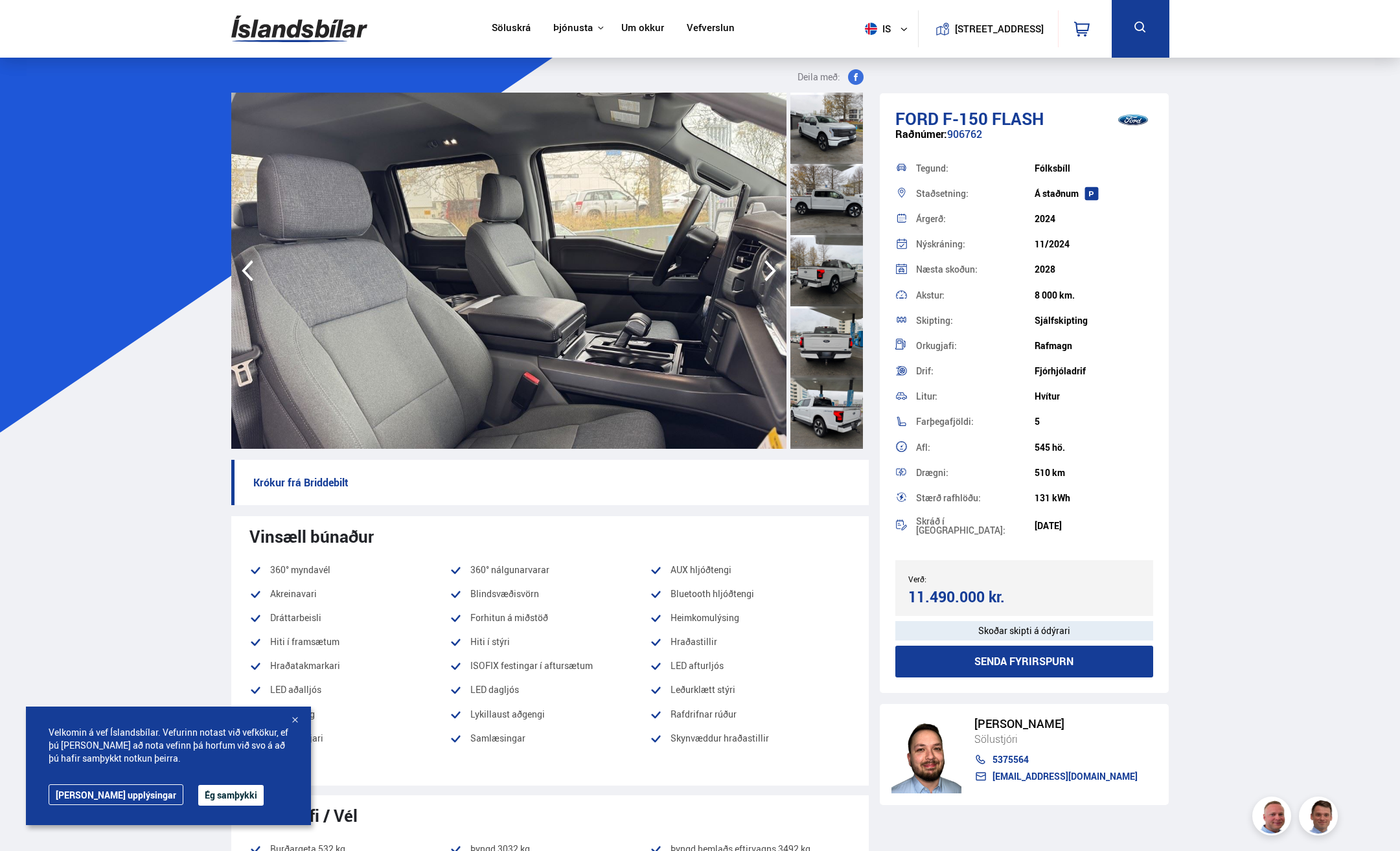
click at [771, 271] on icon "button" at bounding box center [770, 271] width 26 height 31
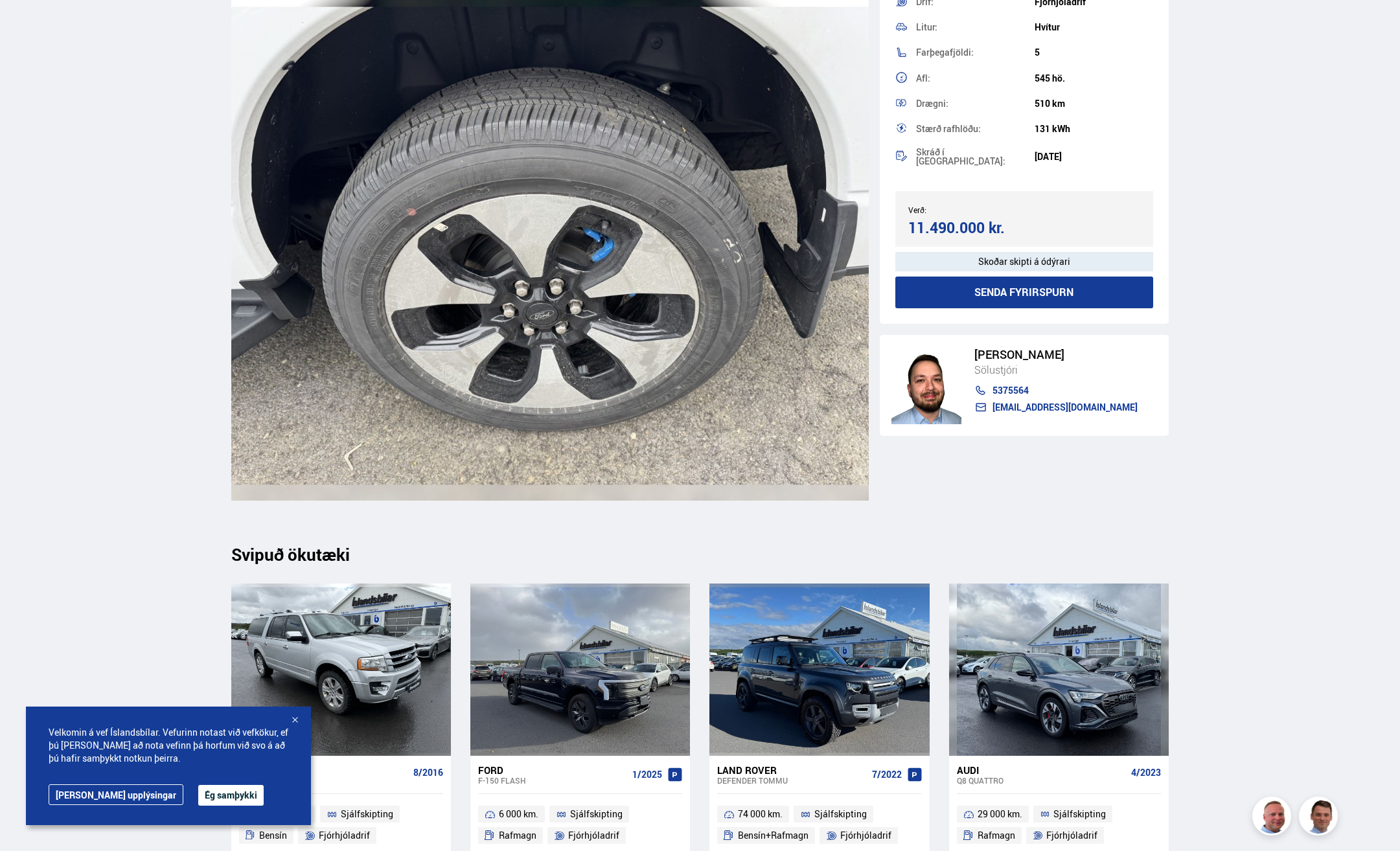
scroll to position [20282, 0]
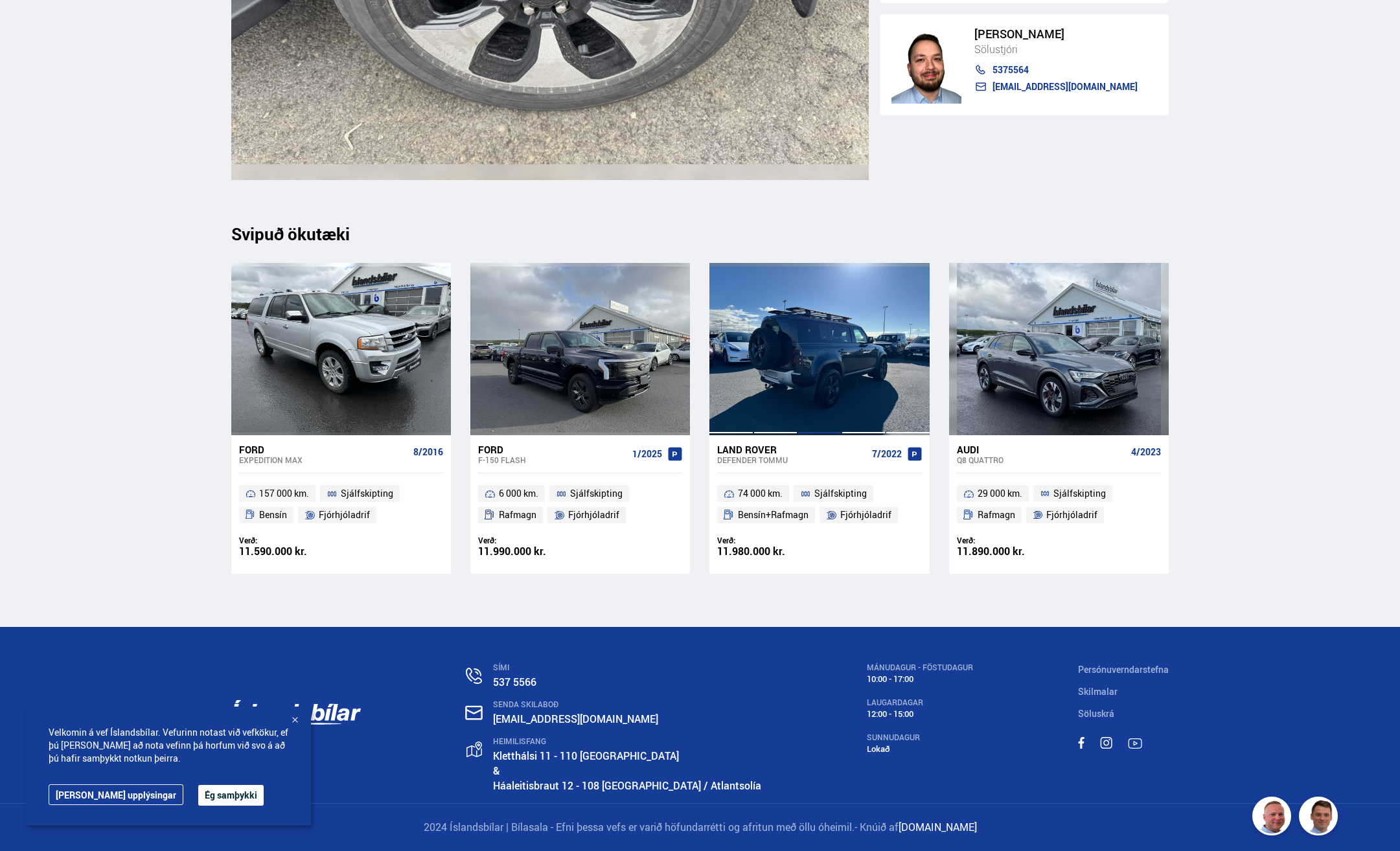
click at [831, 326] on div at bounding box center [820, 349] width 44 height 172
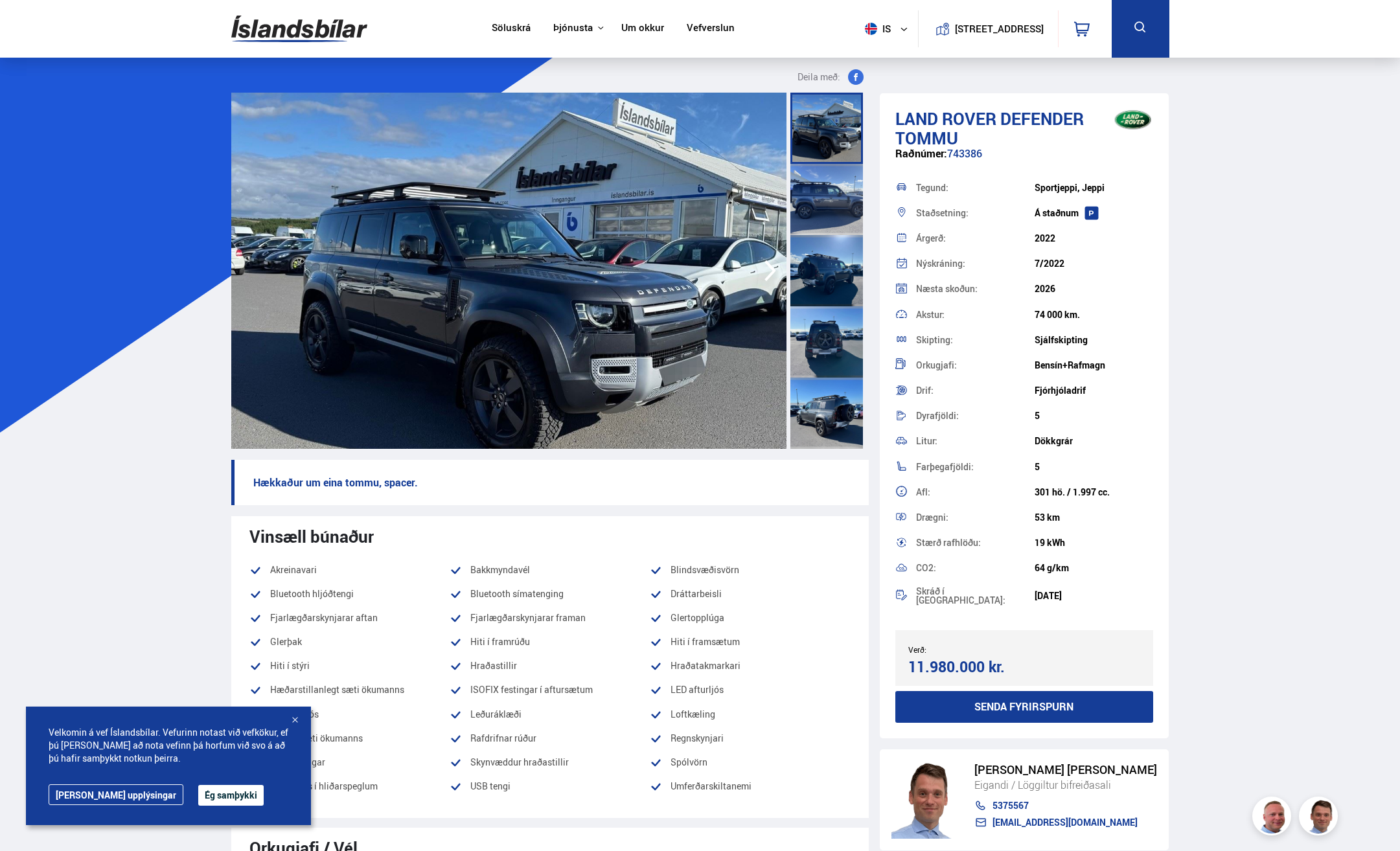
click at [648, 293] on img at bounding box center [508, 270] width 555 height 356
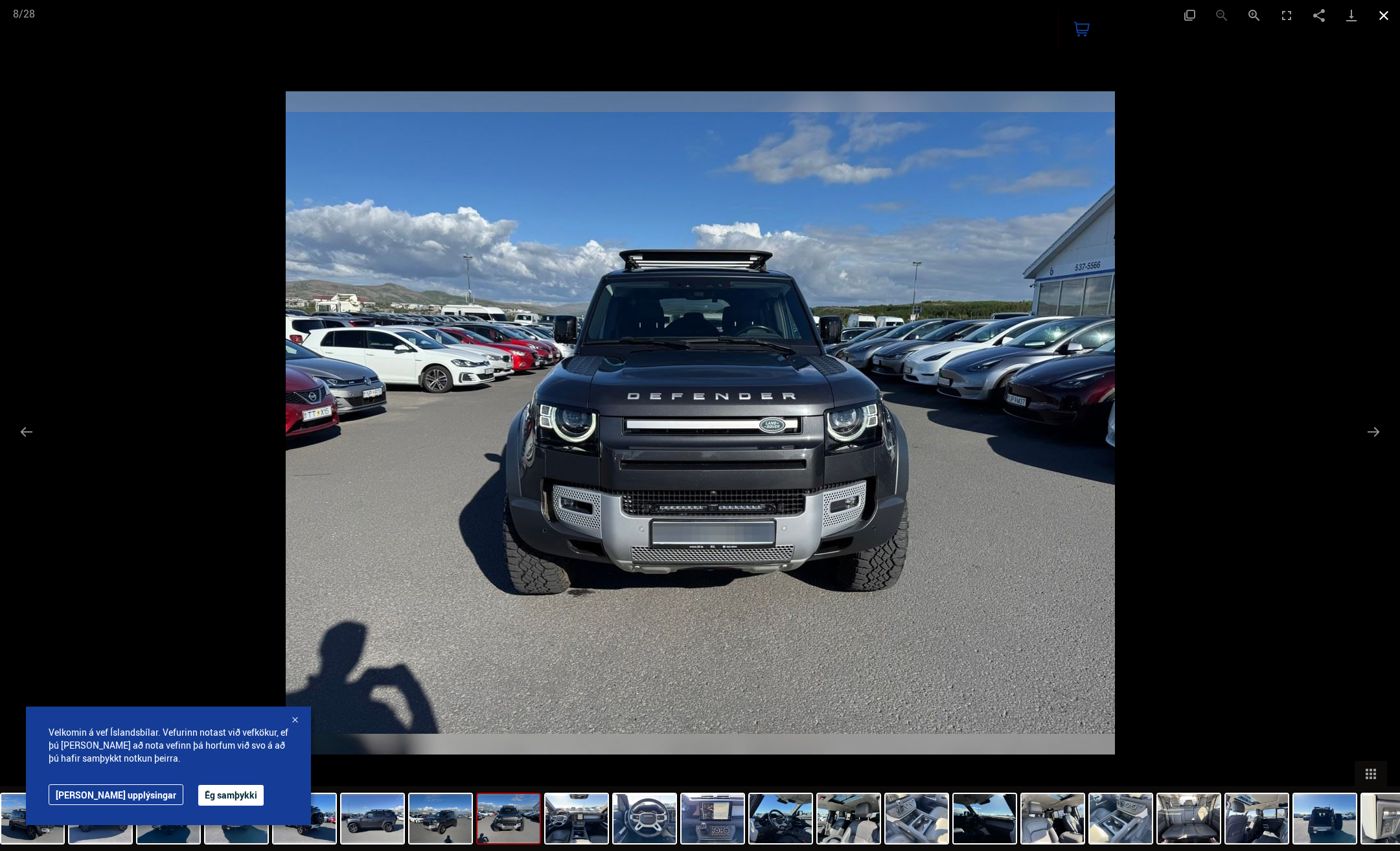
click at [1391, 12] on button "Close gallery" at bounding box center [1384, 15] width 33 height 30
